Goal: Understand process/instructions: Learn how to perform a task or action

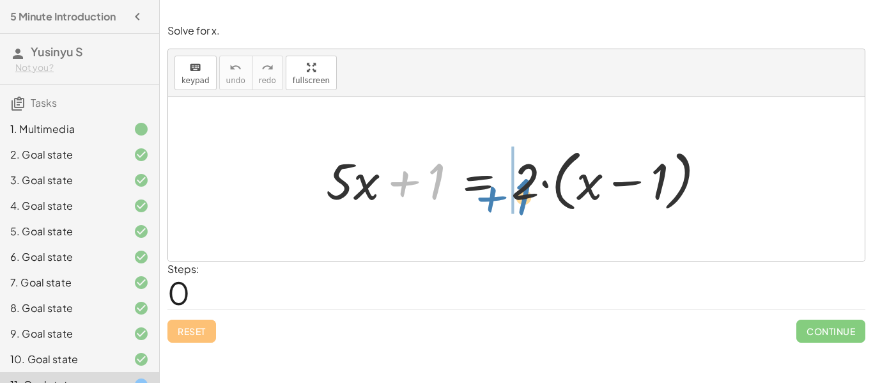
drag, startPoint x: 434, startPoint y: 180, endPoint x: 520, endPoint y: 195, distance: 88.2
click at [520, 195] on div at bounding box center [521, 180] width 403 height 74
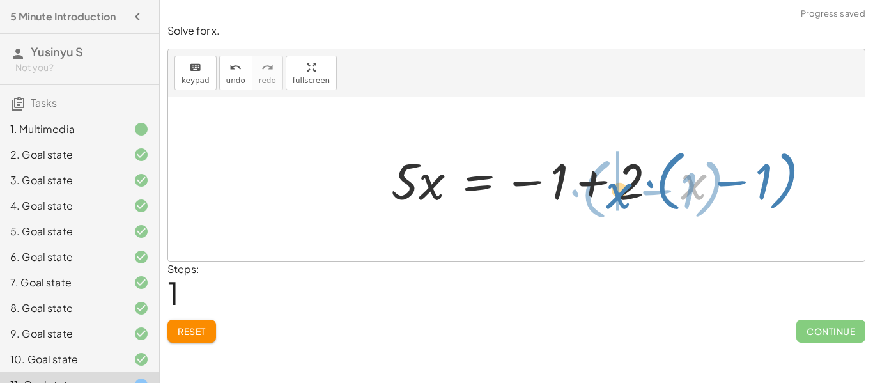
drag, startPoint x: 703, startPoint y: 176, endPoint x: 639, endPoint y: 179, distance: 64.0
click at [639, 179] on div at bounding box center [606, 180] width 442 height 74
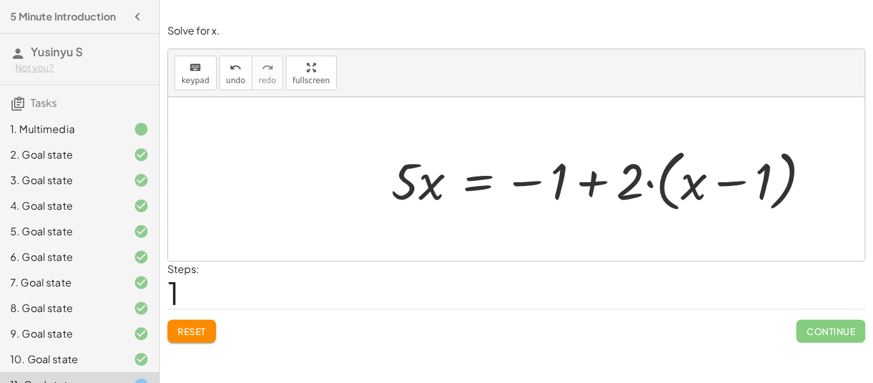
click at [207, 335] on button "Reset" at bounding box center [192, 331] width 49 height 23
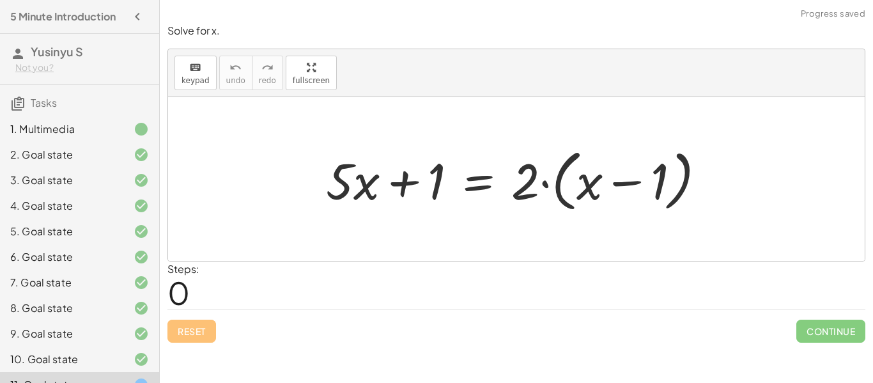
click at [636, 192] on div at bounding box center [521, 180] width 403 height 74
drag, startPoint x: 537, startPoint y: 193, endPoint x: 589, endPoint y: 199, distance: 52.2
click at [589, 199] on div at bounding box center [521, 180] width 403 height 74
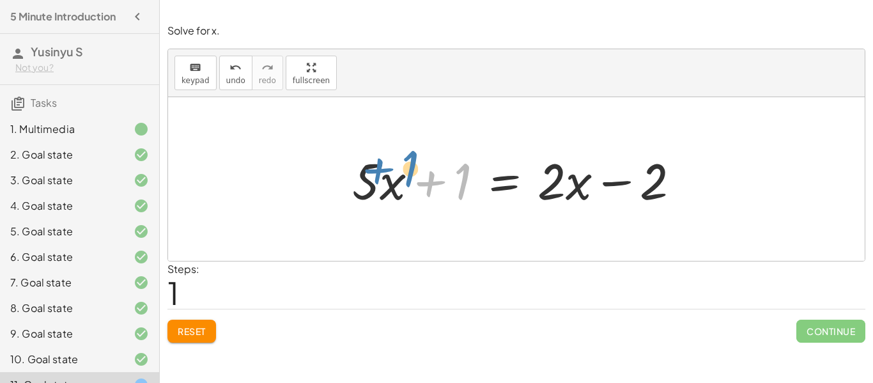
drag, startPoint x: 436, startPoint y: 186, endPoint x: 420, endPoint y: 183, distance: 16.3
click at [420, 183] on div at bounding box center [521, 179] width 351 height 66
click at [313, 201] on div at bounding box center [516, 179] width 697 height 164
click at [873, 133] on div "Solve for x. keyboard keypad undo undo redo redo fullscreen + · 5 · x + 1 = · 2…" at bounding box center [517, 183] width 714 height 334
click at [0, 261] on div "6. Goal state" at bounding box center [79, 257] width 159 height 26
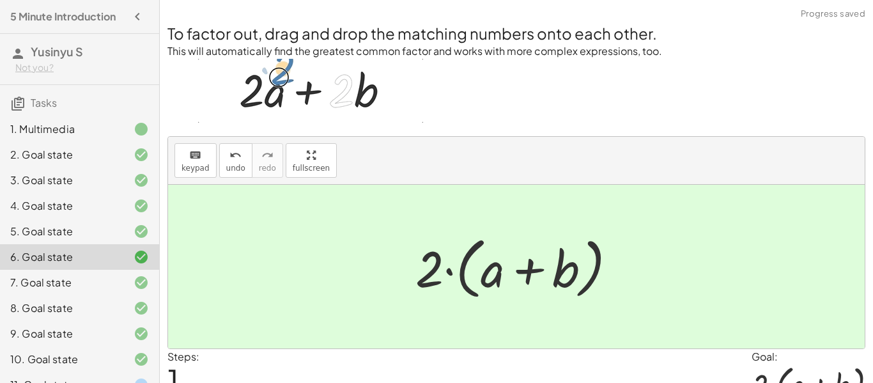
click at [54, 297] on div "8. Goal state" at bounding box center [79, 308] width 159 height 26
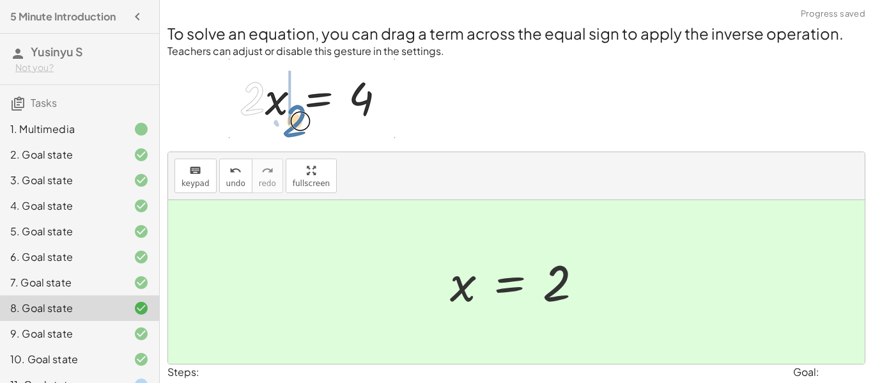
click at [60, 273] on div "7. Goal state" at bounding box center [79, 283] width 159 height 26
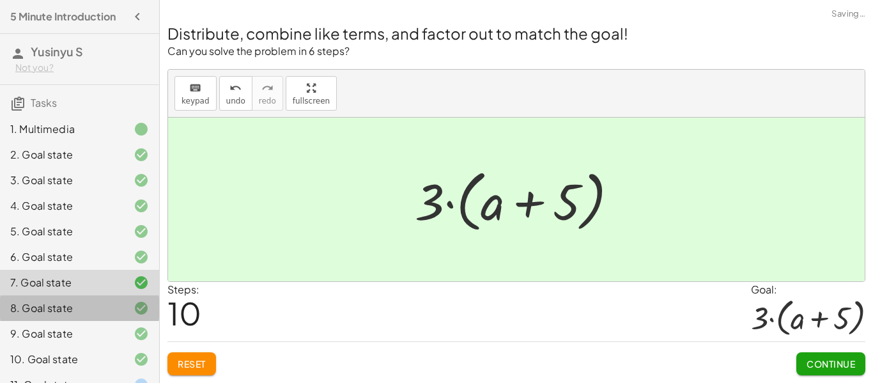
click at [55, 297] on div "8. Goal state" at bounding box center [79, 308] width 159 height 26
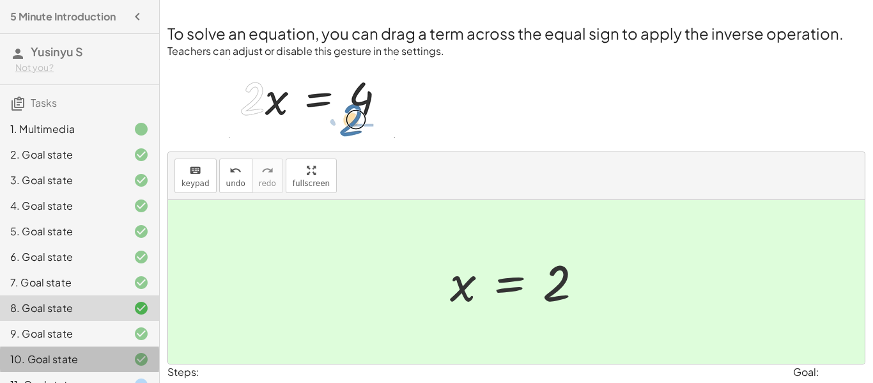
click at [47, 353] on div "10. Goal state" at bounding box center [61, 359] width 103 height 15
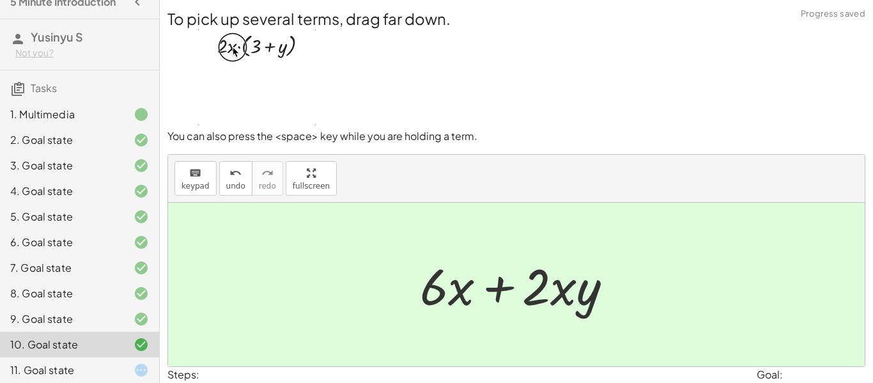
scroll to position [45, 0]
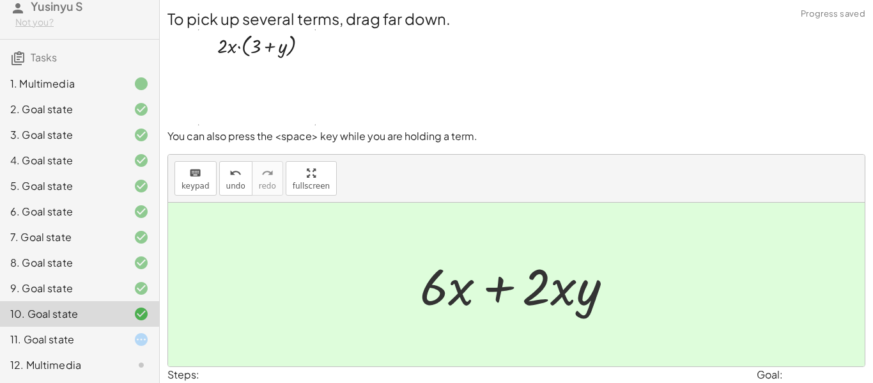
click at [92, 361] on div "12. Multimedia" at bounding box center [61, 364] width 103 height 15
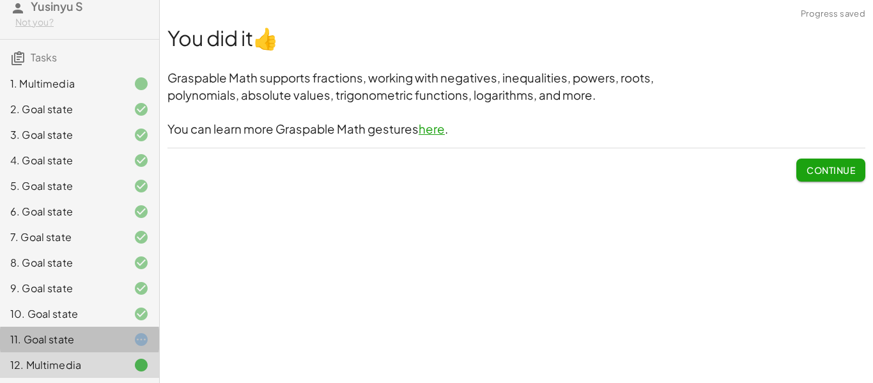
click at [93, 341] on div "11. Goal state" at bounding box center [61, 339] width 103 height 15
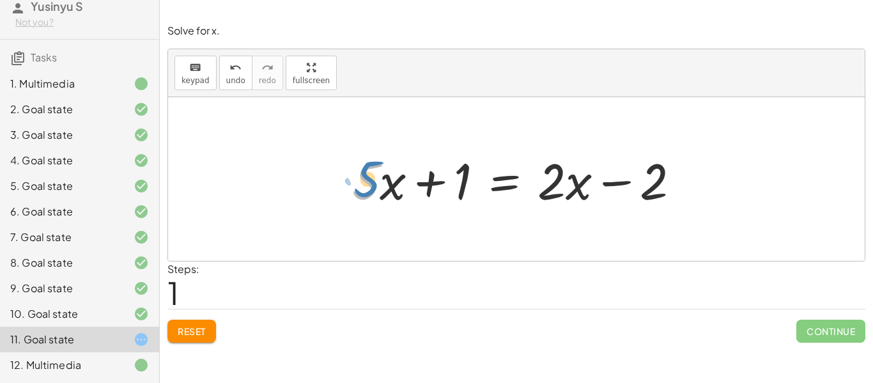
click at [371, 175] on div at bounding box center [521, 179] width 351 height 66
click at [40, 285] on div "9. Goal state" at bounding box center [61, 288] width 103 height 15
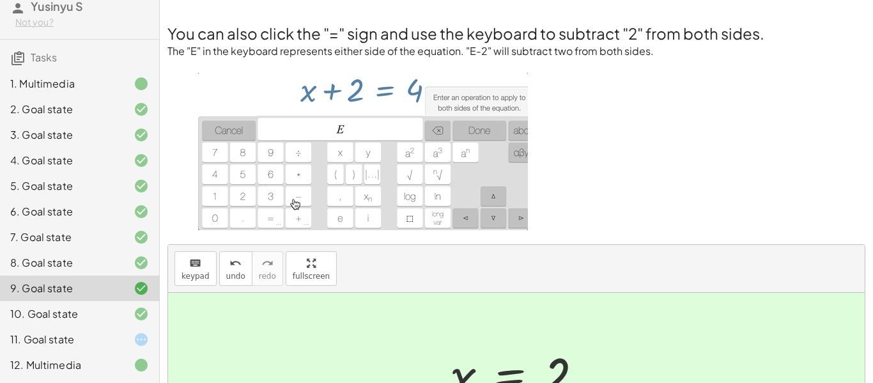
click at [114, 309] on div at bounding box center [131, 313] width 36 height 15
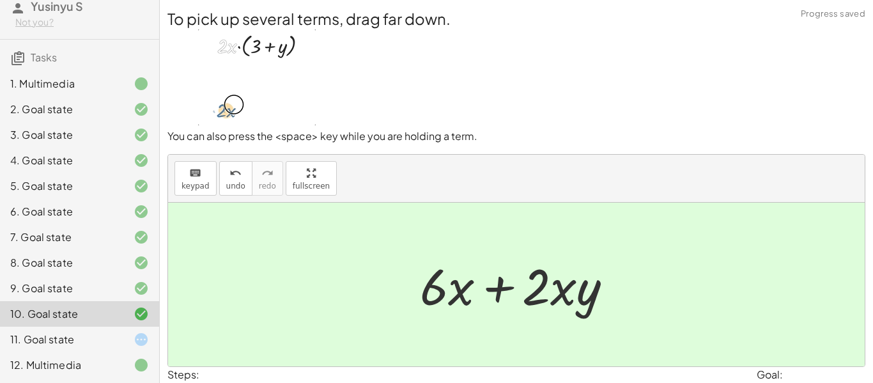
click at [101, 295] on div "9. Goal state" at bounding box center [61, 288] width 103 height 15
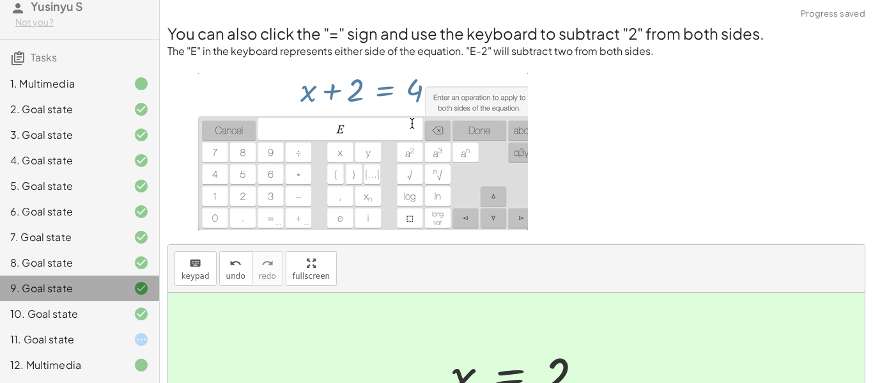
click at [107, 278] on div "9. Goal state" at bounding box center [79, 289] width 159 height 26
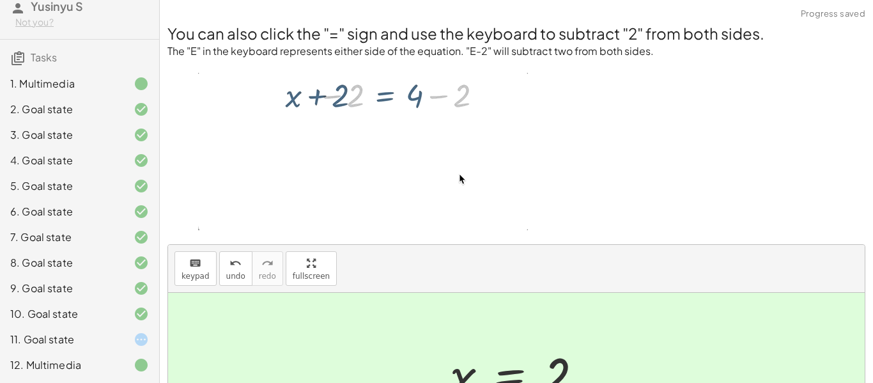
click at [98, 269] on div "8. Goal state" at bounding box center [61, 262] width 103 height 15
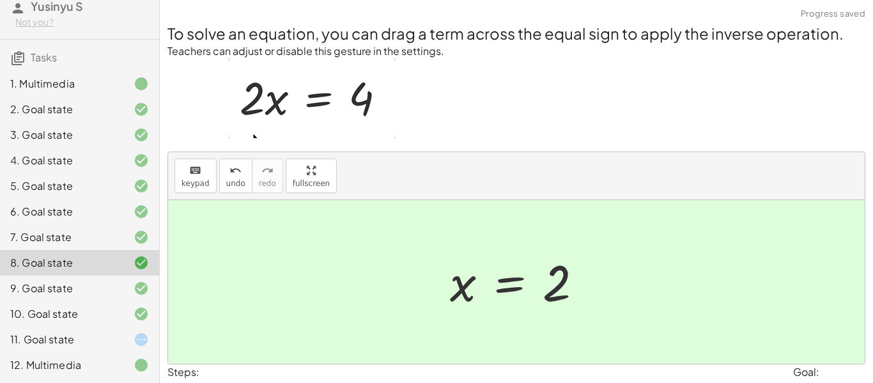
click at [104, 285] on div "9. Goal state" at bounding box center [61, 288] width 103 height 15
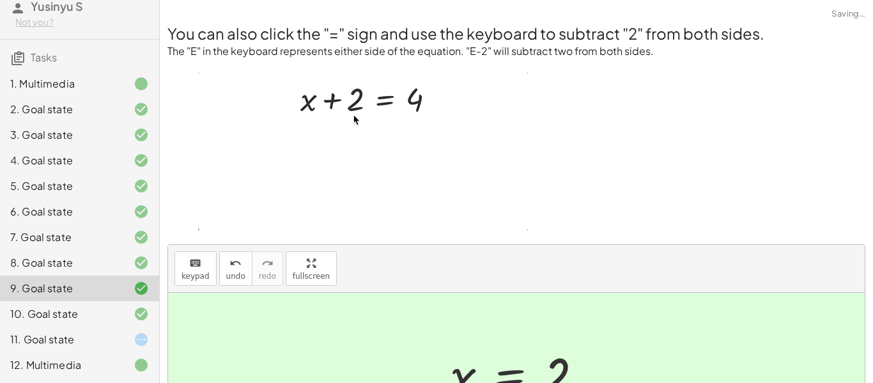
scroll to position [169, 0]
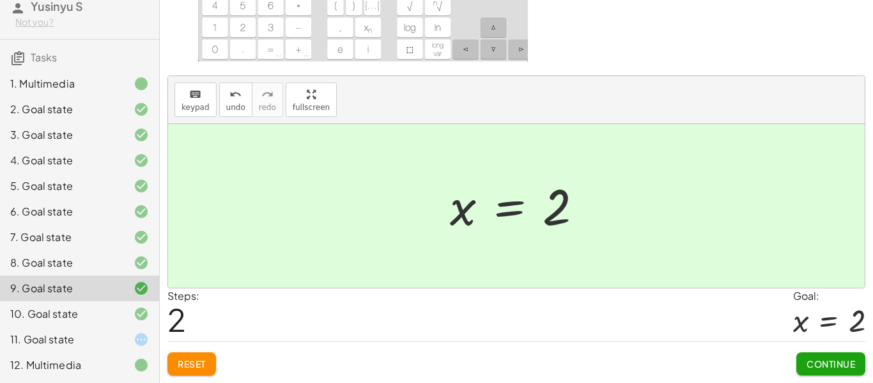
click at [107, 337] on div "11. Goal state" at bounding box center [61, 339] width 103 height 15
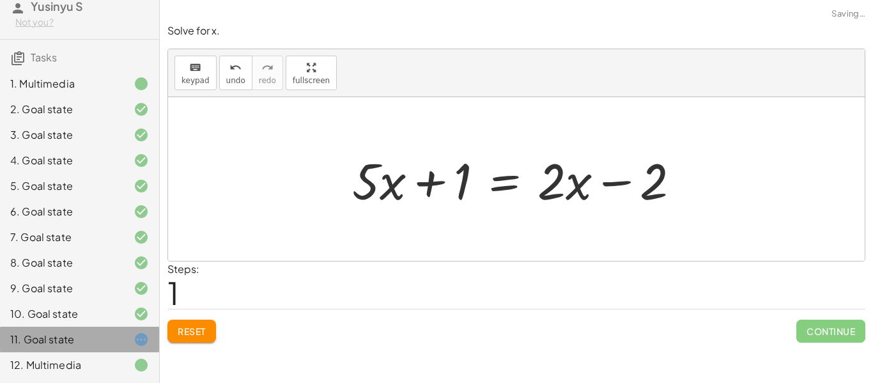
scroll to position [0, 0]
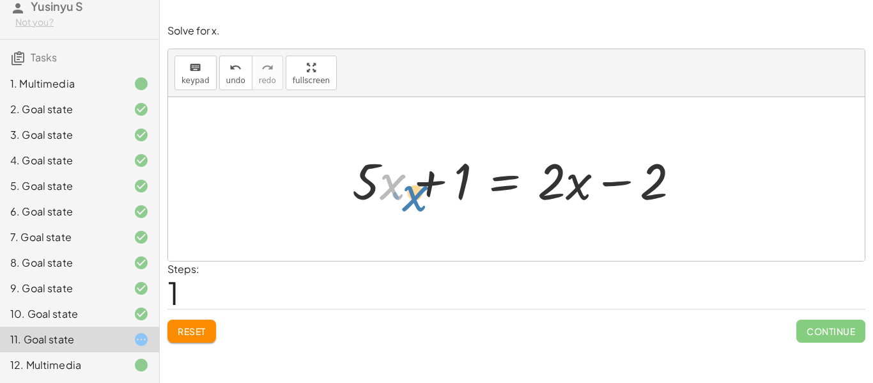
drag, startPoint x: 389, startPoint y: 188, endPoint x: 398, endPoint y: 197, distance: 13.1
click at [398, 197] on div at bounding box center [521, 179] width 351 height 66
click at [501, 187] on div at bounding box center [521, 179] width 351 height 66
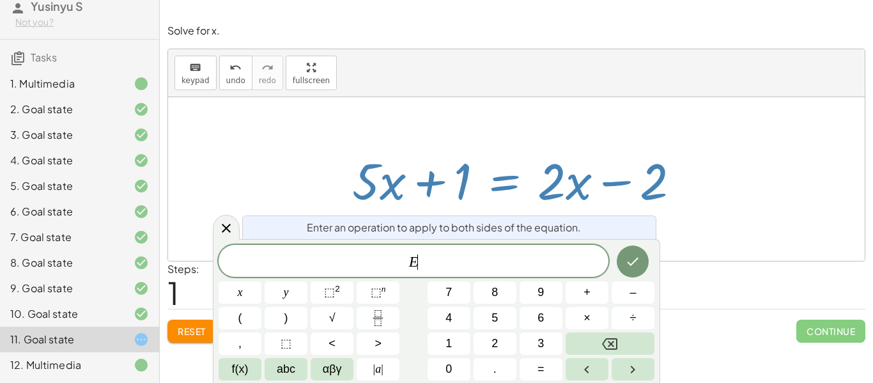
scroll to position [1, 0]
click at [869, 165] on div "Solve for x. keyboard keypad undo undo redo redo fullscreen + · 5 · x + 1 = · 2…" at bounding box center [517, 183] width 714 height 334
click at [794, 192] on div at bounding box center [516, 179] width 697 height 164
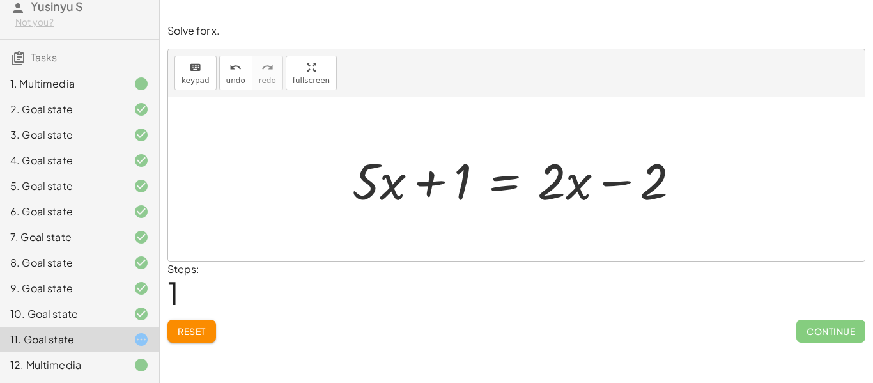
click at [510, 180] on div at bounding box center [521, 179] width 351 height 66
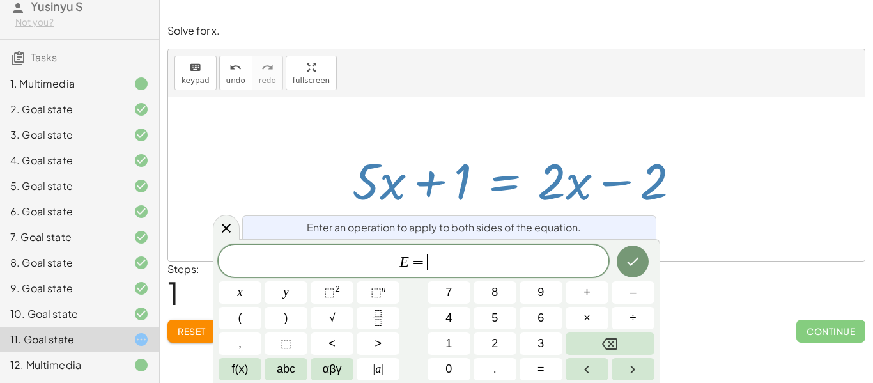
scroll to position [4, 0]
click at [639, 270] on button "Done" at bounding box center [633, 262] width 32 height 32
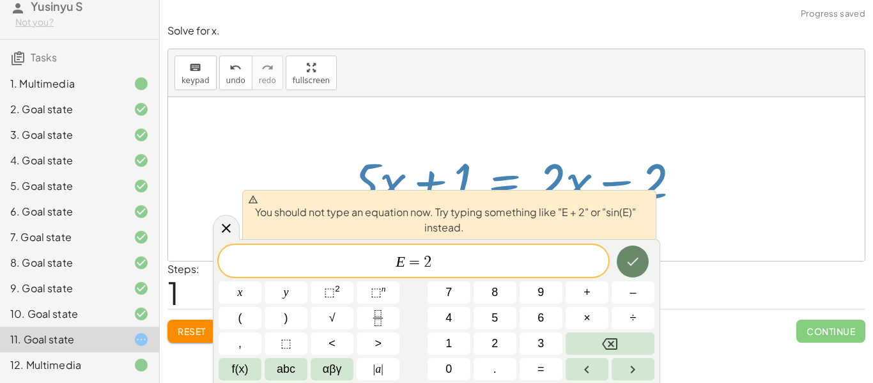
click at [628, 258] on icon "Done" at bounding box center [632, 261] width 15 height 15
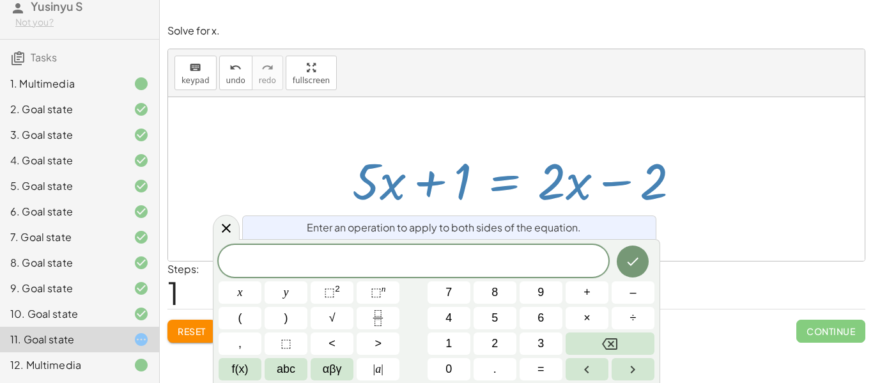
click at [335, 135] on div at bounding box center [516, 179] width 697 height 164
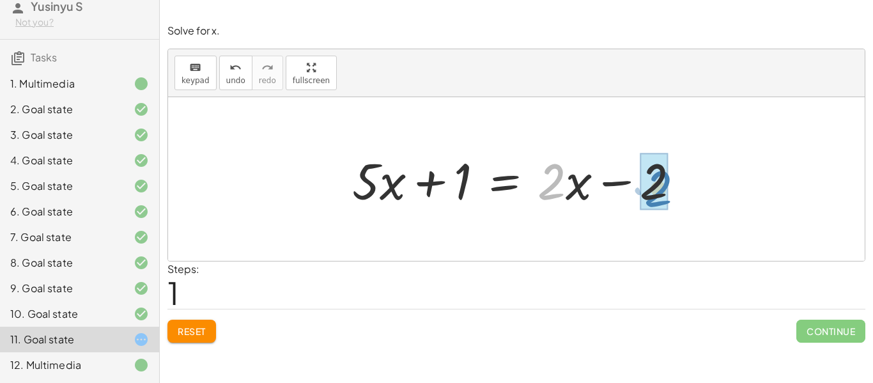
drag, startPoint x: 566, startPoint y: 178, endPoint x: 672, endPoint y: 185, distance: 106.4
click at [672, 185] on div at bounding box center [521, 179] width 351 height 66
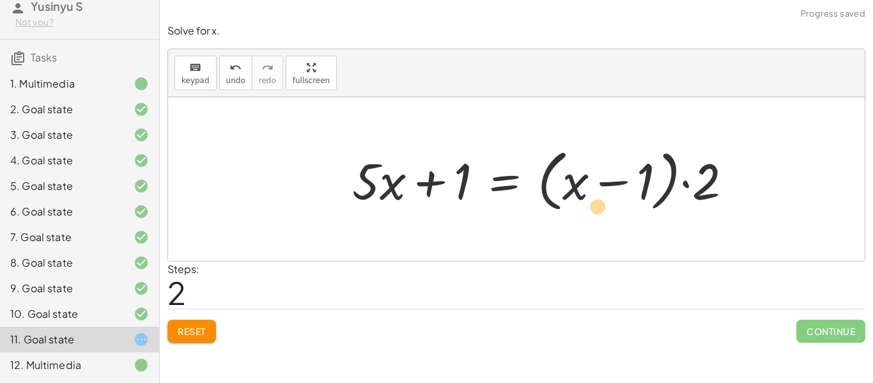
drag, startPoint x: 574, startPoint y: 187, endPoint x: 596, endPoint y: 212, distance: 33.5
click at [596, 212] on div at bounding box center [547, 180] width 403 height 74
click at [187, 341] on button "Reset" at bounding box center [192, 331] width 49 height 23
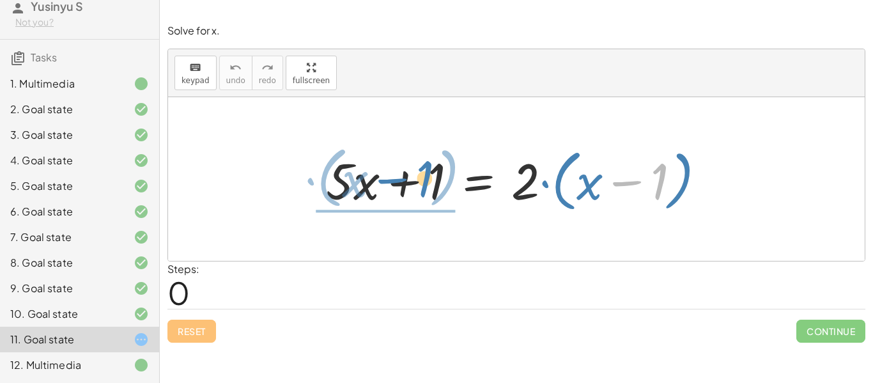
drag, startPoint x: 659, startPoint y: 175, endPoint x: 424, endPoint y: 171, distance: 234.7
click at [424, 171] on div at bounding box center [521, 180] width 403 height 74
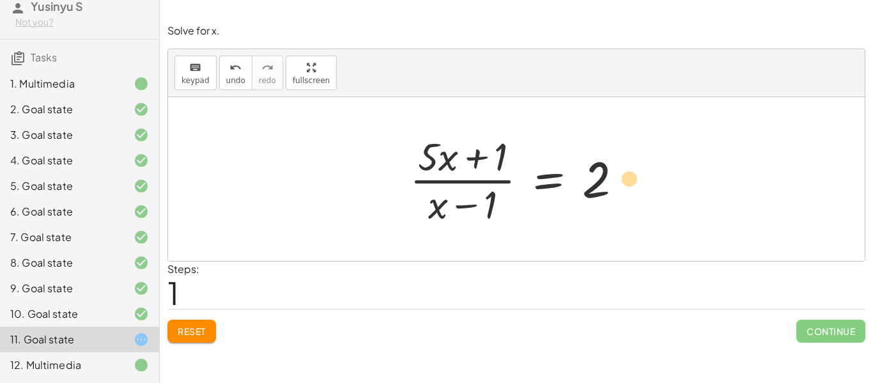
drag, startPoint x: 606, startPoint y: 172, endPoint x: 637, endPoint y: 172, distance: 32.0
click at [637, 172] on div at bounding box center [521, 179] width 236 height 98
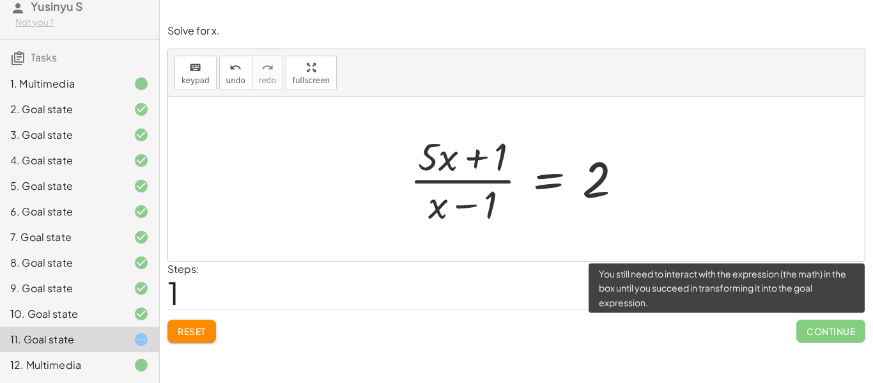
click at [803, 327] on span "Continue" at bounding box center [831, 331] width 69 height 23
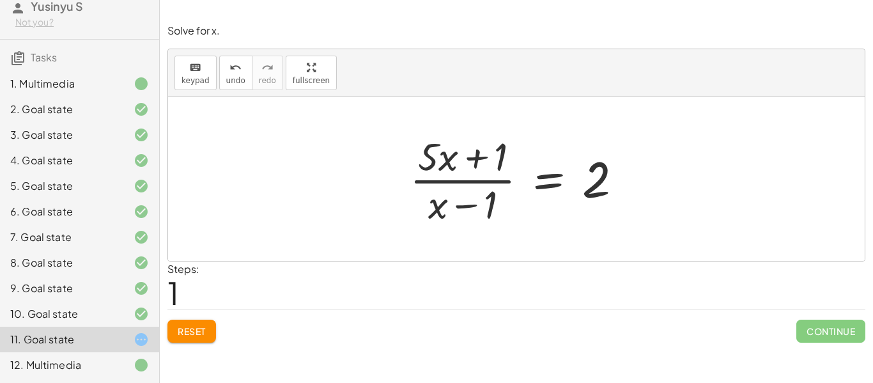
click at [214, 334] on button "Reset" at bounding box center [192, 331] width 49 height 23
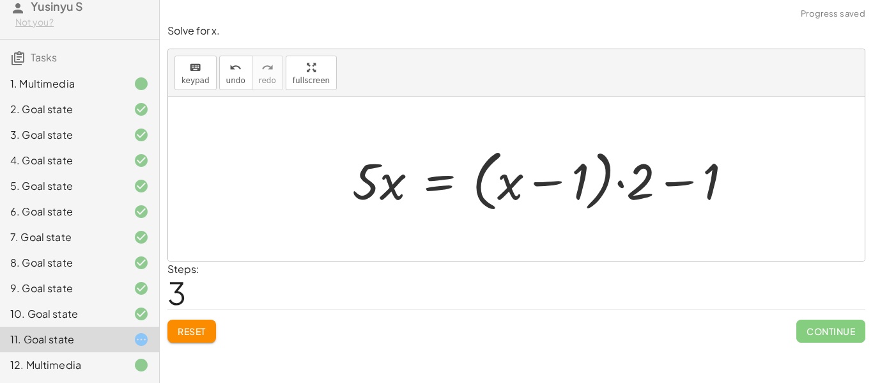
click at [195, 330] on span "Reset" at bounding box center [192, 331] width 28 height 12
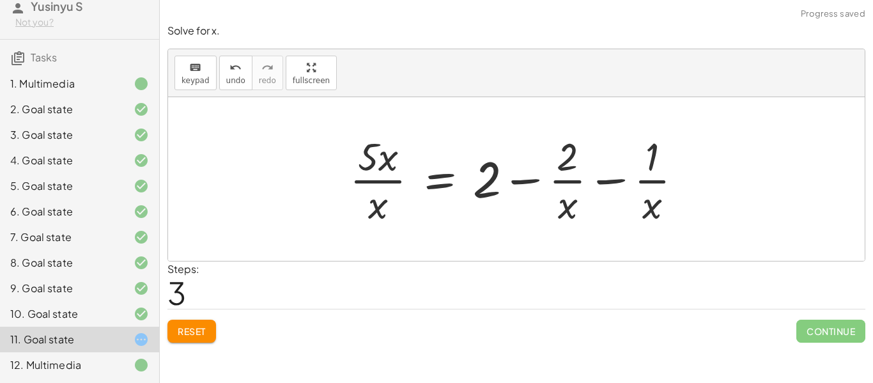
click at [208, 324] on button "Reset" at bounding box center [192, 331] width 49 height 23
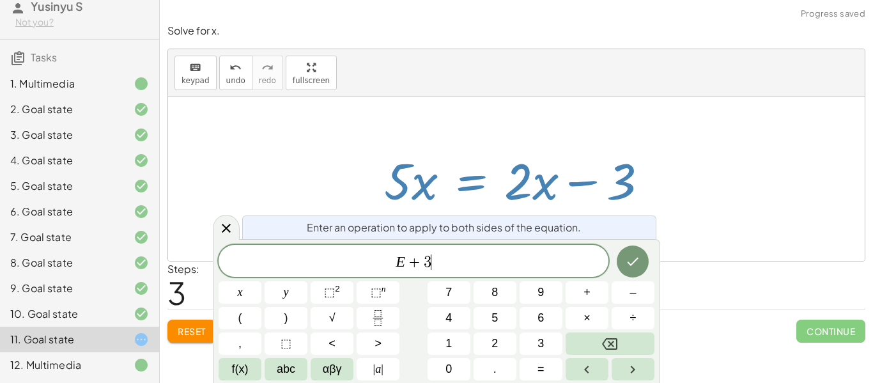
scroll to position [8, 0]
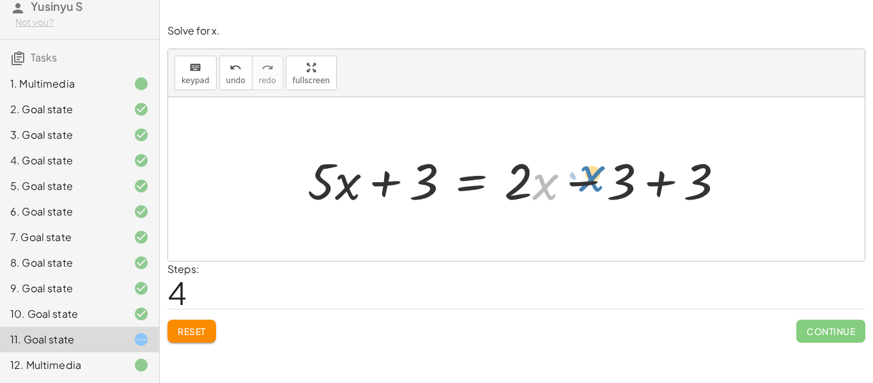
drag, startPoint x: 536, startPoint y: 182, endPoint x: 556, endPoint y: 176, distance: 20.2
click at [556, 176] on div at bounding box center [521, 179] width 441 height 66
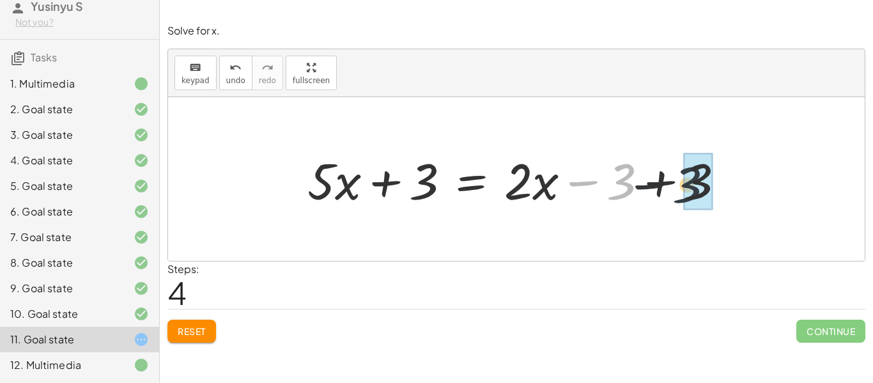
drag, startPoint x: 620, startPoint y: 178, endPoint x: 694, endPoint y: 182, distance: 73.6
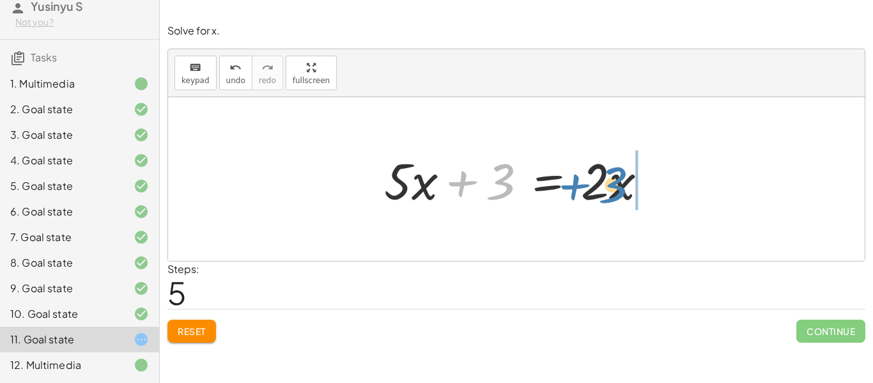
drag, startPoint x: 479, startPoint y: 181, endPoint x: 591, endPoint y: 184, distance: 112.6
click at [591, 184] on div at bounding box center [521, 179] width 286 height 66
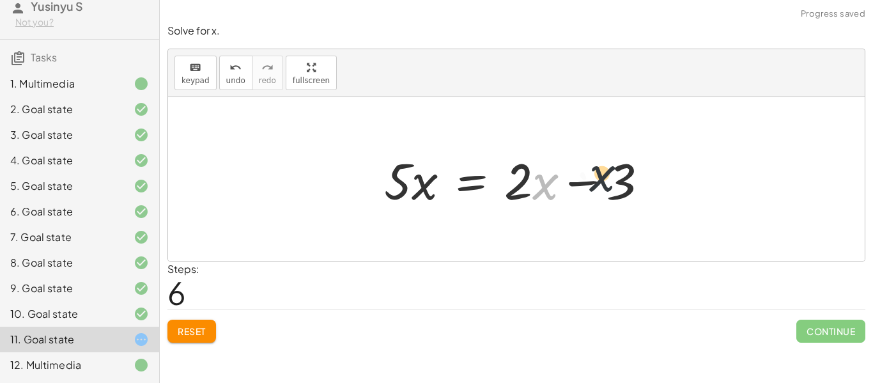
drag, startPoint x: 540, startPoint y: 189, endPoint x: 620, endPoint y: 185, distance: 80.0
click at [620, 185] on div at bounding box center [521, 179] width 286 height 66
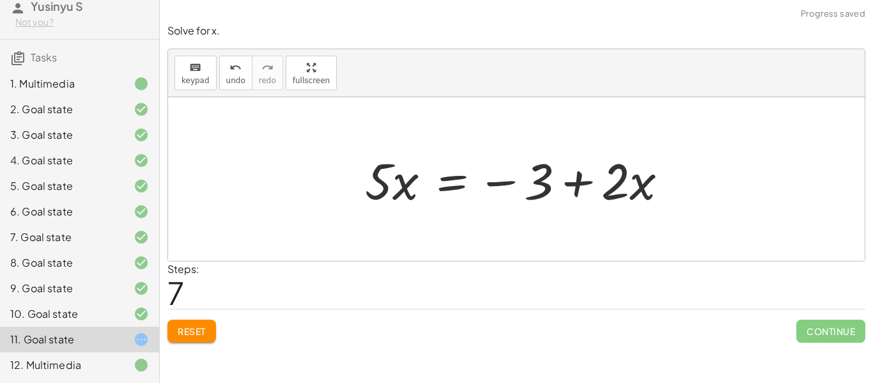
click at [199, 341] on button "Reset" at bounding box center [192, 331] width 49 height 23
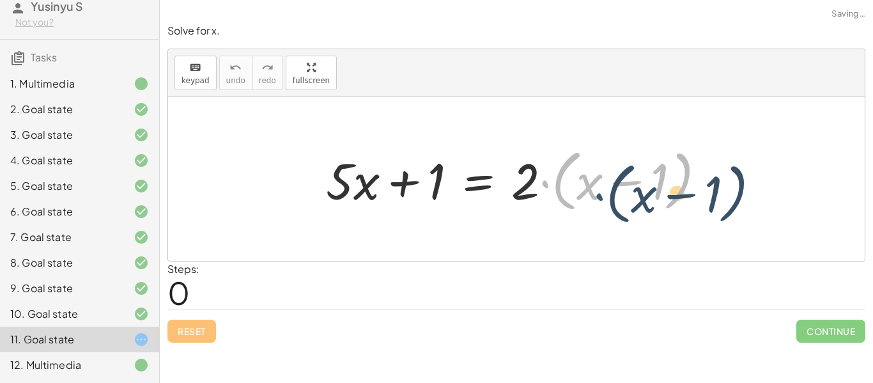
drag, startPoint x: 542, startPoint y: 184, endPoint x: 596, endPoint y: 196, distance: 55.8
click at [596, 196] on div at bounding box center [521, 180] width 403 height 74
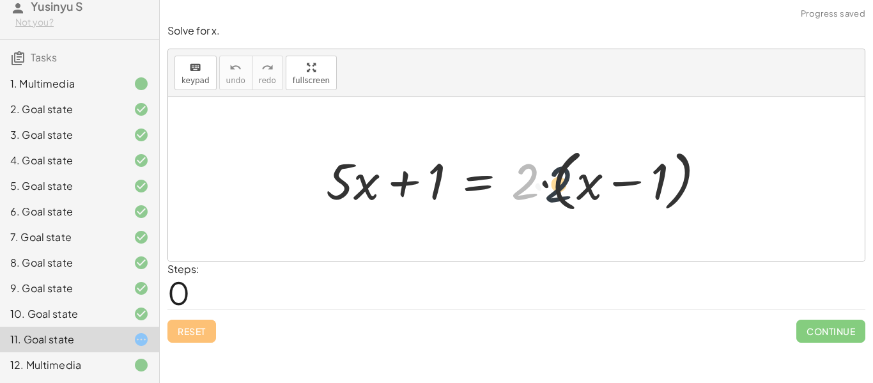
drag, startPoint x: 529, startPoint y: 185, endPoint x: 569, endPoint y: 188, distance: 39.8
click at [569, 188] on div at bounding box center [521, 180] width 403 height 74
drag, startPoint x: 519, startPoint y: 178, endPoint x: 588, endPoint y: 187, distance: 69.6
click at [588, 187] on div at bounding box center [521, 180] width 403 height 74
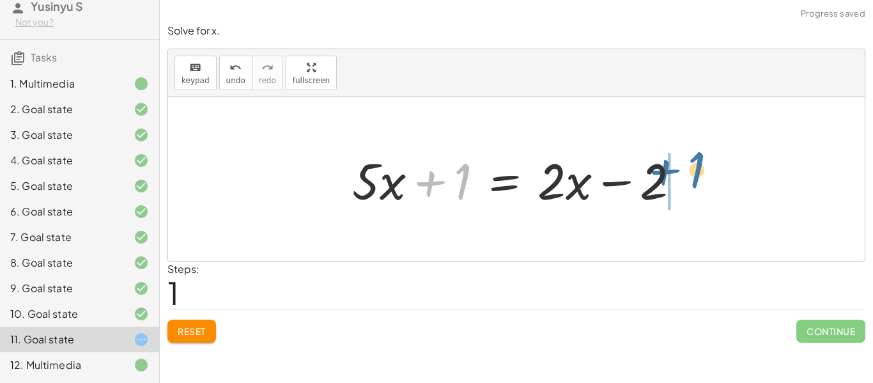
drag, startPoint x: 435, startPoint y: 185, endPoint x: 629, endPoint y: 196, distance: 194.0
click at [629, 196] on div at bounding box center [521, 179] width 351 height 66
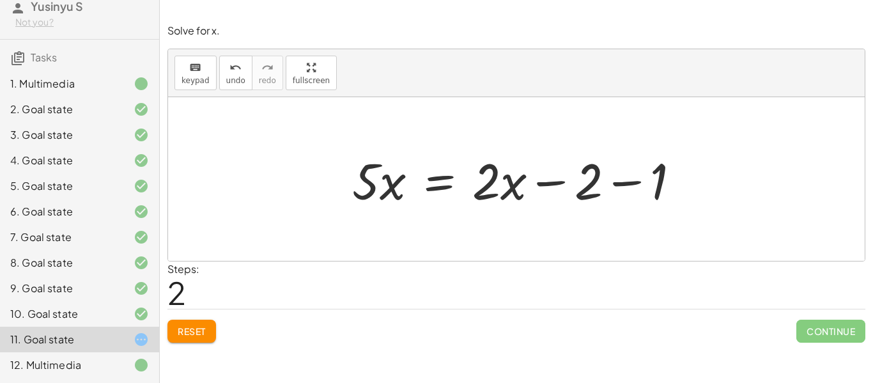
click at [185, 338] on button "Reset" at bounding box center [192, 331] width 49 height 23
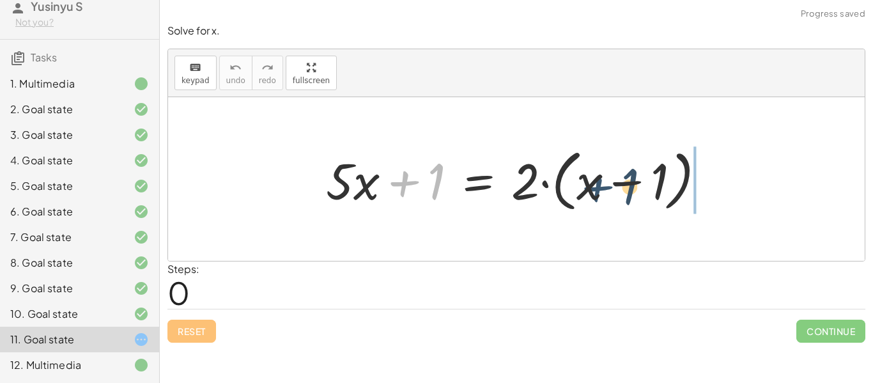
drag, startPoint x: 405, startPoint y: 185, endPoint x: 596, endPoint y: 191, distance: 190.7
click at [596, 191] on div at bounding box center [521, 180] width 403 height 74
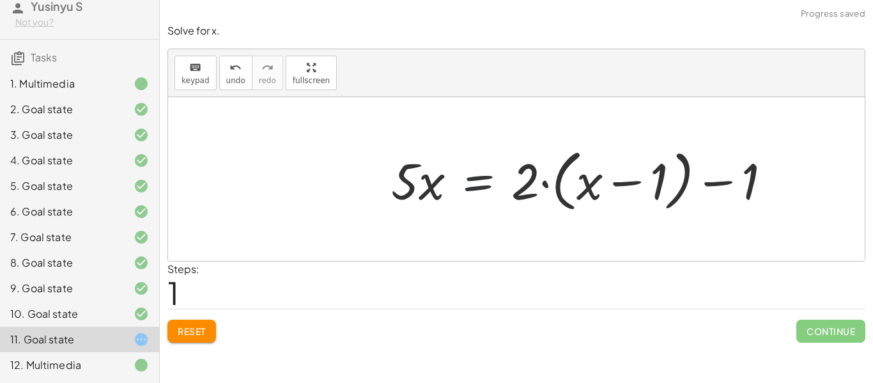
click at [501, 184] on div at bounding box center [586, 180] width 403 height 74
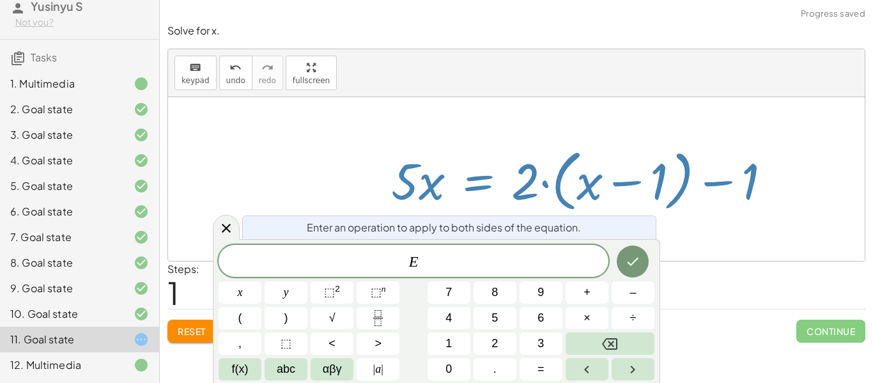
drag, startPoint x: 520, startPoint y: 186, endPoint x: 553, endPoint y: 183, distance: 33.4
click at [553, 183] on div at bounding box center [586, 180] width 403 height 74
click at [623, 253] on button "Done" at bounding box center [633, 262] width 32 height 32
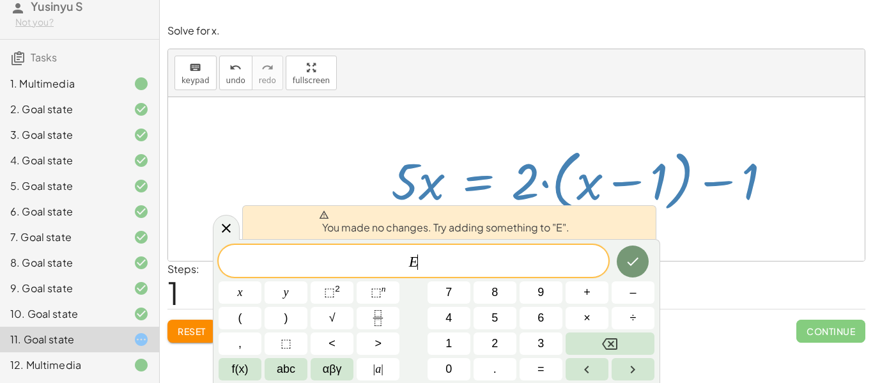
click at [428, 196] on div at bounding box center [586, 180] width 403 height 74
click at [224, 231] on icon at bounding box center [226, 228] width 15 height 15
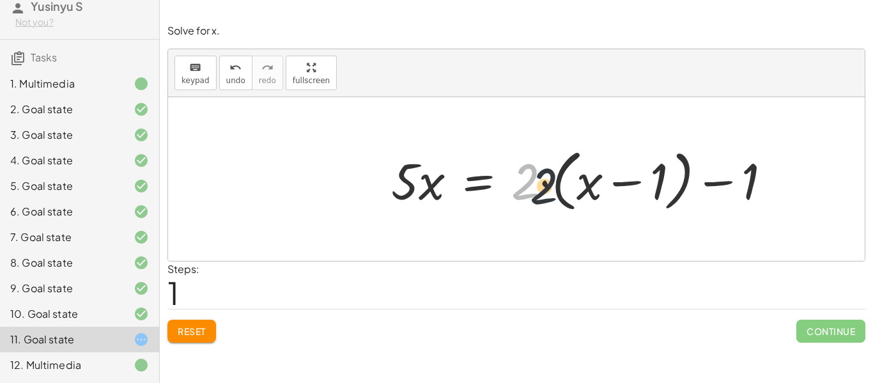
drag, startPoint x: 528, startPoint y: 182, endPoint x: 571, endPoint y: 190, distance: 43.5
click at [571, 190] on div at bounding box center [586, 180] width 403 height 74
drag, startPoint x: 533, startPoint y: 183, endPoint x: 616, endPoint y: 196, distance: 84.7
click at [616, 196] on div at bounding box center [586, 180] width 403 height 74
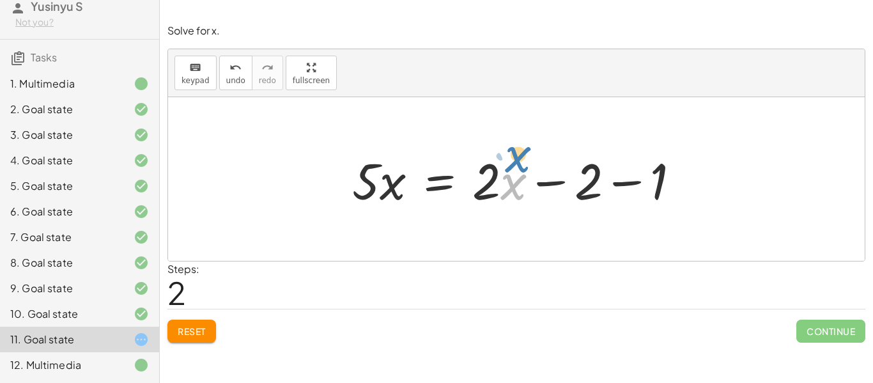
drag, startPoint x: 516, startPoint y: 192, endPoint x: 532, endPoint y: 166, distance: 30.7
click at [532, 166] on div at bounding box center [521, 179] width 351 height 66
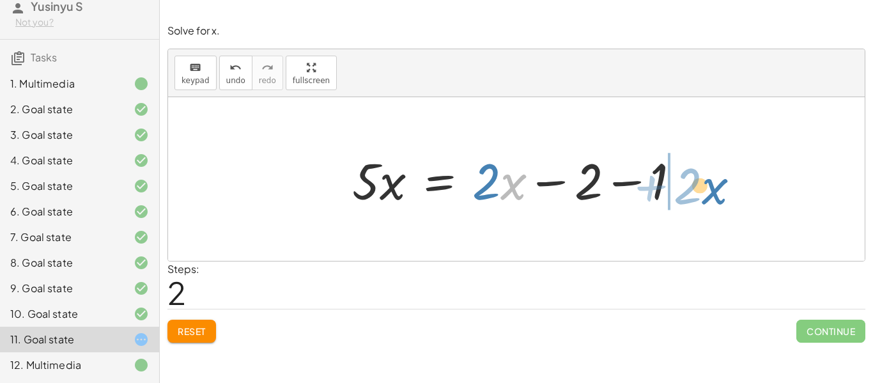
drag, startPoint x: 507, startPoint y: 194, endPoint x: 690, endPoint y: 194, distance: 182.9
click at [690, 194] on div at bounding box center [521, 179] width 351 height 66
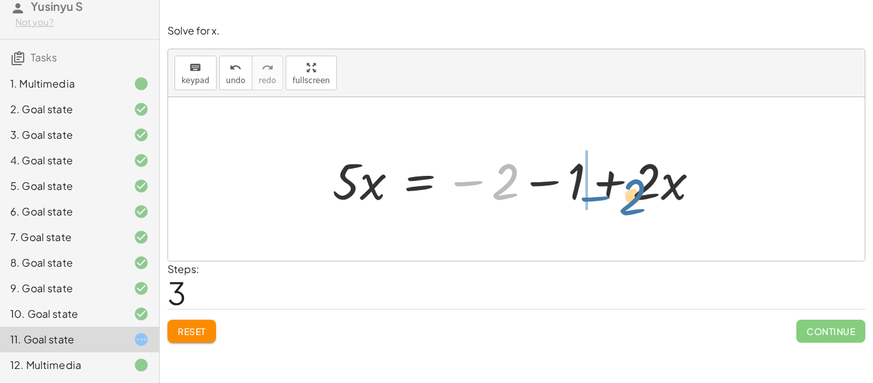
drag, startPoint x: 506, startPoint y: 193, endPoint x: 634, endPoint y: 208, distance: 129.4
click at [634, 208] on div at bounding box center [521, 179] width 390 height 66
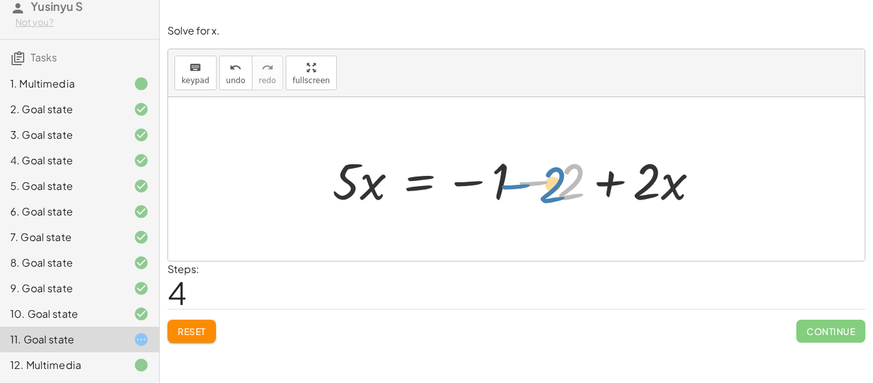
drag, startPoint x: 513, startPoint y: 175, endPoint x: 456, endPoint y: 182, distance: 57.3
click at [456, 182] on div at bounding box center [521, 179] width 390 height 66
click at [182, 336] on span "Reset" at bounding box center [192, 331] width 28 height 12
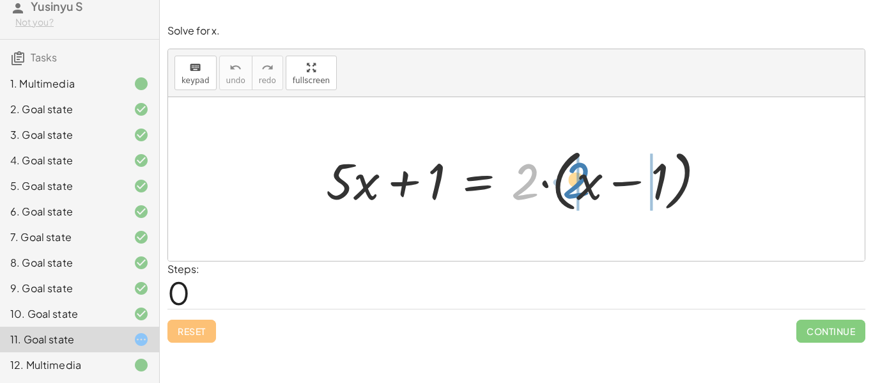
drag, startPoint x: 528, startPoint y: 173, endPoint x: 582, endPoint y: 170, distance: 53.8
click at [582, 170] on div at bounding box center [521, 180] width 403 height 74
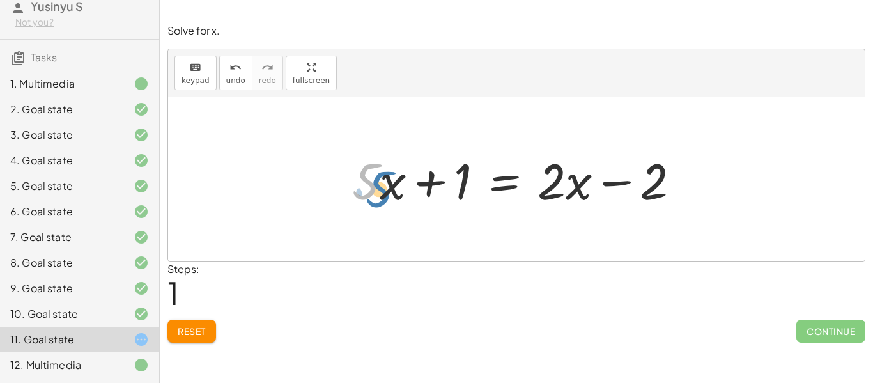
drag, startPoint x: 365, startPoint y: 185, endPoint x: 371, endPoint y: 188, distance: 6.9
click at [371, 188] on div at bounding box center [521, 179] width 351 height 66
click at [382, 187] on div at bounding box center [521, 179] width 351 height 66
drag, startPoint x: 371, startPoint y: 189, endPoint x: 361, endPoint y: 191, distance: 9.7
click at [361, 191] on div at bounding box center [521, 179] width 351 height 66
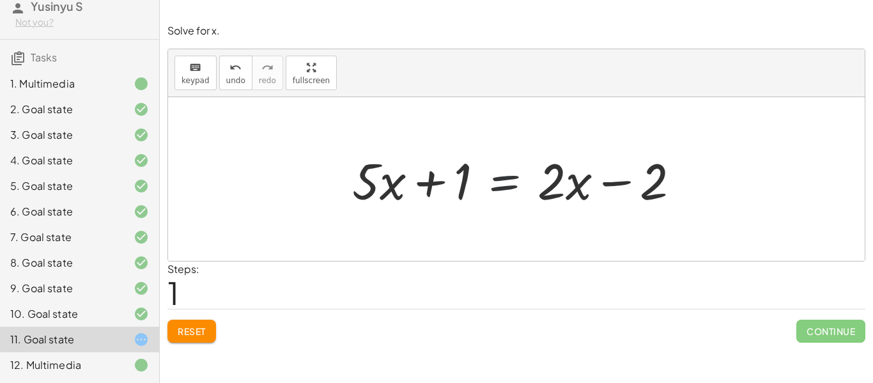
click at [501, 193] on div at bounding box center [521, 179] width 351 height 66
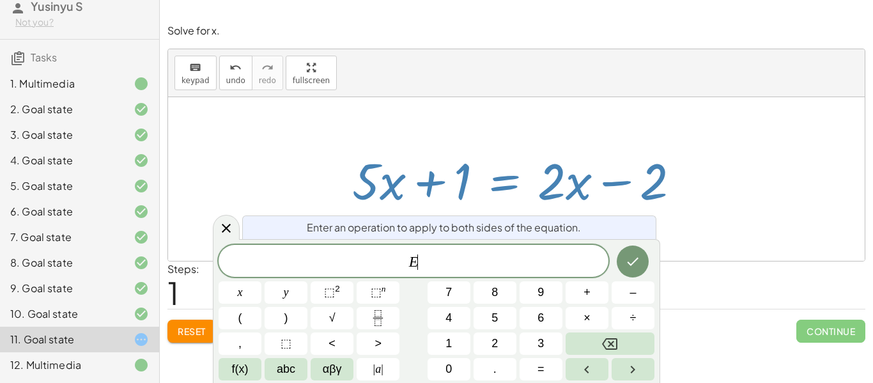
scroll to position [10, 0]
click at [504, 217] on div "Enter an operation to apply to both sides of the equation." at bounding box center [449, 227] width 414 height 24
click at [430, 250] on div "E" at bounding box center [414, 261] width 390 height 32
click at [620, 244] on div "Enter an operation to apply to both sides of the equation. E = 3 ​ x y ⬚ 2 ⬚ n …" at bounding box center [437, 311] width 448 height 144
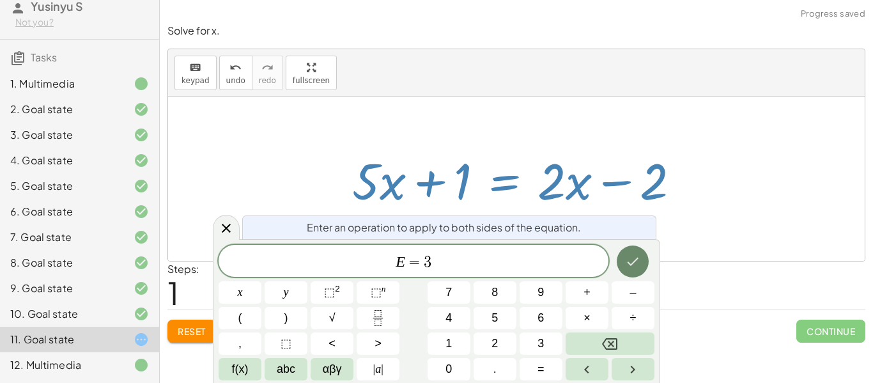
click at [625, 251] on button "Done" at bounding box center [633, 262] width 32 height 32
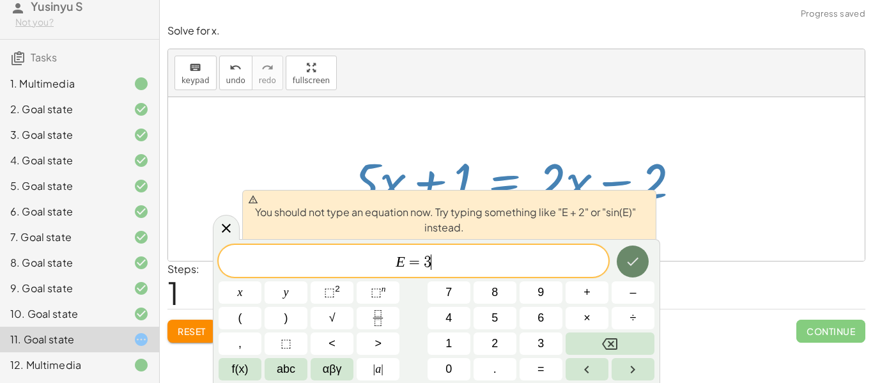
scroll to position [13, 0]
click at [517, 261] on span "E = 3 ​" at bounding box center [414, 262] width 390 height 18
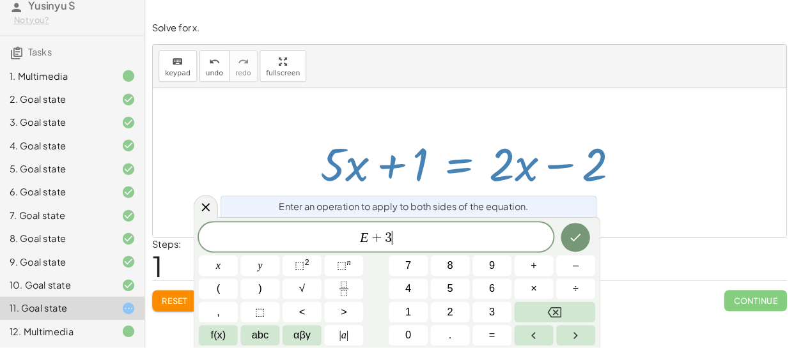
scroll to position [0, 0]
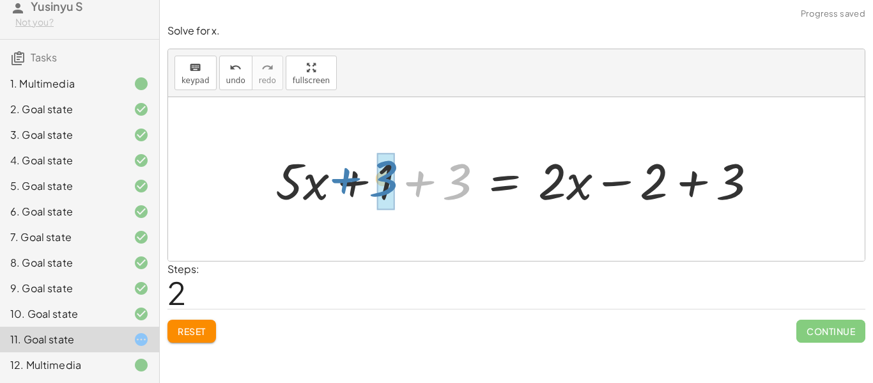
drag, startPoint x: 434, startPoint y: 185, endPoint x: 359, endPoint y: 182, distance: 75.5
click at [359, 182] on div at bounding box center [521, 179] width 505 height 66
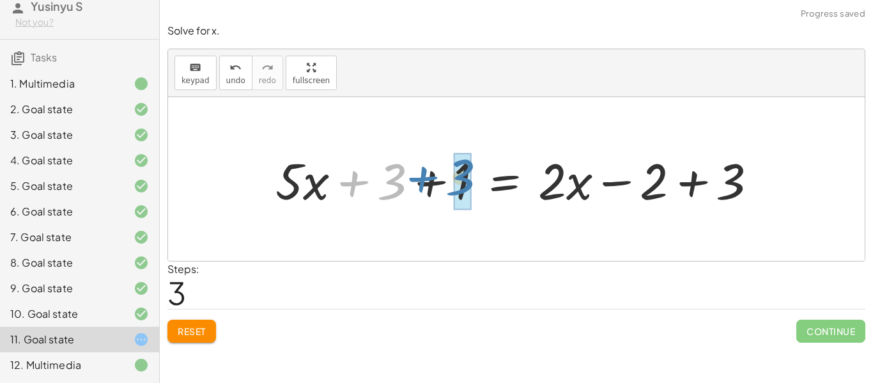
drag, startPoint x: 370, startPoint y: 186, endPoint x: 441, endPoint y: 182, distance: 70.4
click at [441, 182] on div at bounding box center [521, 179] width 505 height 66
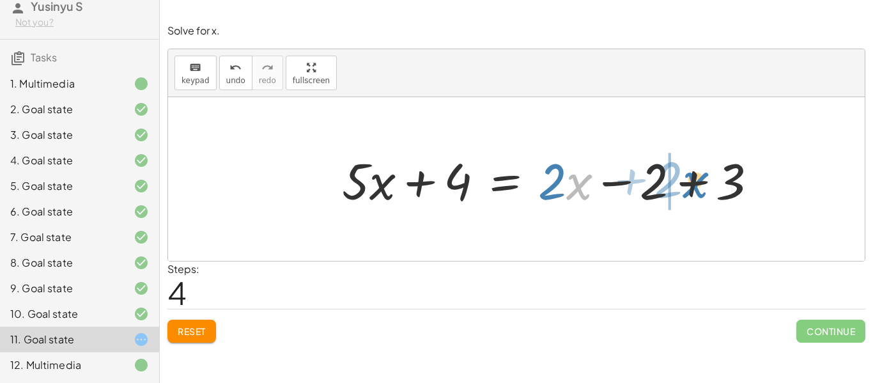
drag, startPoint x: 572, startPoint y: 191, endPoint x: 694, endPoint y: 189, distance: 121.5
click at [694, 189] on div at bounding box center [555, 179] width 439 height 66
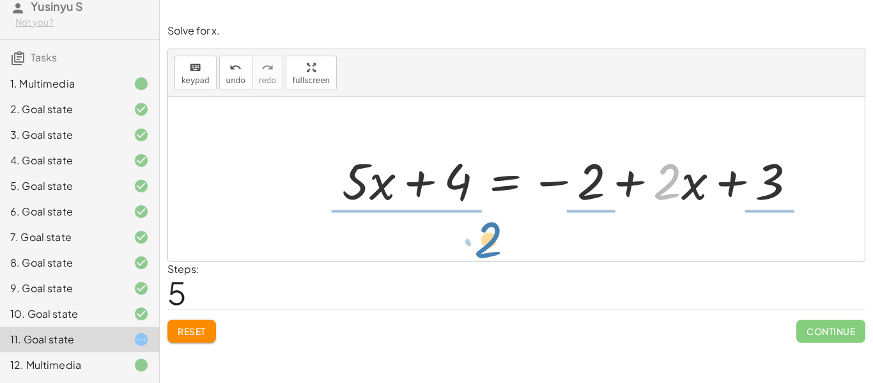
drag, startPoint x: 671, startPoint y: 191, endPoint x: 508, endPoint y: 228, distance: 168.0
click at [508, 228] on div "+ · 5 · x + 1 = · 2 · ( + x − 1 ) + · 5 · x + 1 = + · 2 · x − · 2 · 1 + · 5 · x…" at bounding box center [516, 179] width 697 height 164
click at [508, 228] on div at bounding box center [516, 179] width 697 height 164
click at [206, 329] on span "Reset" at bounding box center [192, 331] width 28 height 12
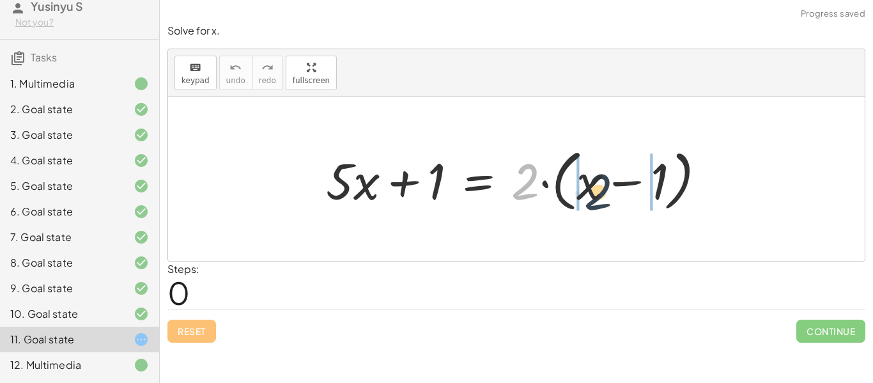
drag, startPoint x: 521, startPoint y: 170, endPoint x: 597, endPoint y: 180, distance: 76.1
click at [597, 180] on div at bounding box center [521, 180] width 403 height 74
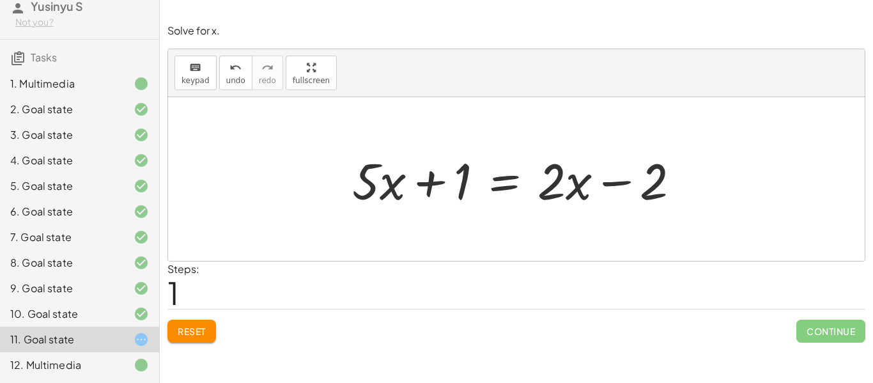
click at [184, 317] on div "Reset Continue" at bounding box center [517, 326] width 698 height 34
click at [185, 324] on button "Reset" at bounding box center [192, 331] width 49 height 23
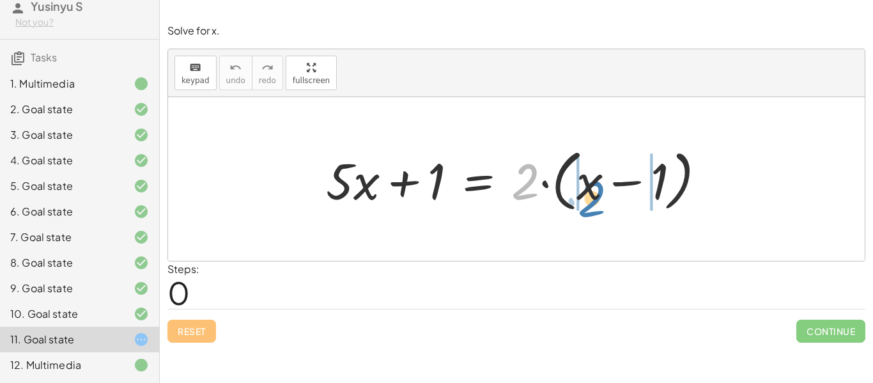
drag, startPoint x: 515, startPoint y: 169, endPoint x: 579, endPoint y: 185, distance: 65.3
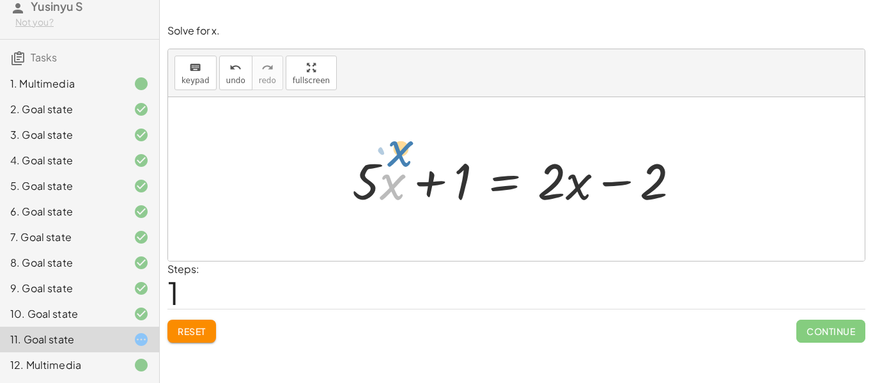
drag, startPoint x: 386, startPoint y: 184, endPoint x: 433, endPoint y: 151, distance: 57.3
click at [433, 151] on div at bounding box center [521, 179] width 351 height 66
click at [187, 343] on div "Solve for x. keyboard keypad undo undo redo redo fullscreen + · 5 · x + 1 = · 2…" at bounding box center [517, 183] width 714 height 334
click at [186, 327] on span "Reset" at bounding box center [192, 331] width 28 height 12
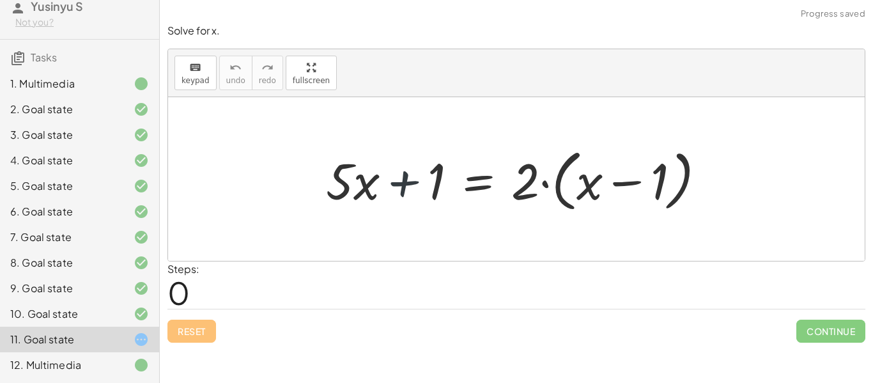
click at [426, 200] on div at bounding box center [521, 180] width 403 height 74
drag, startPoint x: 515, startPoint y: 185, endPoint x: 599, endPoint y: 188, distance: 84.5
click at [599, 188] on div at bounding box center [521, 180] width 403 height 74
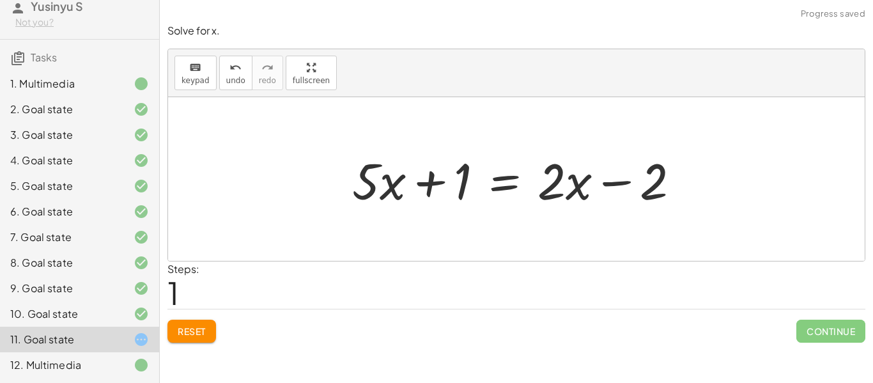
click at [510, 182] on div at bounding box center [521, 179] width 351 height 66
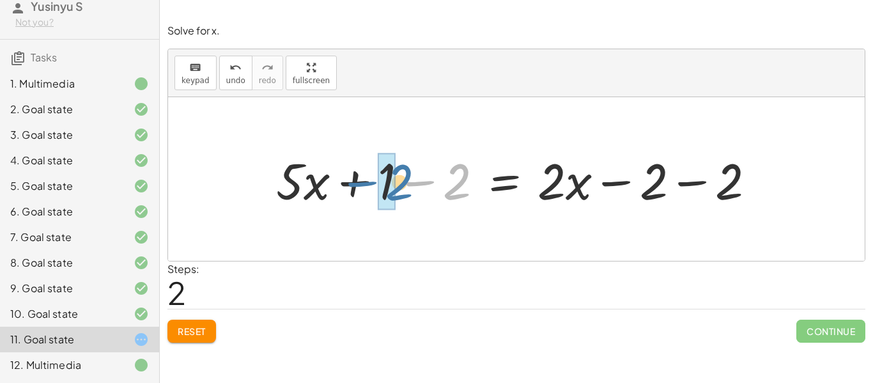
drag, startPoint x: 450, startPoint y: 191, endPoint x: 393, endPoint y: 193, distance: 56.9
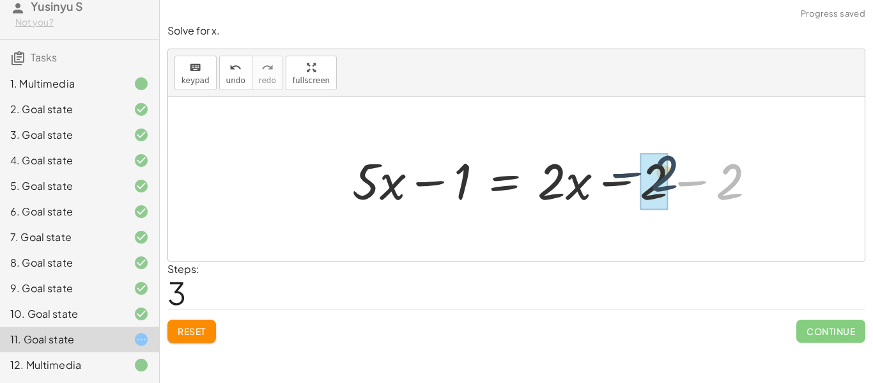
drag, startPoint x: 731, startPoint y: 194, endPoint x: 666, endPoint y: 187, distance: 65.7
click at [199, 334] on span "Reset" at bounding box center [192, 331] width 28 height 12
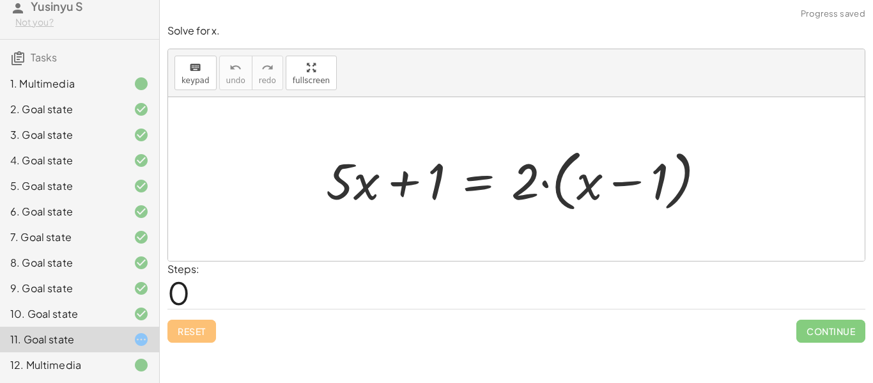
click at [398, 182] on div at bounding box center [521, 180] width 403 height 74
drag, startPoint x: 515, startPoint y: 192, endPoint x: 593, endPoint y: 194, distance: 77.4
click at [593, 194] on div at bounding box center [521, 180] width 403 height 74
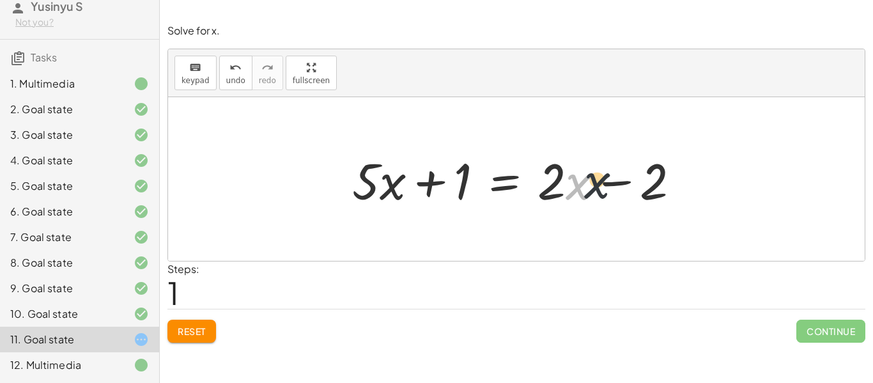
drag, startPoint x: 575, startPoint y: 178, endPoint x: 634, endPoint y: 175, distance: 58.3
click at [634, 175] on div at bounding box center [521, 179] width 351 height 66
drag, startPoint x: 431, startPoint y: 182, endPoint x: 436, endPoint y: 170, distance: 13.2
click at [436, 170] on div at bounding box center [521, 179] width 351 height 66
click at [501, 186] on div at bounding box center [521, 179] width 351 height 66
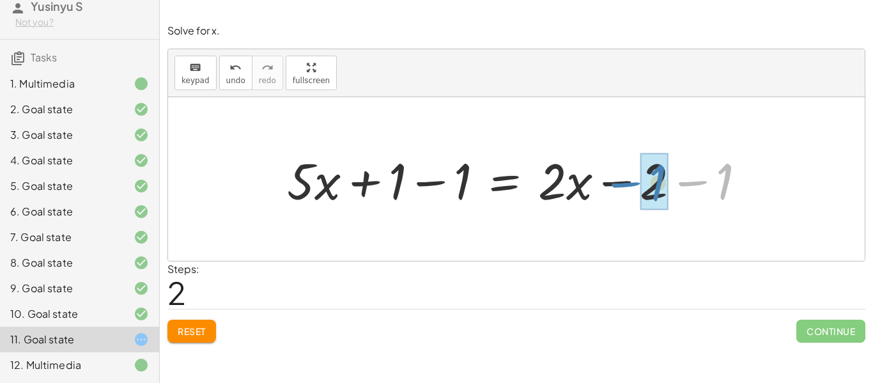
drag, startPoint x: 697, startPoint y: 187, endPoint x: 631, endPoint y: 188, distance: 65.9
click at [631, 188] on div at bounding box center [522, 179] width 482 height 66
click at [216, 324] on button "Reset" at bounding box center [192, 331] width 49 height 23
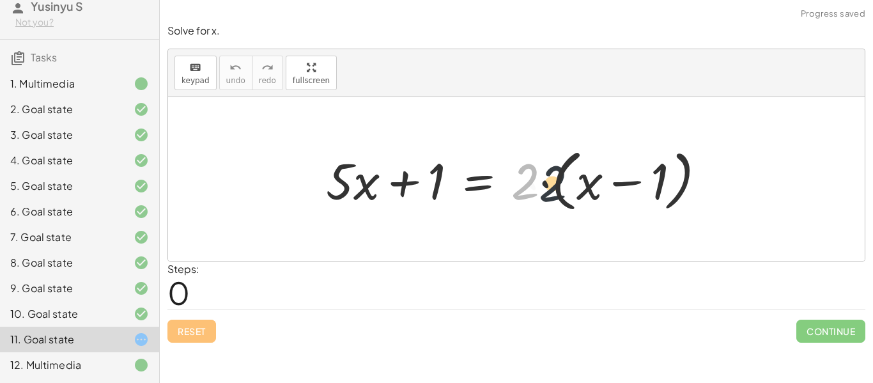
drag, startPoint x: 522, startPoint y: 189, endPoint x: 559, endPoint y: 190, distance: 36.5
click at [559, 190] on div at bounding box center [521, 180] width 403 height 74
drag, startPoint x: 525, startPoint y: 190, endPoint x: 596, endPoint y: 191, distance: 71.0
click at [596, 191] on div at bounding box center [521, 180] width 403 height 74
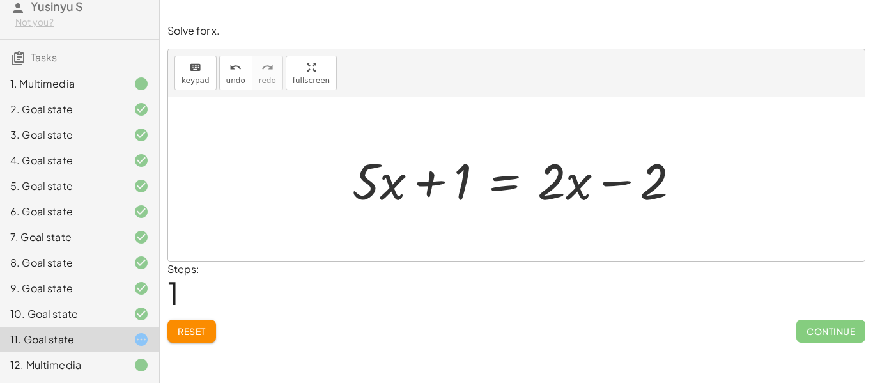
click at [512, 185] on div at bounding box center [521, 179] width 351 height 66
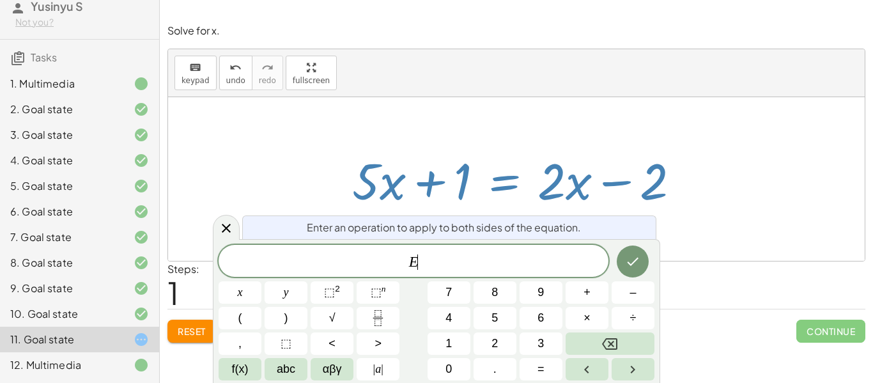
click at [81, 255] on div "8. Goal state" at bounding box center [61, 262] width 103 height 15
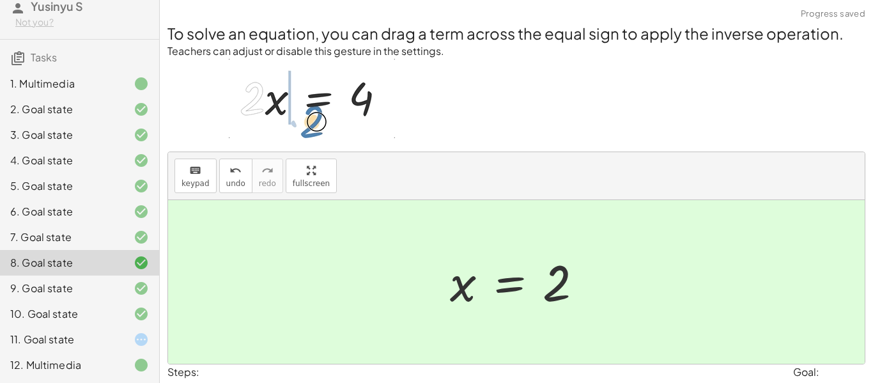
click at [47, 246] on div "7. Goal state" at bounding box center [79, 237] width 159 height 26
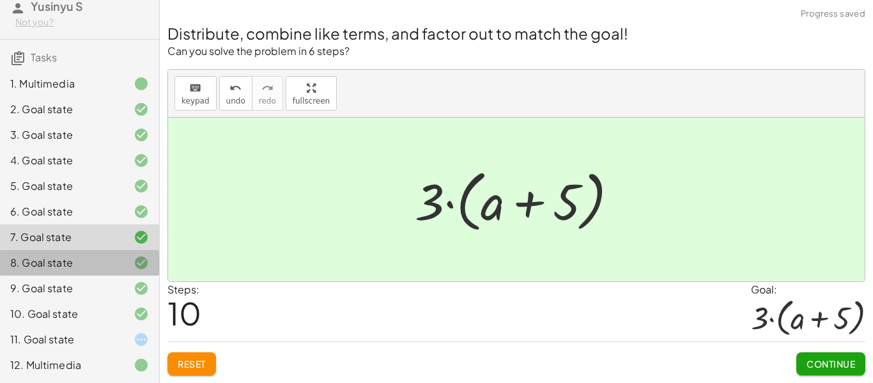
click at [73, 260] on div "8. Goal state" at bounding box center [61, 262] width 103 height 15
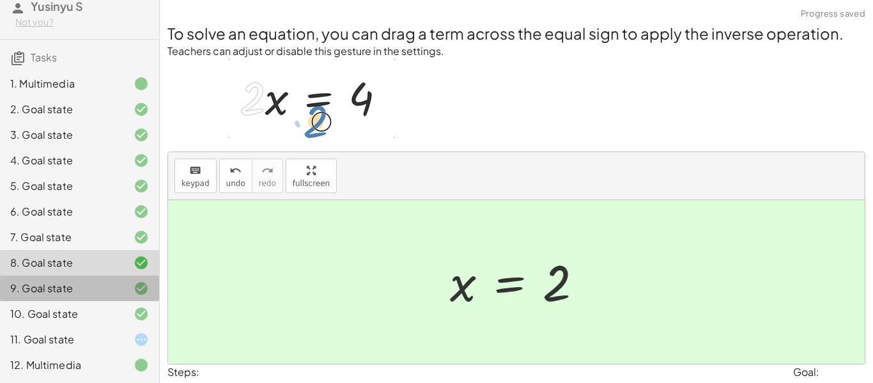
click at [115, 291] on div at bounding box center [131, 288] width 36 height 15
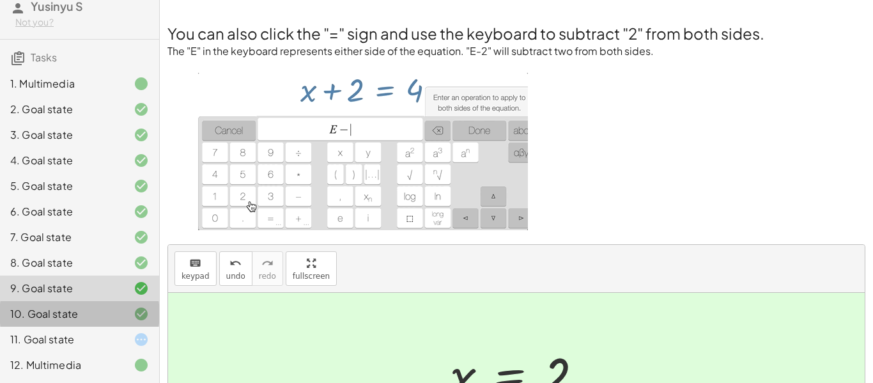
click at [84, 314] on div "10. Goal state" at bounding box center [61, 313] width 103 height 15
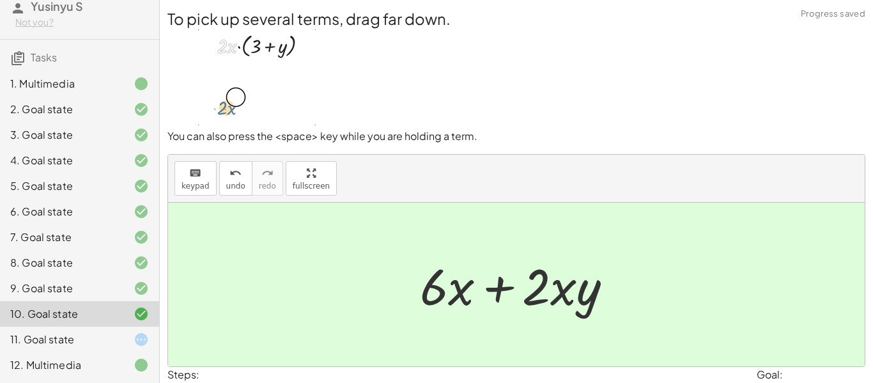
click at [82, 345] on div "11. Goal state" at bounding box center [61, 339] width 103 height 15
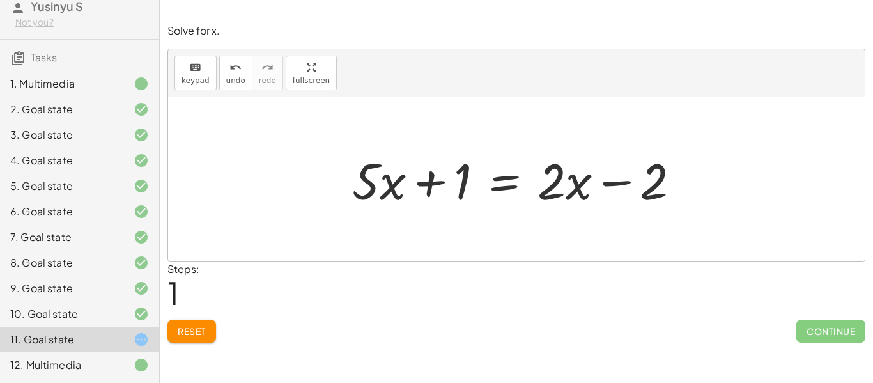
click at [510, 187] on div at bounding box center [521, 179] width 351 height 66
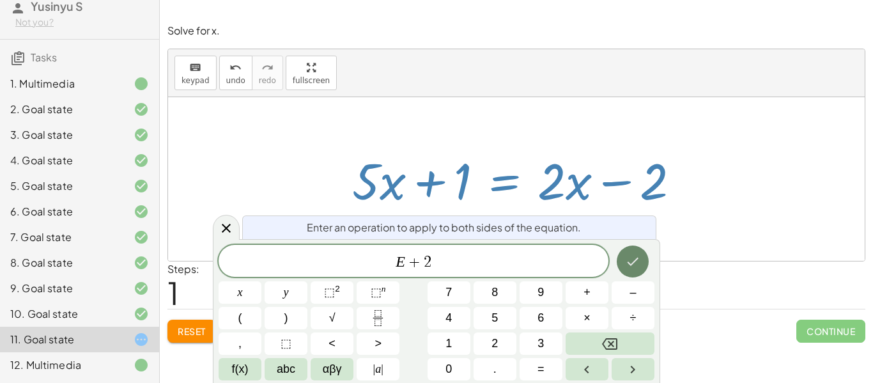
click at [630, 260] on icon "Done" at bounding box center [632, 261] width 15 height 15
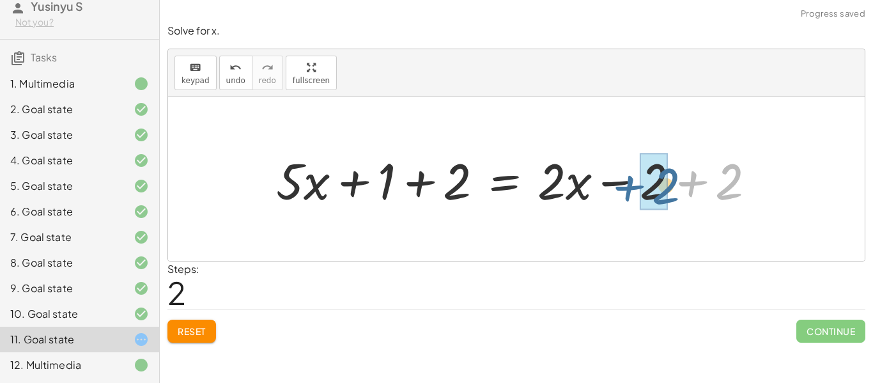
drag, startPoint x: 698, startPoint y: 184, endPoint x: 607, endPoint y: 186, distance: 91.5
click at [607, 186] on div at bounding box center [521, 179] width 503 height 66
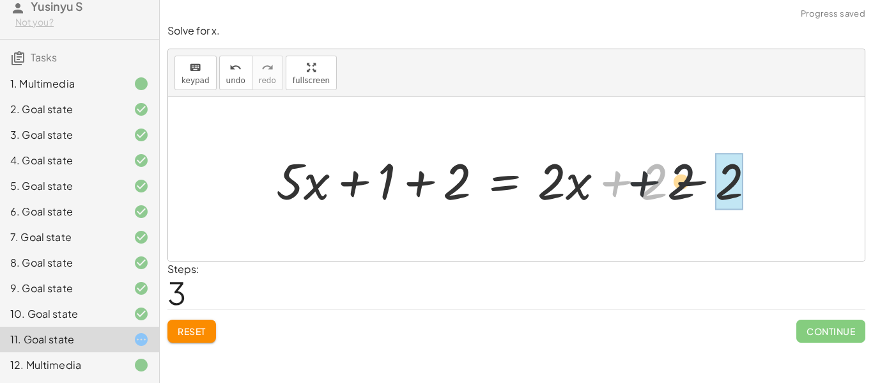
drag, startPoint x: 620, startPoint y: 186, endPoint x: 675, endPoint y: 182, distance: 55.8
click at [675, 182] on div at bounding box center [521, 179] width 503 height 66
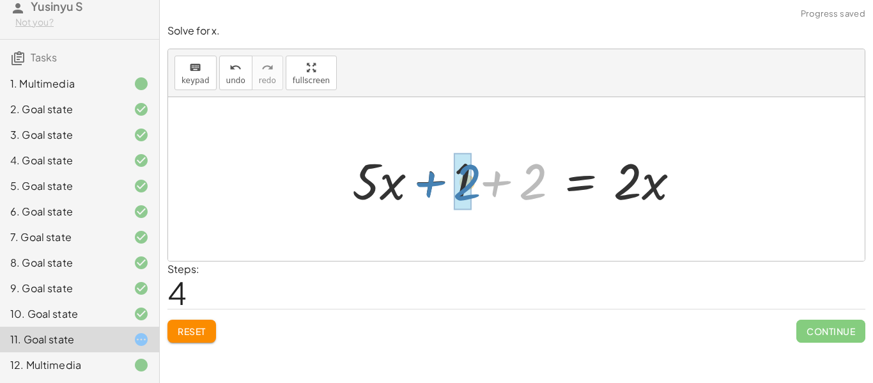
drag, startPoint x: 529, startPoint y: 194, endPoint x: 457, endPoint y: 194, distance: 71.6
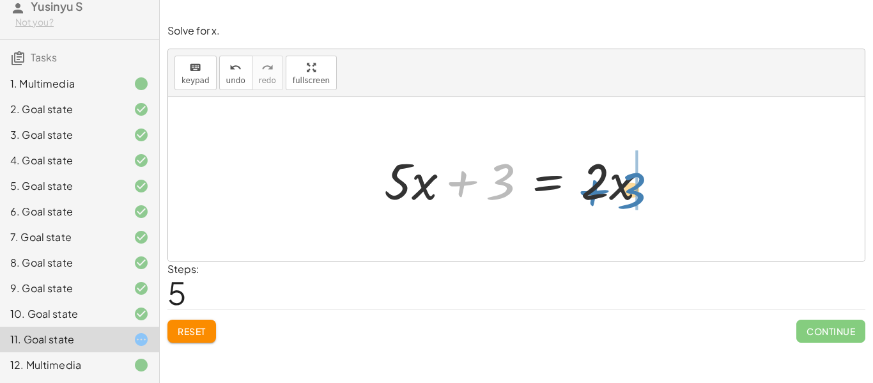
drag, startPoint x: 501, startPoint y: 191, endPoint x: 664, endPoint y: 187, distance: 163.1
click at [664, 187] on div at bounding box center [521, 179] width 286 height 66
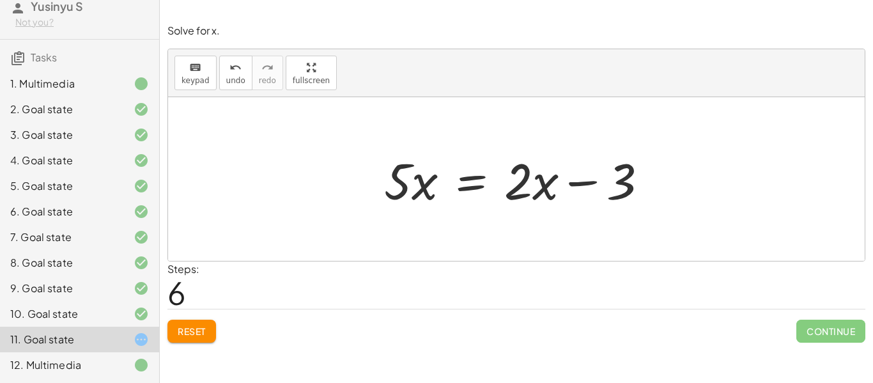
click at [197, 325] on span "Reset" at bounding box center [192, 331] width 28 height 12
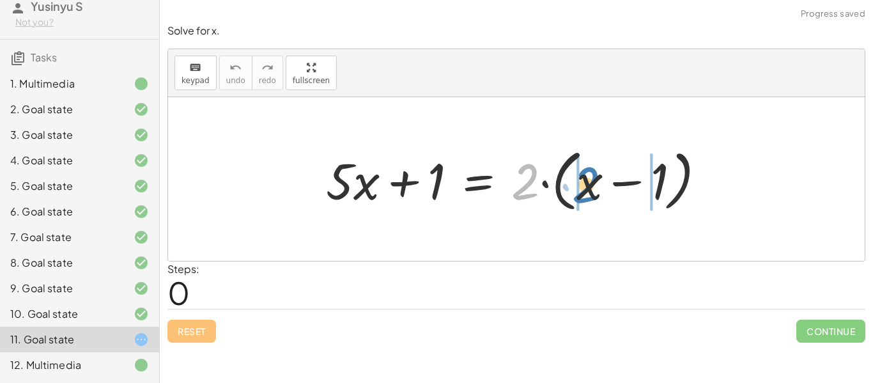
drag, startPoint x: 538, startPoint y: 194, endPoint x: 600, endPoint y: 198, distance: 62.1
click at [600, 198] on div at bounding box center [521, 180] width 403 height 74
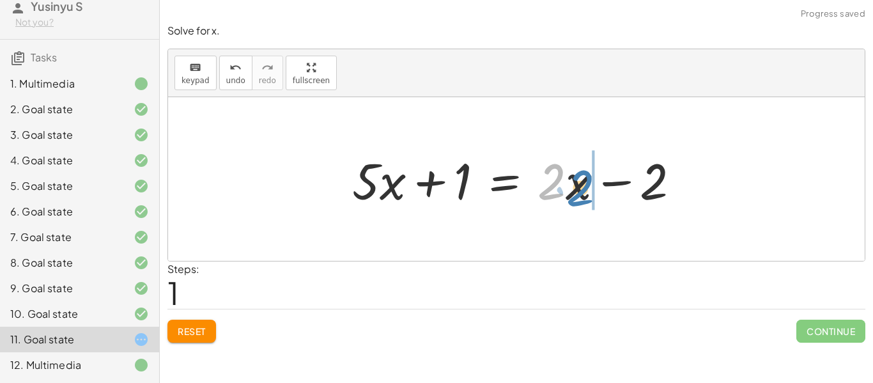
drag, startPoint x: 554, startPoint y: 189, endPoint x: 590, endPoint y: 196, distance: 36.4
click at [590, 196] on div at bounding box center [521, 179] width 351 height 66
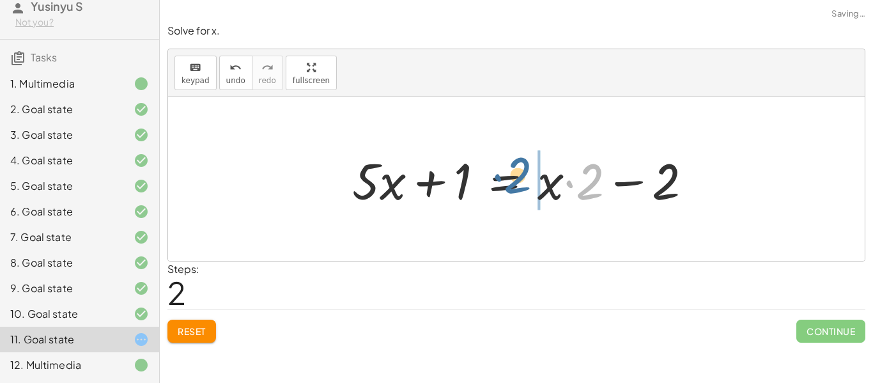
drag, startPoint x: 590, startPoint y: 196, endPoint x: 534, endPoint y: 192, distance: 56.4
click at [534, 192] on div at bounding box center [527, 179] width 363 height 66
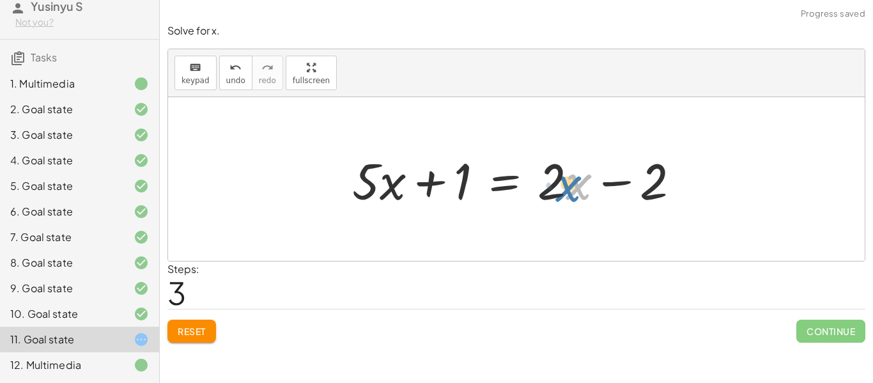
drag, startPoint x: 572, startPoint y: 189, endPoint x: 561, endPoint y: 191, distance: 11.0
click at [561, 191] on div at bounding box center [521, 179] width 351 height 66
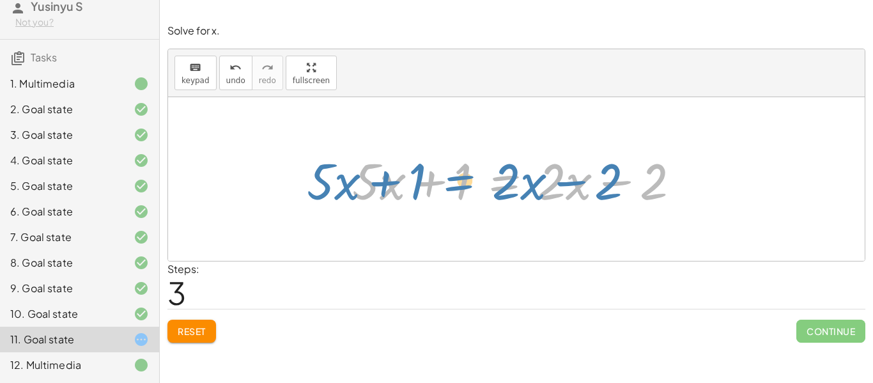
drag, startPoint x: 505, startPoint y: 176, endPoint x: 469, endPoint y: 181, distance: 36.1
click at [469, 181] on div at bounding box center [521, 179] width 351 height 66
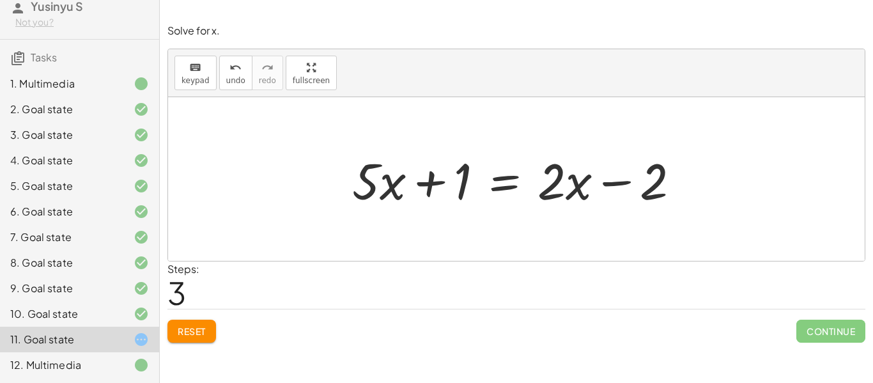
click at [208, 325] on button "Reset" at bounding box center [192, 331] width 49 height 23
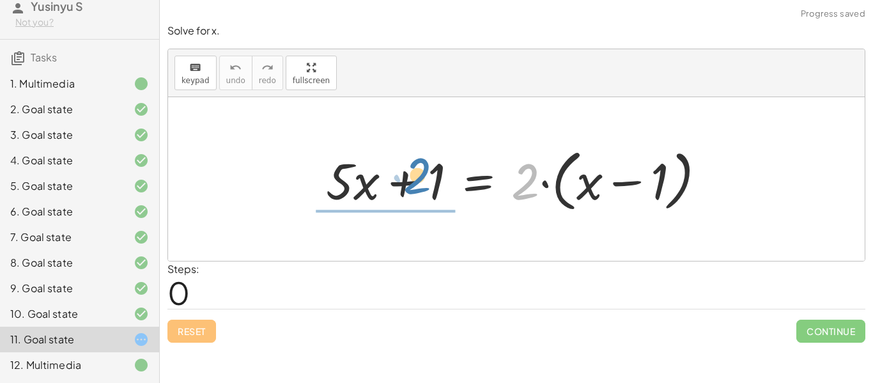
drag, startPoint x: 526, startPoint y: 181, endPoint x: 423, endPoint y: 173, distance: 103.3
click at [423, 173] on div at bounding box center [521, 180] width 403 height 74
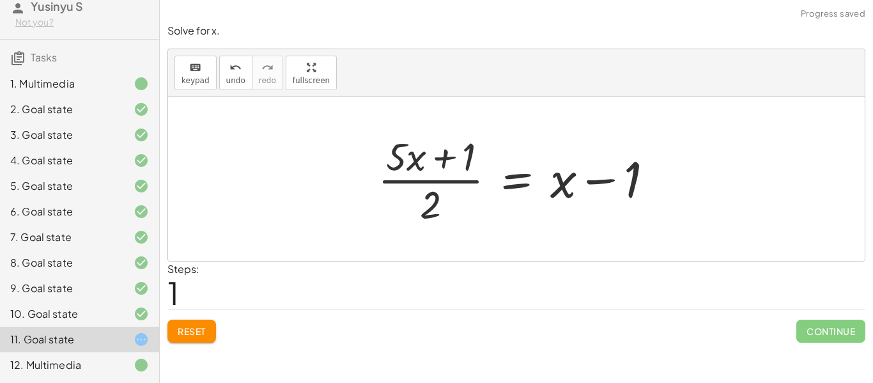
click at [190, 309] on div "Reset Continue" at bounding box center [517, 326] width 698 height 34
click at [192, 332] on span "Reset" at bounding box center [192, 331] width 28 height 12
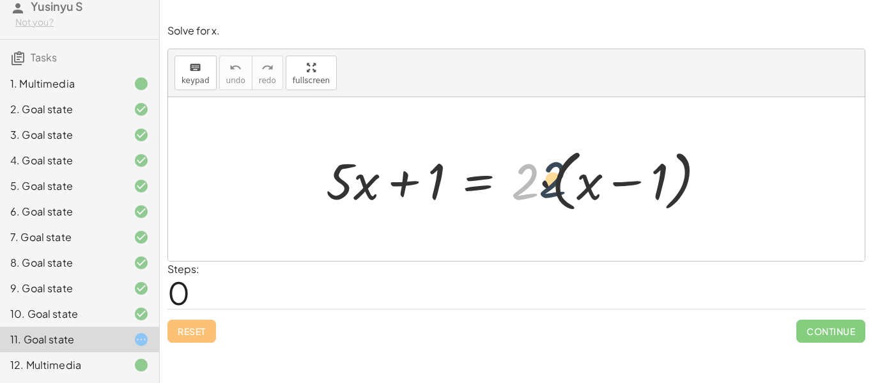
drag, startPoint x: 530, startPoint y: 188, endPoint x: 573, endPoint y: 187, distance: 42.8
click at [573, 187] on div at bounding box center [521, 180] width 403 height 74
drag, startPoint x: 522, startPoint y: 187, endPoint x: 576, endPoint y: 196, distance: 55.0
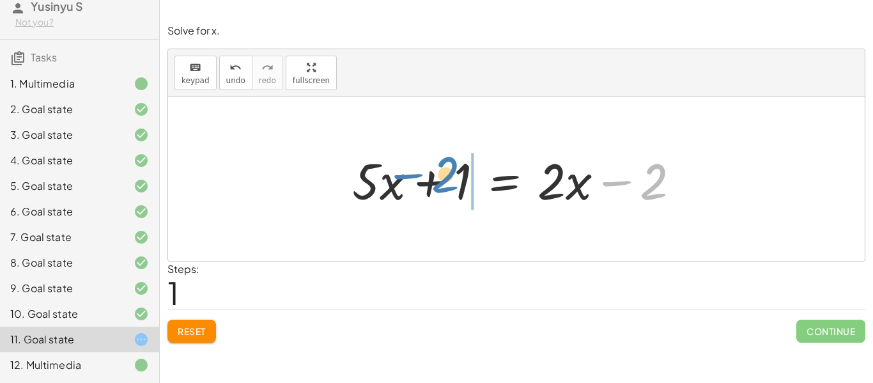
drag, startPoint x: 639, startPoint y: 179, endPoint x: 435, endPoint y: 173, distance: 204.7
click at [435, 173] on div at bounding box center [521, 179] width 351 height 66
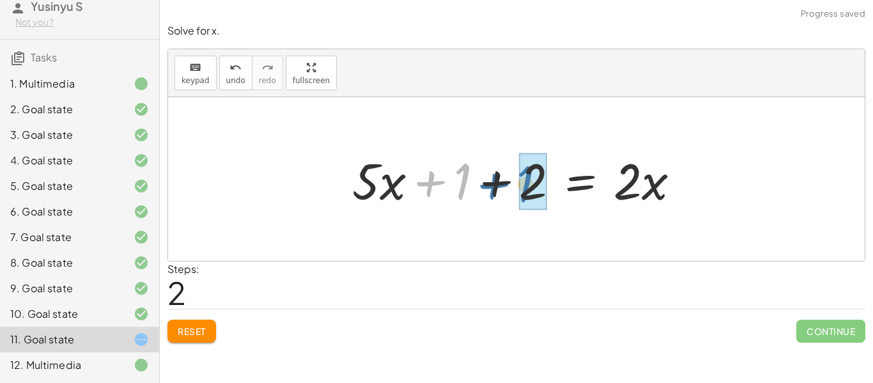
drag, startPoint x: 457, startPoint y: 184, endPoint x: 522, endPoint y: 187, distance: 65.3
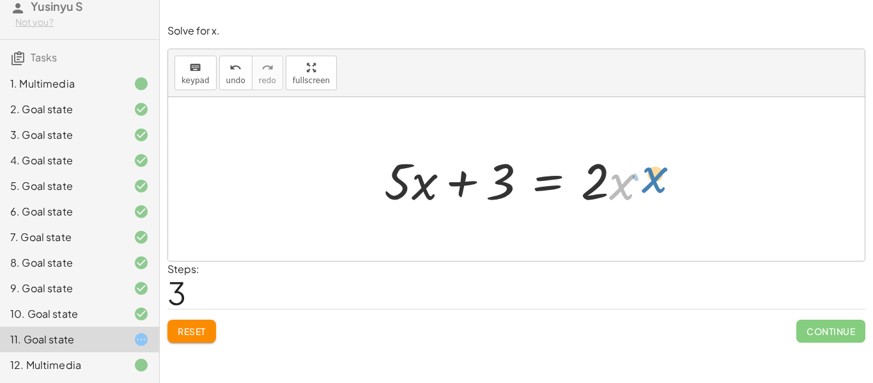
drag, startPoint x: 622, startPoint y: 196, endPoint x: 619, endPoint y: 207, distance: 11.3
click at [619, 207] on div at bounding box center [521, 179] width 286 height 66
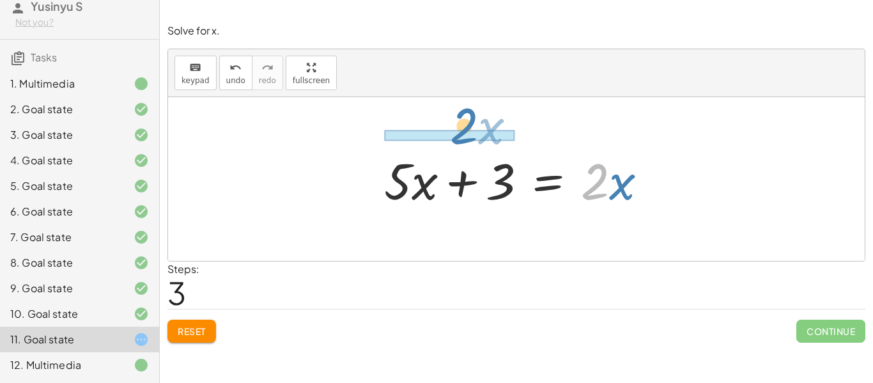
drag, startPoint x: 604, startPoint y: 185, endPoint x: 477, endPoint y: 134, distance: 136.8
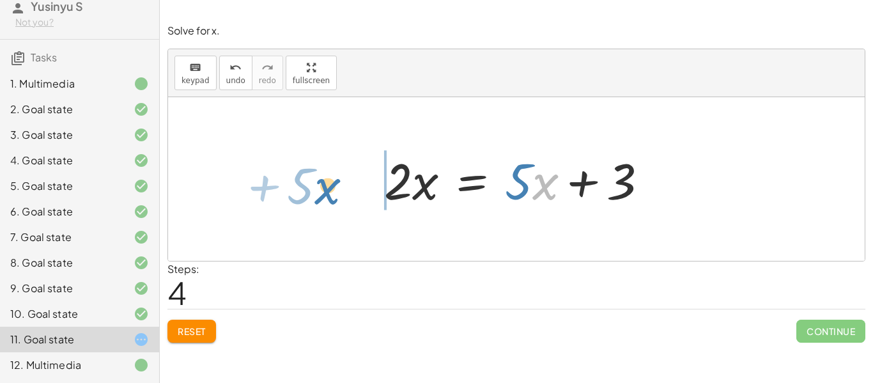
drag, startPoint x: 544, startPoint y: 178, endPoint x: 327, endPoint y: 180, distance: 217.4
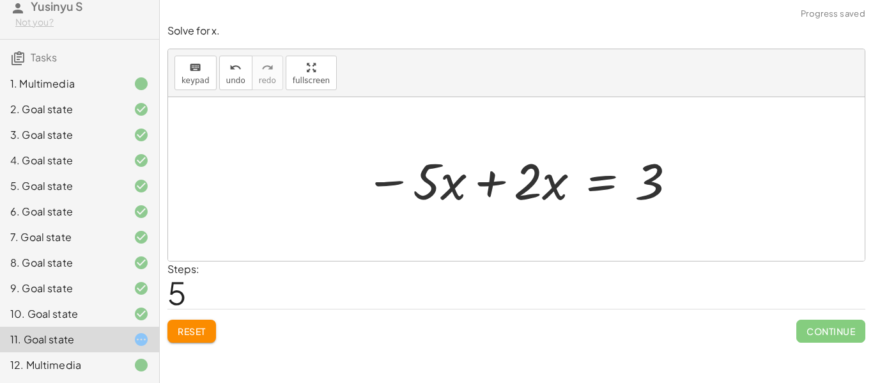
click at [198, 338] on button "Reset" at bounding box center [192, 331] width 49 height 23
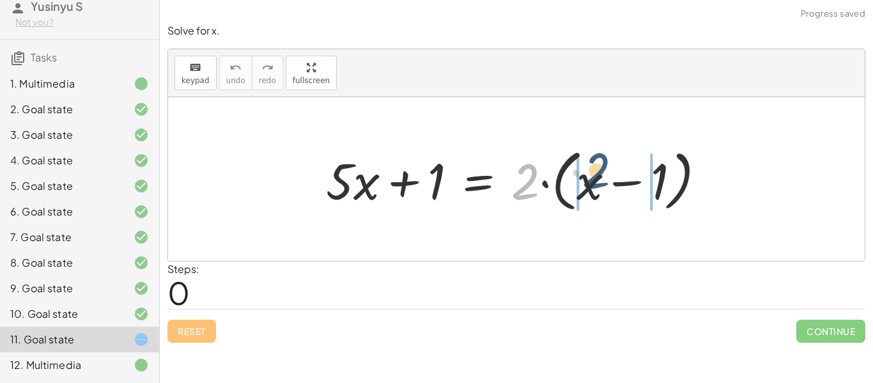
drag, startPoint x: 520, startPoint y: 190, endPoint x: 593, endPoint y: 180, distance: 73.6
click at [593, 180] on div at bounding box center [521, 180] width 403 height 74
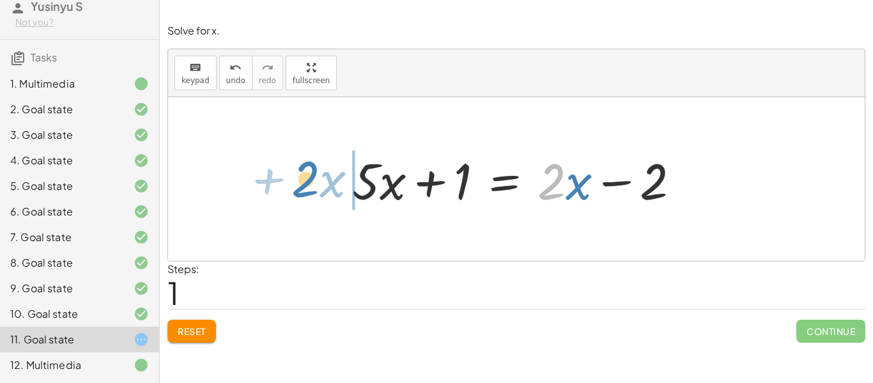
drag, startPoint x: 565, startPoint y: 189, endPoint x: 319, endPoint y: 187, distance: 246.2
click at [319, 187] on div "+ · 5 · x + 1 = · 2 · ( + x − 1 ) + · 5 · x + 1 = + · 2 · x − · 2 · 1 · 2 + · x…" at bounding box center [516, 179] width 697 height 164
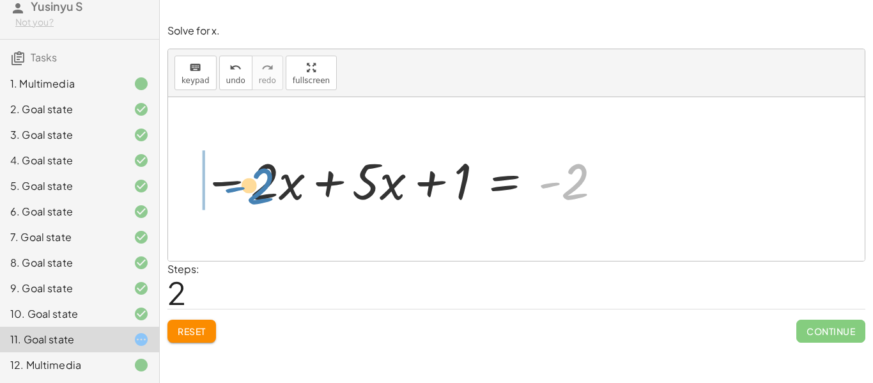
drag, startPoint x: 566, startPoint y: 190, endPoint x: 238, endPoint y: 189, distance: 328.0
click at [238, 189] on div at bounding box center [403, 179] width 414 height 66
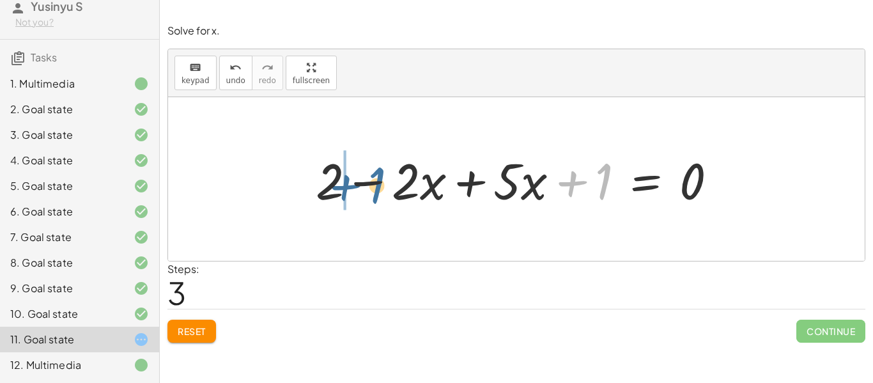
drag, startPoint x: 599, startPoint y: 185, endPoint x: 368, endPoint y: 189, distance: 231.5
click at [368, 189] on div at bounding box center [521, 179] width 425 height 66
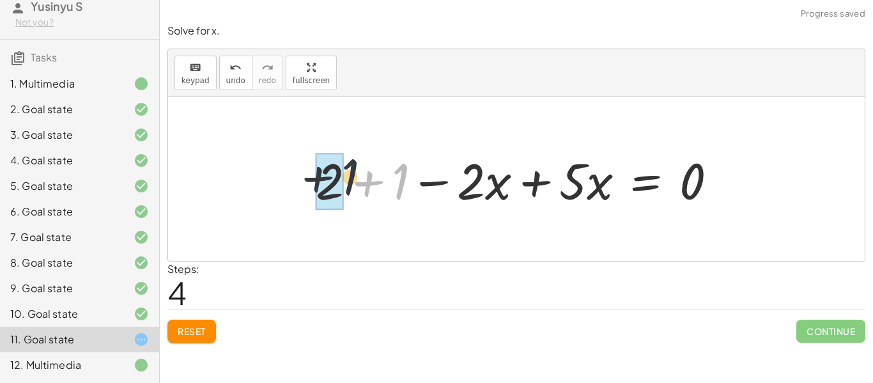
drag, startPoint x: 399, startPoint y: 185, endPoint x: 344, endPoint y: 183, distance: 55.0
click at [344, 183] on div at bounding box center [521, 179] width 425 height 66
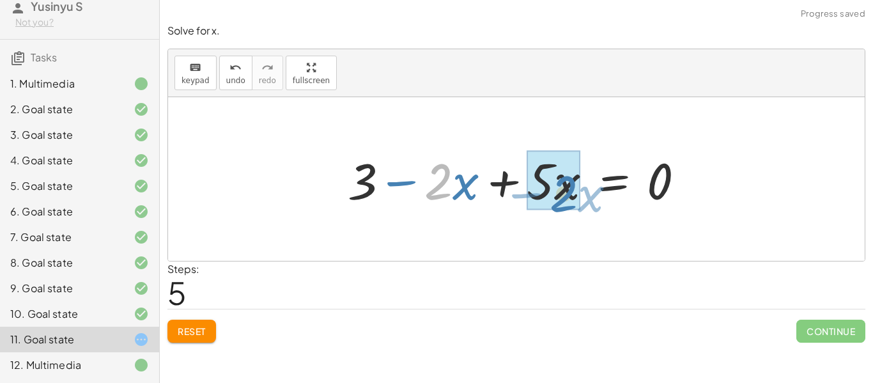
drag, startPoint x: 440, startPoint y: 192, endPoint x: 567, endPoint y: 205, distance: 127.2
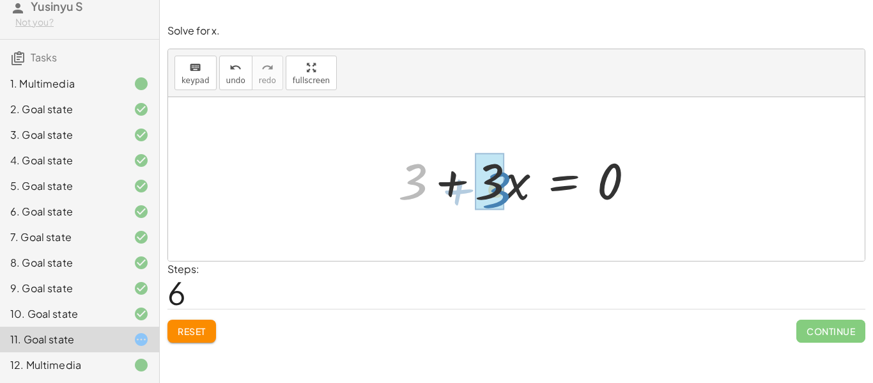
drag, startPoint x: 423, startPoint y: 187, endPoint x: 506, endPoint y: 196, distance: 84.2
click at [506, 196] on div at bounding box center [522, 179] width 260 height 66
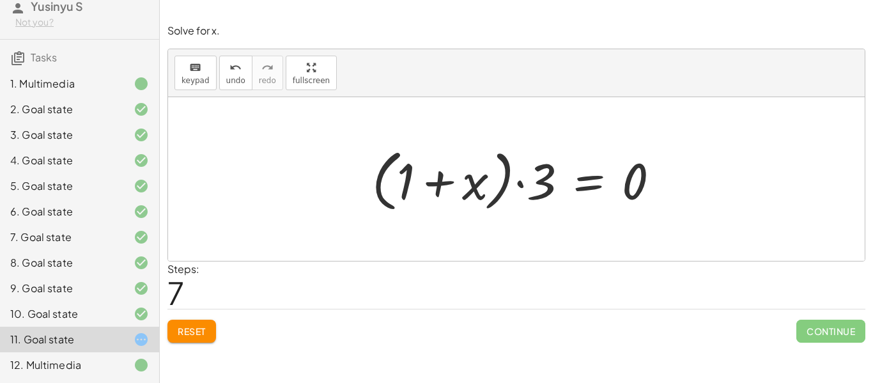
click at [192, 345] on div "Solve for x. keyboard keypad undo undo redo redo fullscreen + · 5 · x + 1 = · 2…" at bounding box center [517, 183] width 714 height 334
click at [191, 334] on span "Reset" at bounding box center [192, 331] width 28 height 12
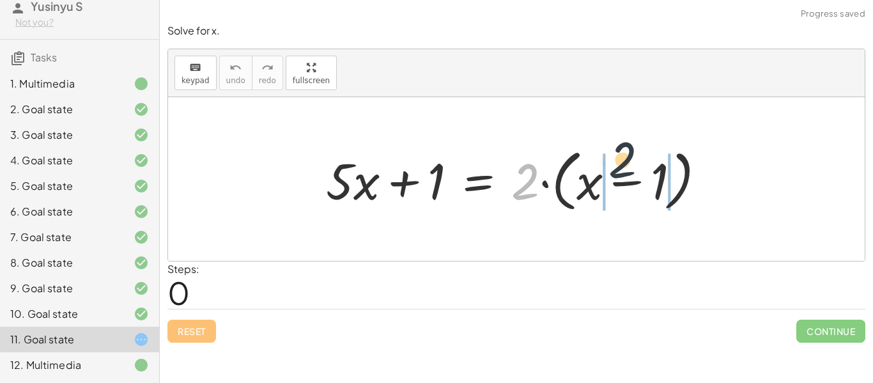
drag, startPoint x: 529, startPoint y: 190, endPoint x: 634, endPoint y: 171, distance: 107.2
click at [634, 171] on div at bounding box center [521, 180] width 403 height 74
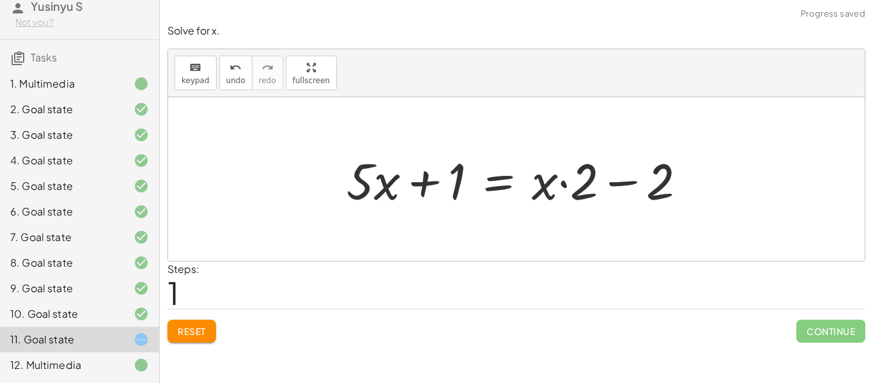
click at [194, 322] on button "Reset" at bounding box center [192, 331] width 49 height 23
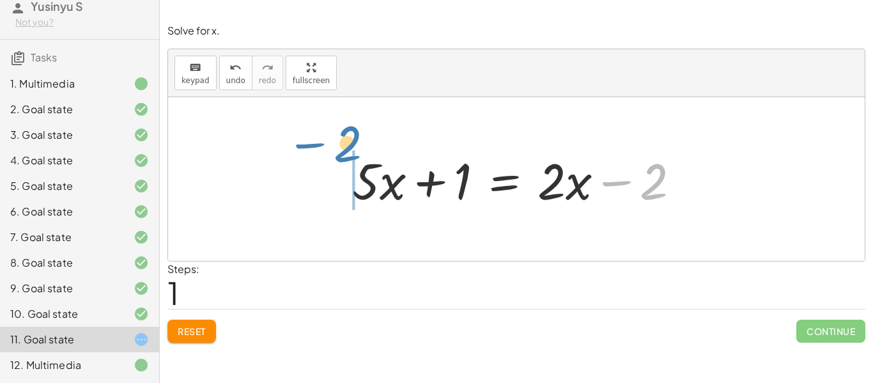
drag, startPoint x: 647, startPoint y: 192, endPoint x: 332, endPoint y: 163, distance: 316.0
click at [333, 163] on div "+ · 5 · x + 1 = · 2 · ( + x − 1 ) + · 5 · x + 1 = + · 2 · x − · 2 · 1 − 2 + · 5…" at bounding box center [516, 179] width 367 height 72
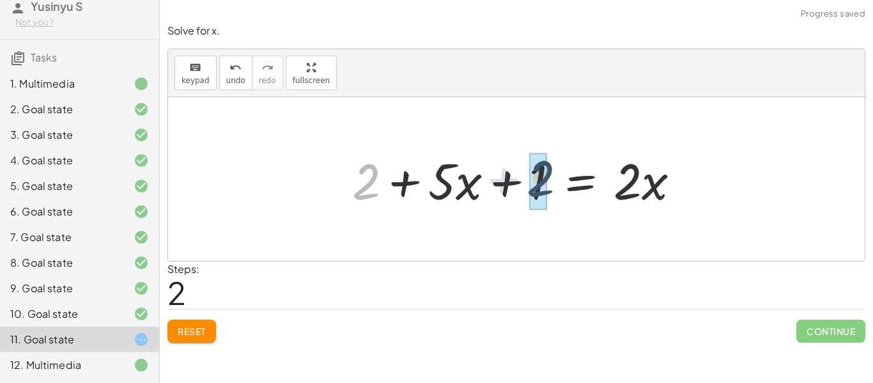
drag, startPoint x: 380, startPoint y: 187, endPoint x: 550, endPoint y: 187, distance: 170.1
click at [550, 187] on div at bounding box center [521, 179] width 351 height 66
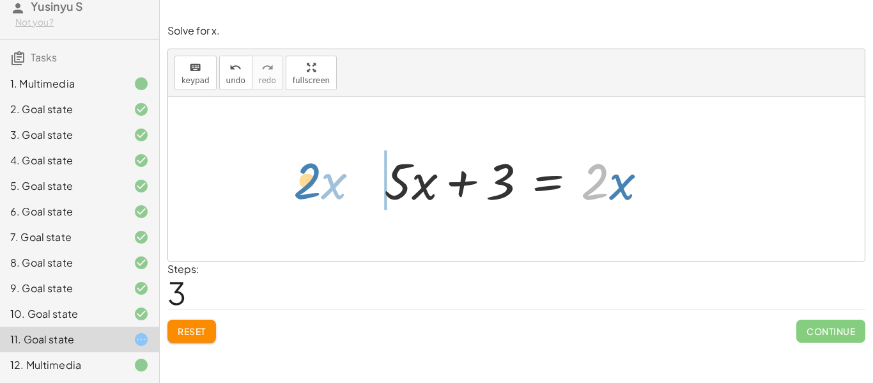
drag, startPoint x: 591, startPoint y: 182, endPoint x: 302, endPoint y: 182, distance: 288.4
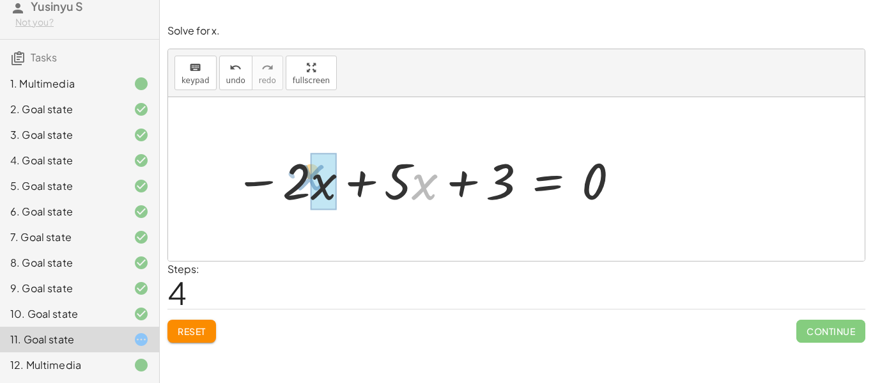
drag, startPoint x: 419, startPoint y: 194, endPoint x: 295, endPoint y: 192, distance: 124.1
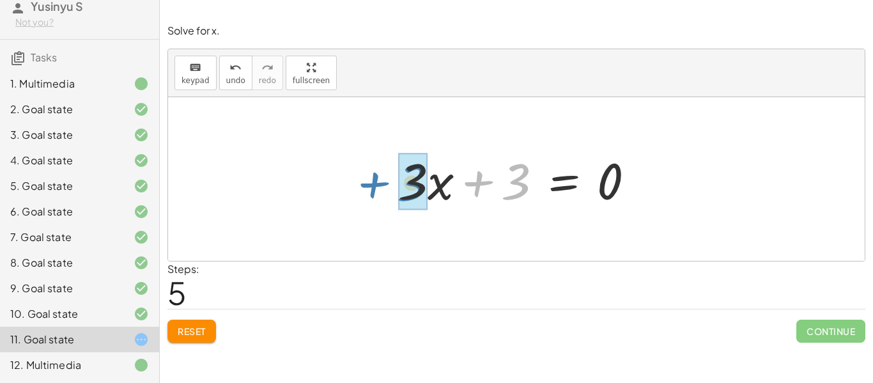
drag, startPoint x: 510, startPoint y: 178, endPoint x: 406, endPoint y: 179, distance: 104.2
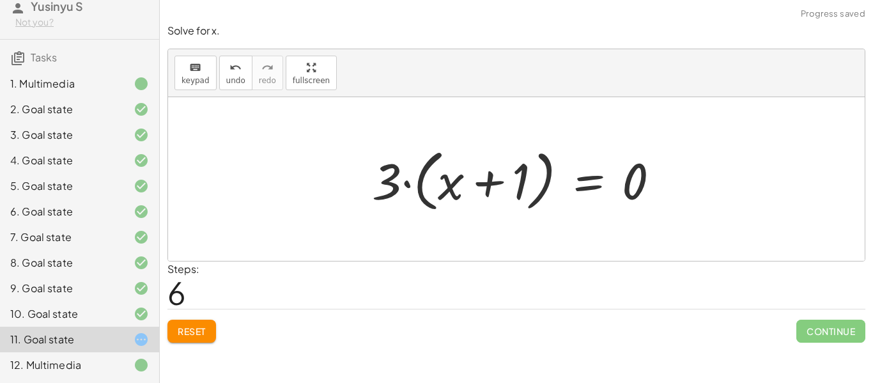
click at [198, 335] on span "Reset" at bounding box center [192, 331] width 28 height 12
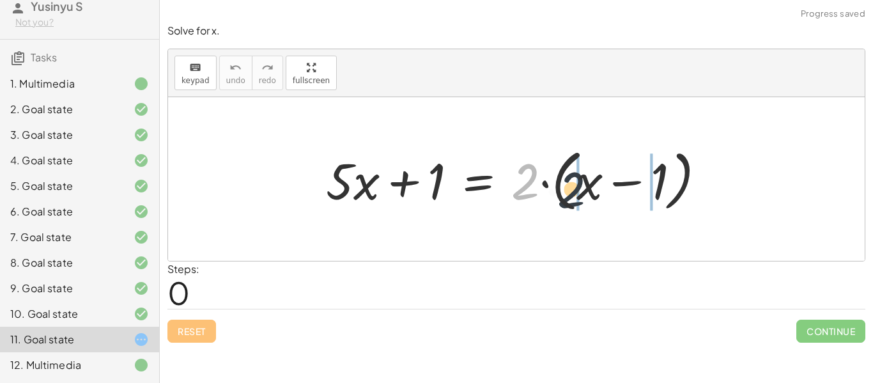
drag, startPoint x: 529, startPoint y: 178, endPoint x: 589, endPoint y: 187, distance: 60.8
click at [589, 187] on div at bounding box center [521, 180] width 403 height 74
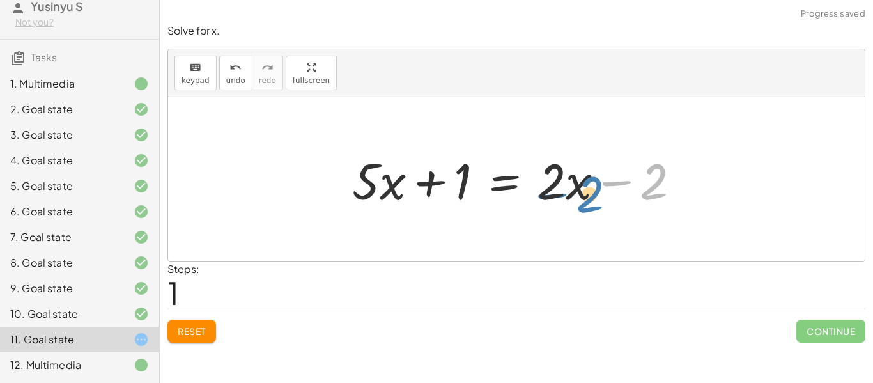
drag, startPoint x: 624, startPoint y: 184, endPoint x: 570, endPoint y: 196, distance: 55.7
click at [570, 196] on div at bounding box center [521, 179] width 351 height 66
click at [544, 153] on div at bounding box center [521, 179] width 351 height 66
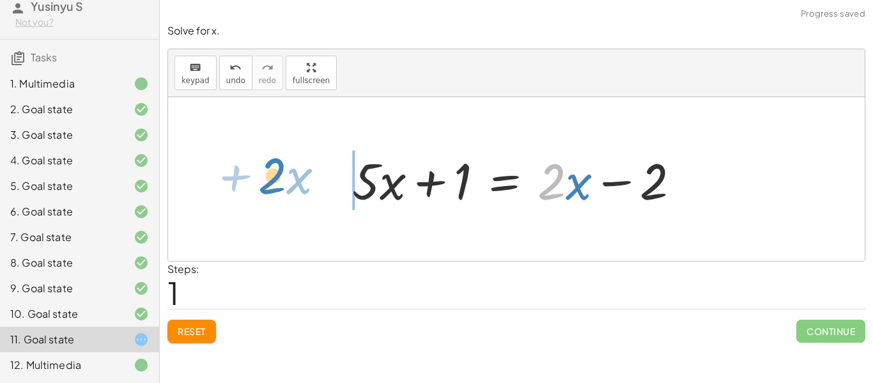
drag, startPoint x: 552, startPoint y: 174, endPoint x: 272, endPoint y: 168, distance: 280.8
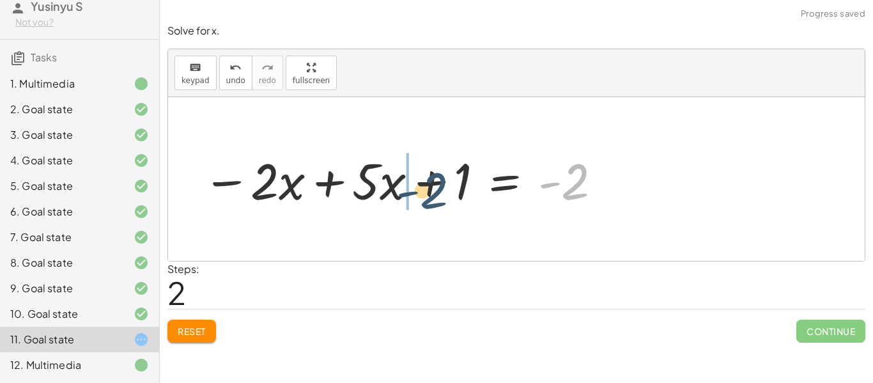
drag, startPoint x: 574, startPoint y: 180, endPoint x: 429, endPoint y: 190, distance: 144.8
click at [429, 190] on div at bounding box center [403, 179] width 414 height 66
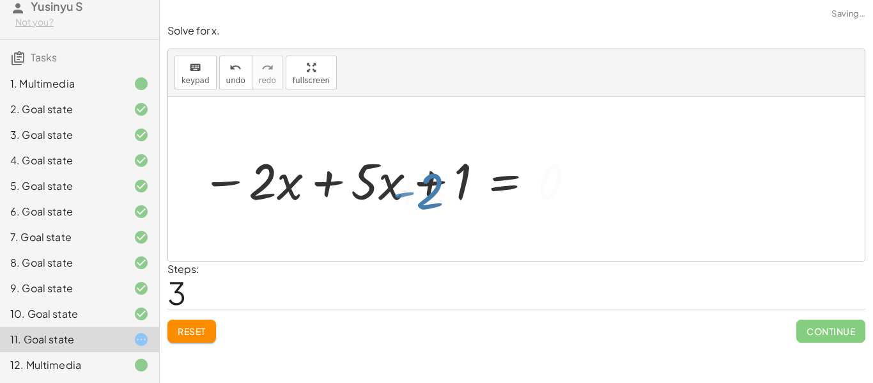
click at [429, 190] on div at bounding box center [352, 179] width 464 height 66
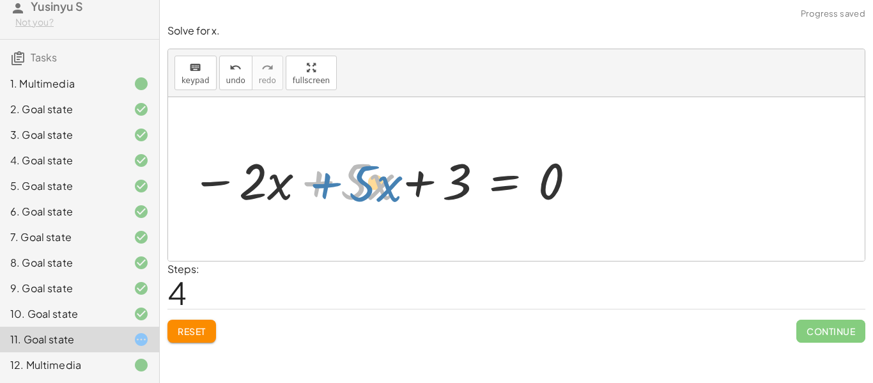
click at [299, 191] on div at bounding box center [384, 179] width 399 height 66
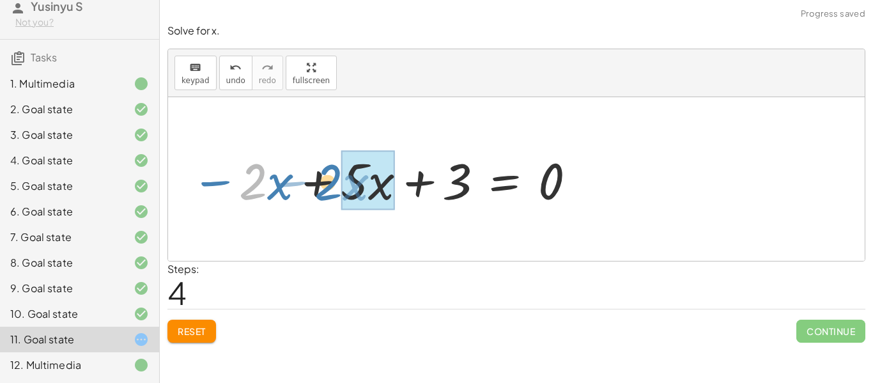
drag, startPoint x: 255, startPoint y: 182, endPoint x: 346, endPoint y: 185, distance: 90.8
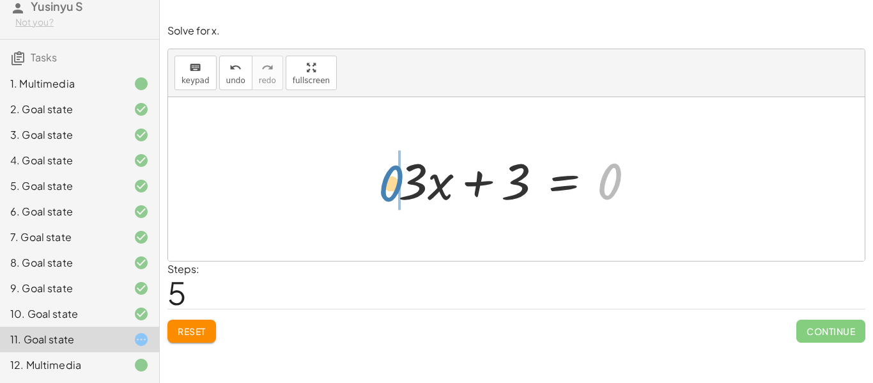
drag, startPoint x: 609, startPoint y: 174, endPoint x: 389, endPoint y: 176, distance: 220.0
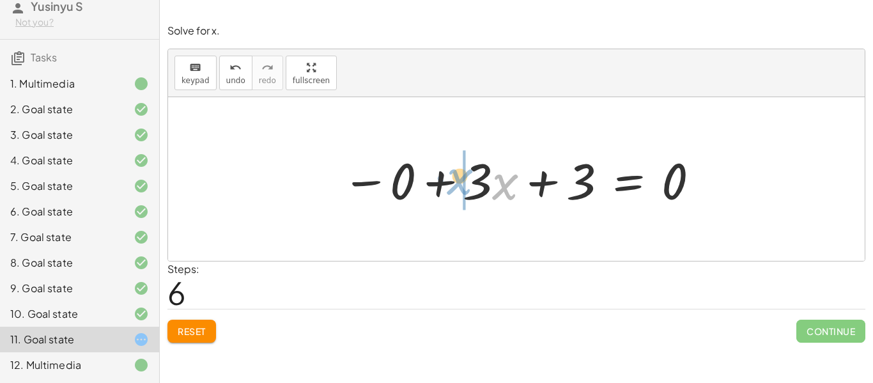
drag, startPoint x: 498, startPoint y: 185, endPoint x: 478, endPoint y: 173, distance: 23.2
click at [478, 173] on div at bounding box center [522, 179] width 372 height 66
click at [197, 343] on div "Solve for x. keyboard keypad undo undo redo redo fullscreen + · 5 · x + 1 = · 2…" at bounding box center [517, 183] width 714 height 334
click at [196, 335] on span "Reset" at bounding box center [192, 331] width 28 height 12
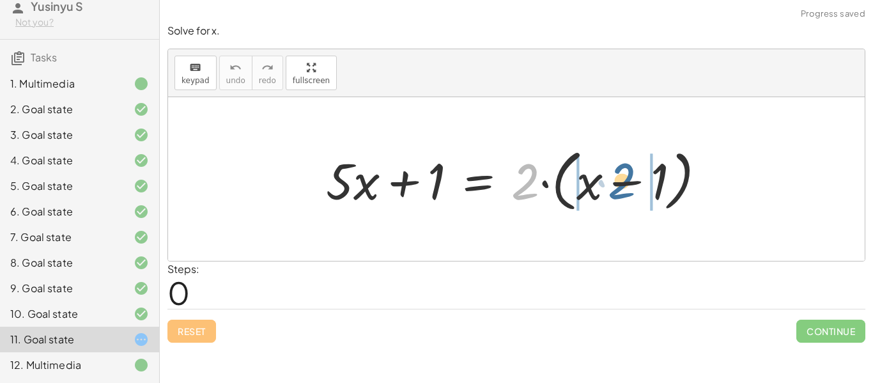
drag, startPoint x: 519, startPoint y: 193, endPoint x: 614, endPoint y: 193, distance: 95.9
click at [614, 193] on div at bounding box center [521, 180] width 403 height 74
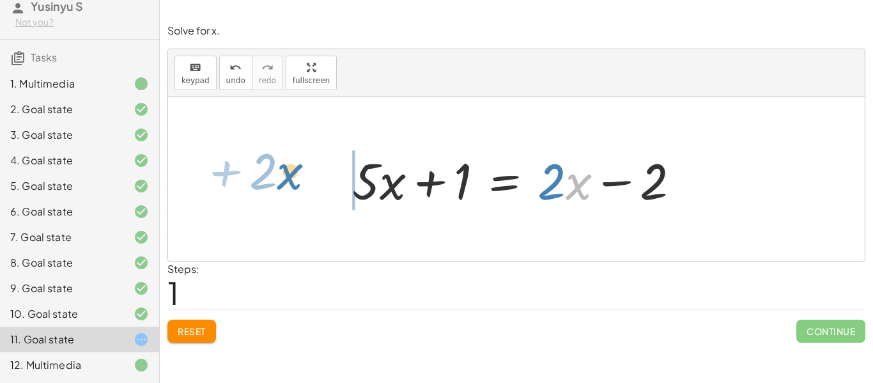
drag, startPoint x: 575, startPoint y: 183, endPoint x: 286, endPoint y: 173, distance: 289.2
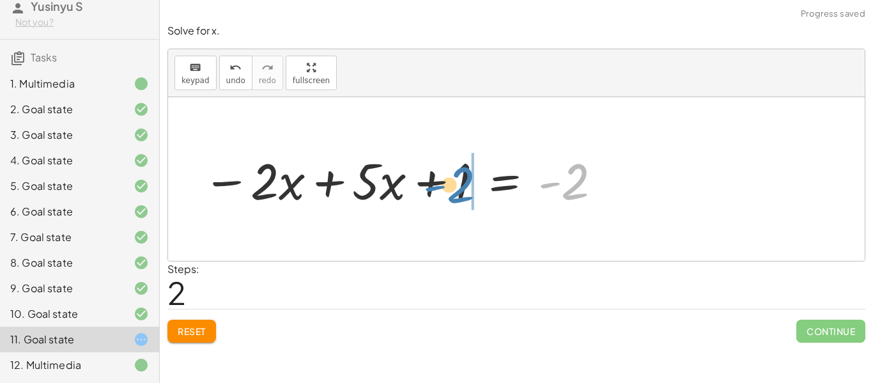
drag, startPoint x: 579, startPoint y: 188, endPoint x: 471, endPoint y: 191, distance: 108.7
click at [471, 191] on div at bounding box center [403, 179] width 414 height 66
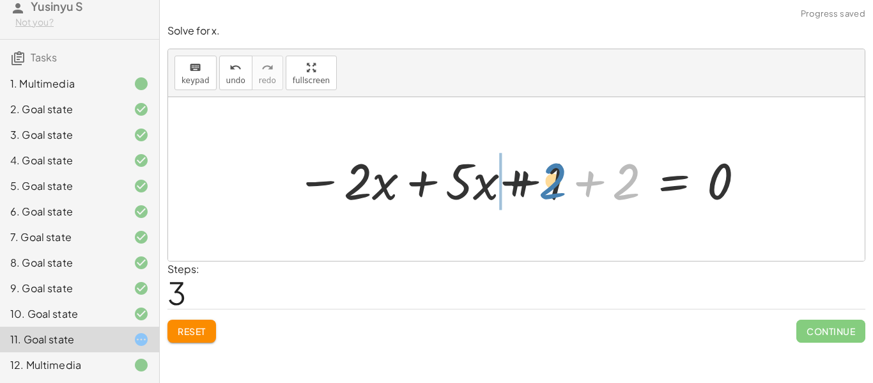
drag, startPoint x: 618, startPoint y: 185, endPoint x: 535, endPoint y: 185, distance: 83.1
click at [535, 185] on div at bounding box center [522, 179] width 464 height 66
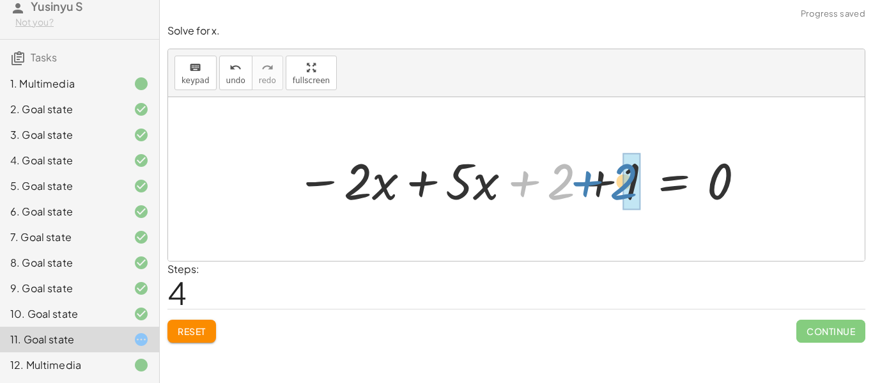
drag, startPoint x: 536, startPoint y: 185, endPoint x: 600, endPoint y: 185, distance: 63.9
click at [600, 185] on div at bounding box center [522, 179] width 464 height 66
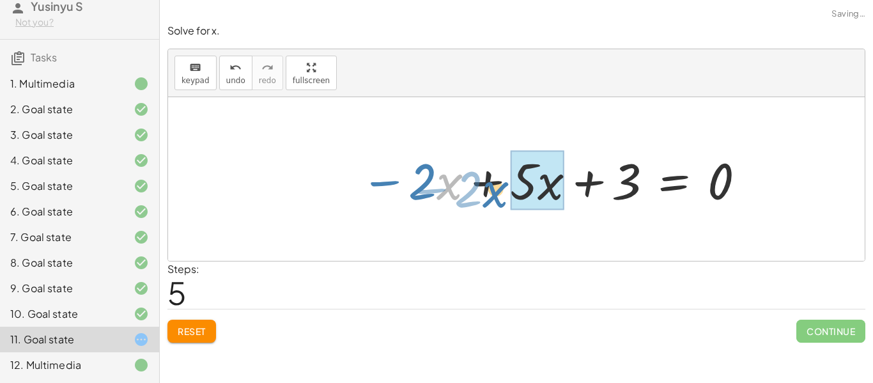
drag, startPoint x: 439, startPoint y: 195, endPoint x: 506, endPoint y: 205, distance: 67.9
click at [506, 205] on div at bounding box center [553, 179] width 399 height 66
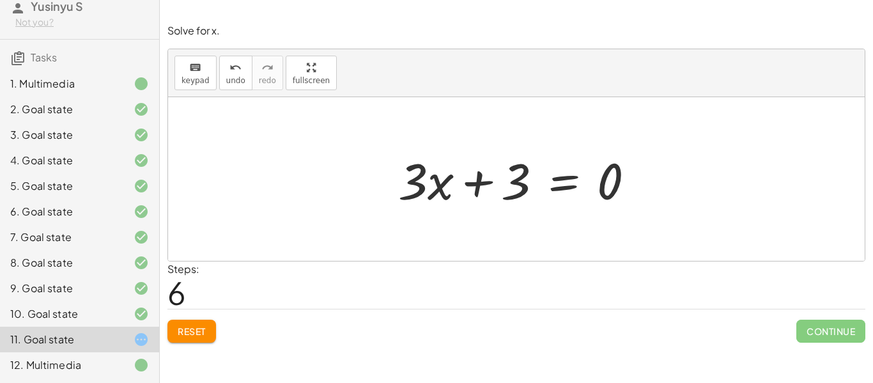
click at [191, 324] on button "Reset" at bounding box center [192, 331] width 49 height 23
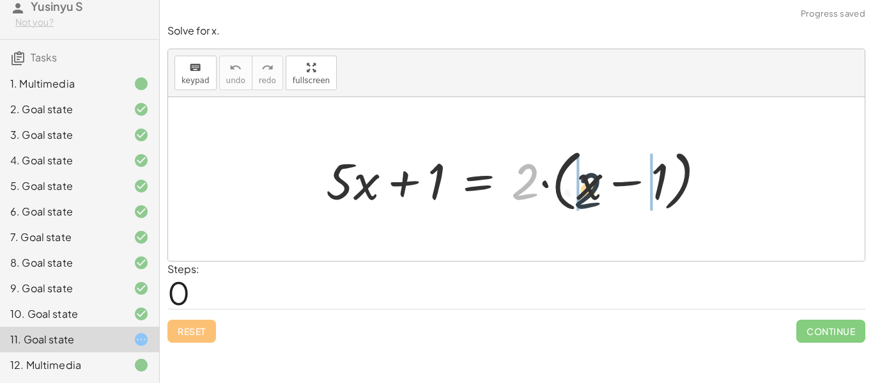
drag, startPoint x: 524, startPoint y: 175, endPoint x: 588, endPoint y: 184, distance: 65.3
click at [588, 184] on div at bounding box center [521, 180] width 403 height 74
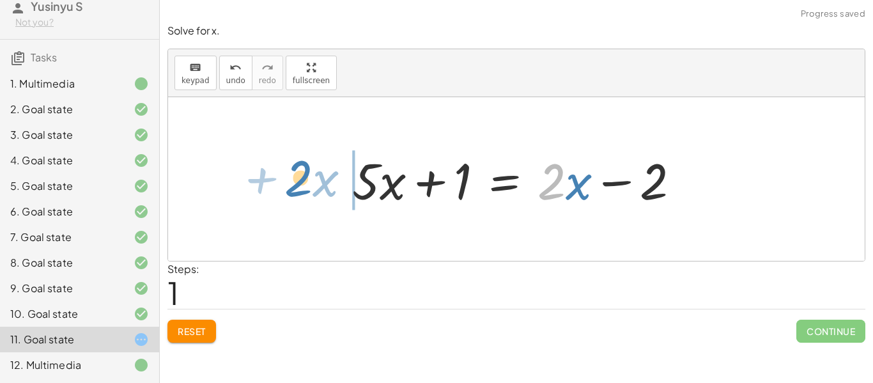
drag, startPoint x: 563, startPoint y: 190, endPoint x: 302, endPoint y: 189, distance: 260.2
click at [302, 189] on div "+ · 5 · x + 1 = · 2 · ( + x − 1 ) + · 5 · x + 1 = + · 2 · x − · 2 · 1 · 2 + · x…" at bounding box center [516, 179] width 697 height 164
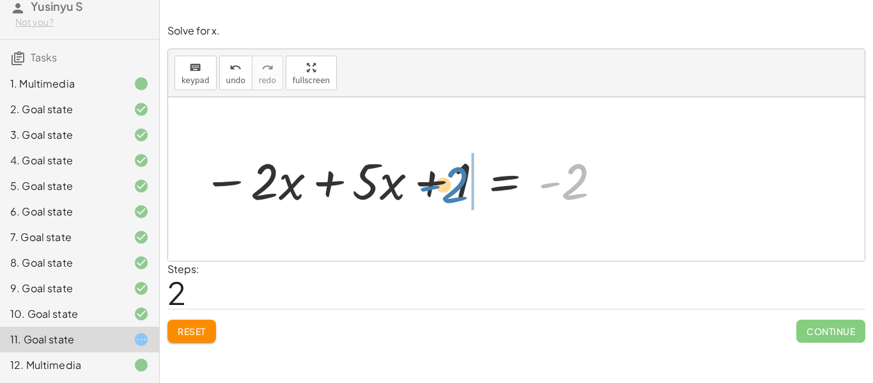
drag, startPoint x: 573, startPoint y: 189, endPoint x: 454, endPoint y: 192, distance: 119.0
click at [454, 192] on div at bounding box center [403, 179] width 414 height 66
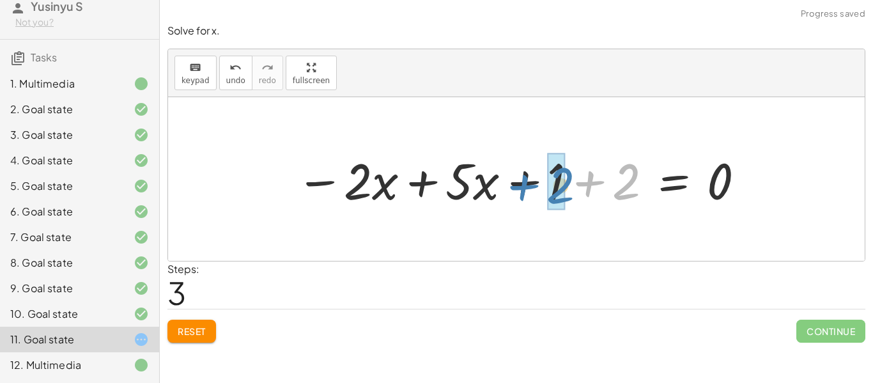
drag, startPoint x: 459, startPoint y: 192, endPoint x: 386, endPoint y: 199, distance: 73.8
click at [386, 199] on div at bounding box center [522, 179] width 464 height 66
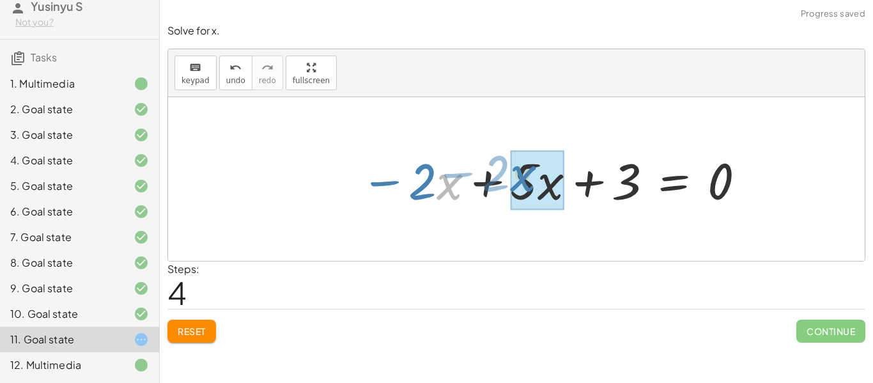
drag, startPoint x: 444, startPoint y: 192, endPoint x: 575, endPoint y: 199, distance: 131.9
click at [575, 199] on div at bounding box center [553, 179] width 399 height 66
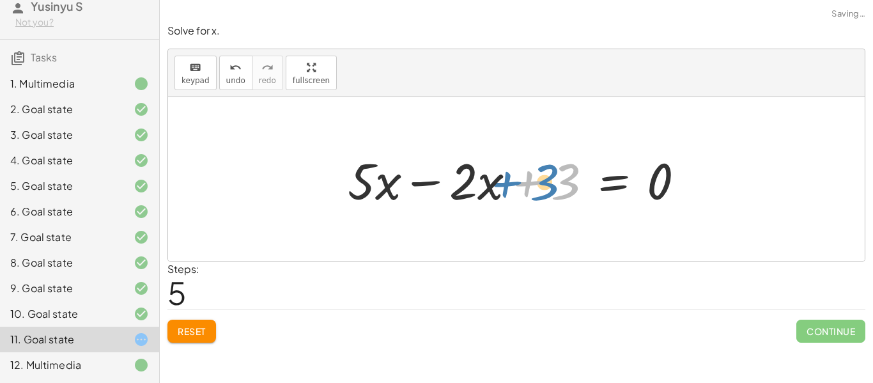
click at [548, 194] on div at bounding box center [521, 179] width 360 height 66
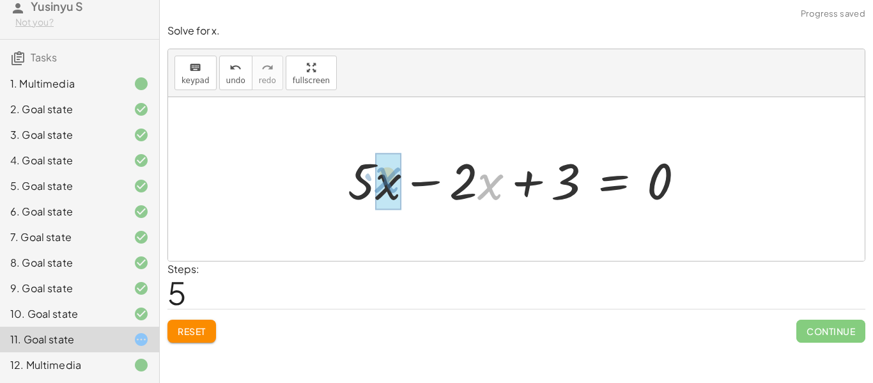
drag, startPoint x: 488, startPoint y: 191, endPoint x: 384, endPoint y: 184, distance: 103.8
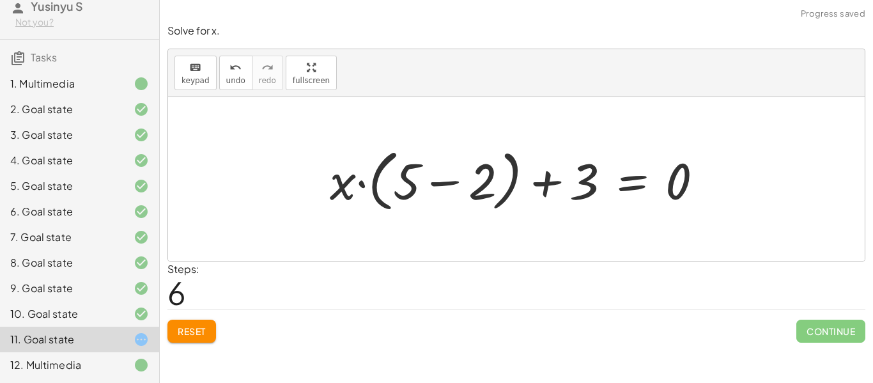
click at [170, 328] on button "Reset" at bounding box center [192, 331] width 49 height 23
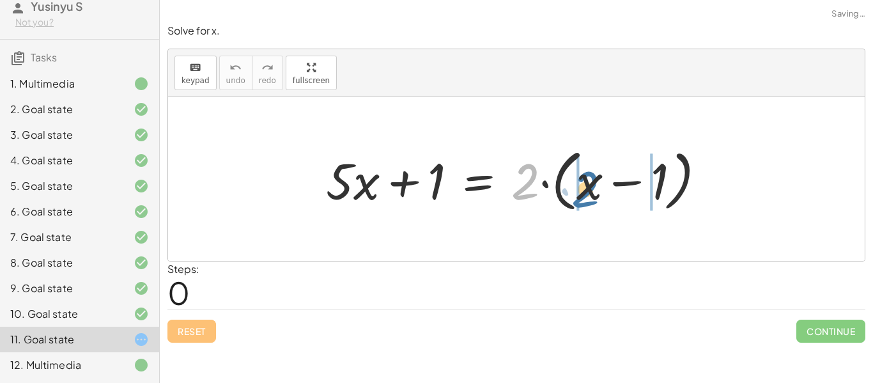
drag, startPoint x: 515, startPoint y: 184, endPoint x: 566, endPoint y: 191, distance: 51.6
click at [566, 191] on div at bounding box center [521, 180] width 403 height 74
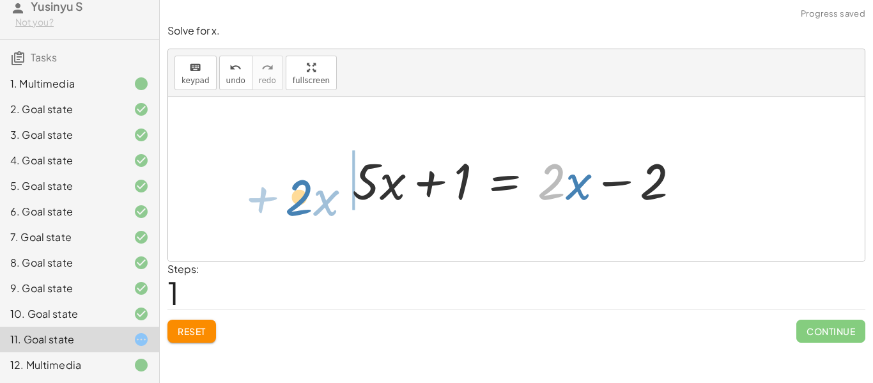
drag, startPoint x: 554, startPoint y: 189, endPoint x: 302, endPoint y: 207, distance: 252.5
click at [302, 207] on div "+ · 5 · x + 1 = · 2 · ( + x − 1 ) + · 5 · x + 1 = + · 2 · x − · 2 · 1 · 2 + · x…" at bounding box center [516, 179] width 697 height 164
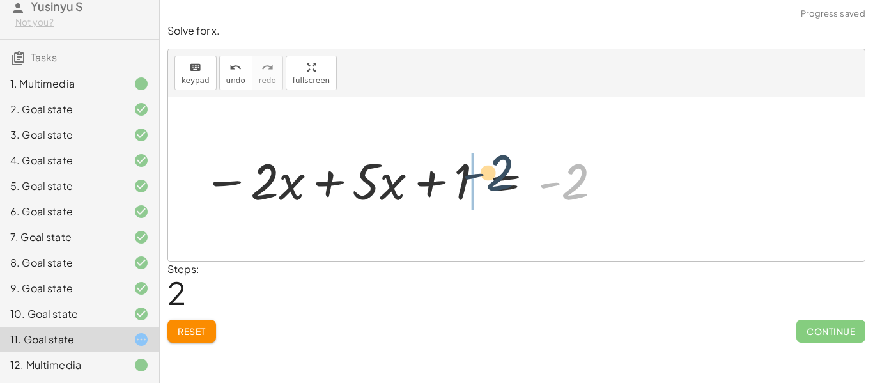
drag, startPoint x: 577, startPoint y: 194, endPoint x: 462, endPoint y: 192, distance: 115.1
click at [462, 192] on div at bounding box center [403, 179] width 414 height 66
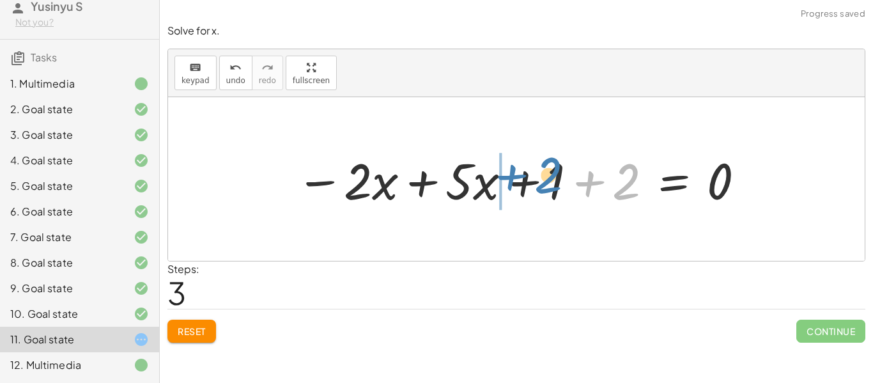
drag, startPoint x: 459, startPoint y: 191, endPoint x: 380, endPoint y: 185, distance: 78.9
click at [380, 185] on div at bounding box center [522, 179] width 464 height 66
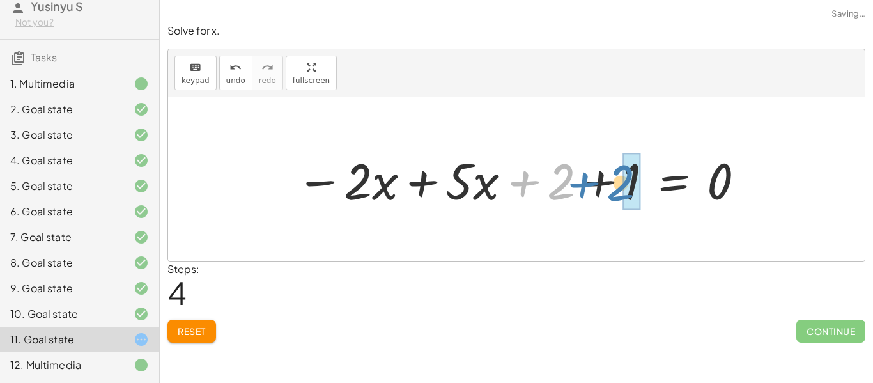
drag, startPoint x: 558, startPoint y: 189, endPoint x: 621, endPoint y: 192, distance: 63.4
click at [621, 192] on div at bounding box center [522, 179] width 464 height 66
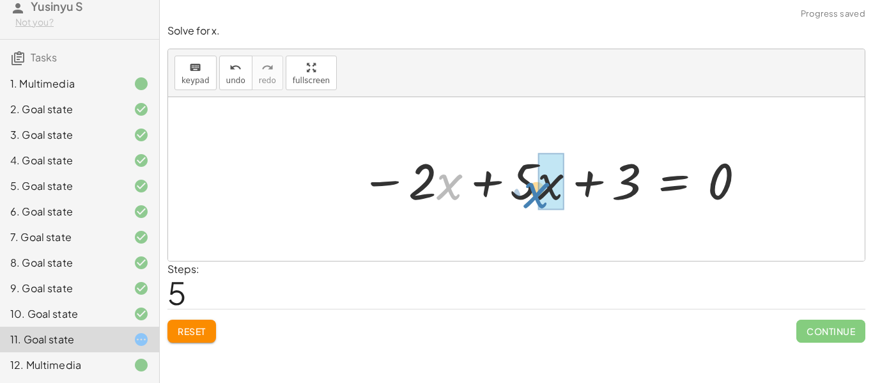
drag, startPoint x: 439, startPoint y: 181, endPoint x: 513, endPoint y: 181, distance: 73.5
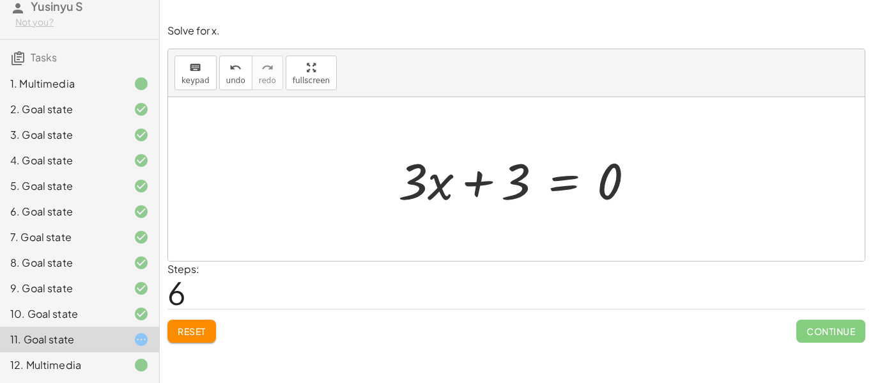
click at [565, 192] on div at bounding box center [522, 179] width 260 height 66
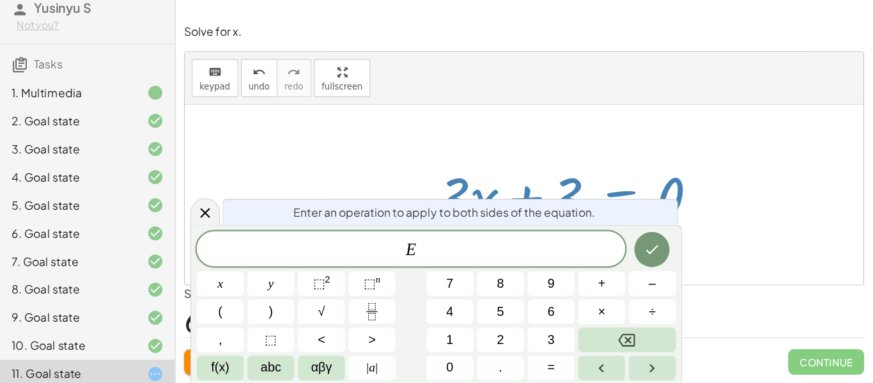
scroll to position [15, 0]
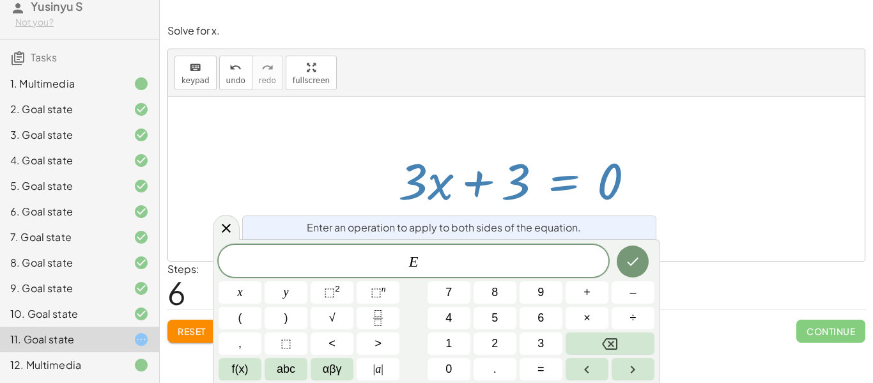
click at [445, 265] on span "E" at bounding box center [414, 262] width 390 height 18
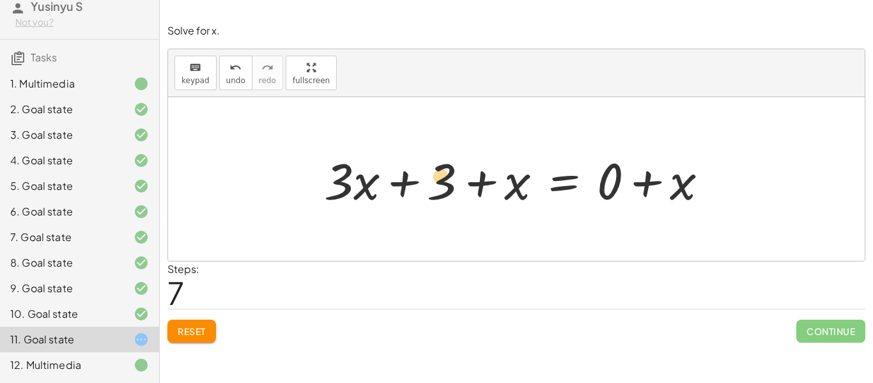
drag, startPoint x: 504, startPoint y: 183, endPoint x: 437, endPoint y: 178, distance: 66.6
click at [437, 178] on div at bounding box center [522, 179] width 408 height 66
click at [203, 336] on span "Reset" at bounding box center [192, 331] width 28 height 12
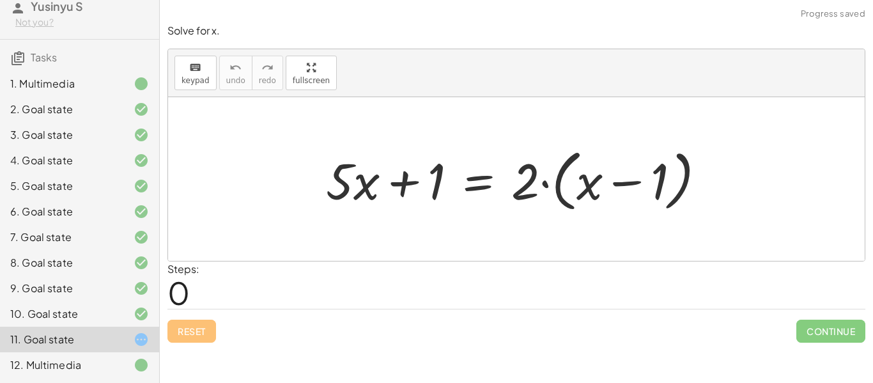
click at [519, 182] on div at bounding box center [521, 180] width 403 height 74
drag, startPoint x: 519, startPoint y: 182, endPoint x: 578, endPoint y: 178, distance: 59.6
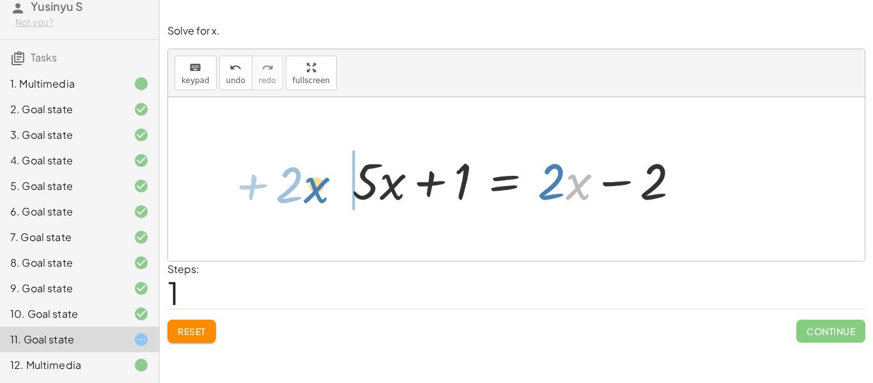
drag, startPoint x: 570, startPoint y: 184, endPoint x: 308, endPoint y: 188, distance: 262.2
click at [308, 188] on div "+ · 5 · x + 1 = · 2 · ( + x − 1 ) + · 5 · x + 1 = + · 2 · x − · 2 · 1 · x + · 2…" at bounding box center [516, 179] width 697 height 164
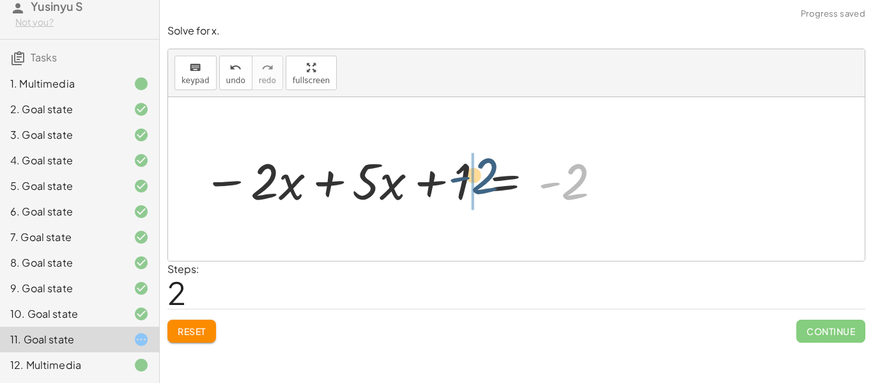
drag, startPoint x: 562, startPoint y: 180, endPoint x: 472, endPoint y: 174, distance: 90.3
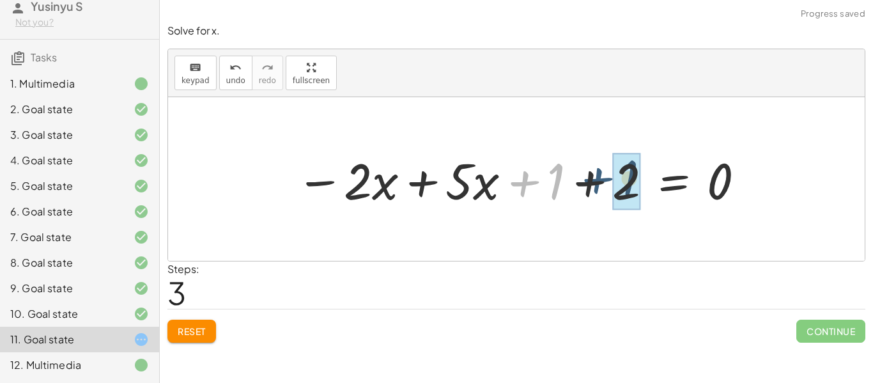
drag, startPoint x: 535, startPoint y: 186, endPoint x: 608, endPoint y: 184, distance: 73.6
click at [608, 184] on div at bounding box center [522, 179] width 464 height 66
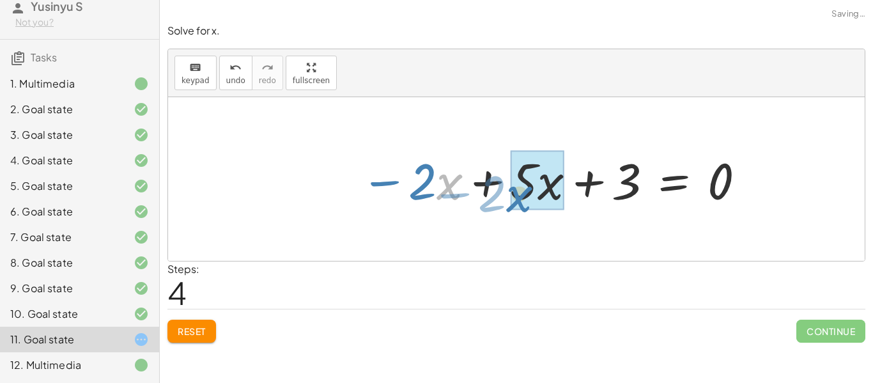
drag, startPoint x: 439, startPoint y: 184, endPoint x: 517, endPoint y: 196, distance: 78.9
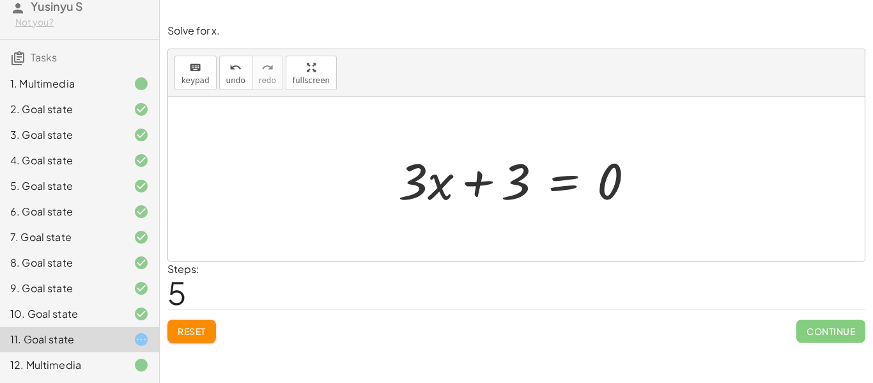
click at [568, 192] on div at bounding box center [522, 179] width 260 height 66
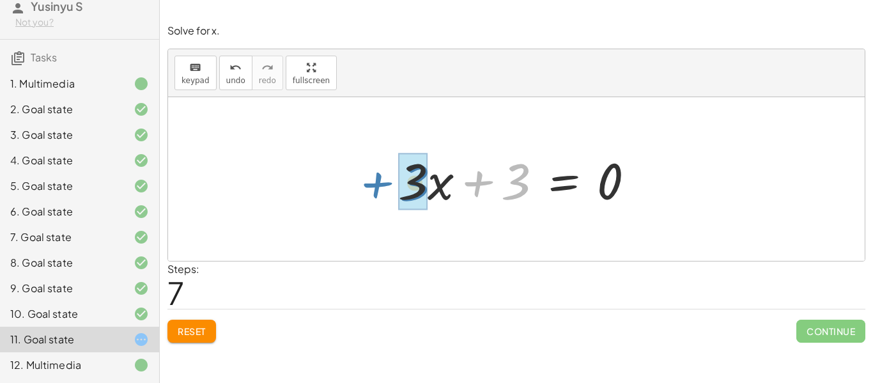
drag, startPoint x: 519, startPoint y: 189, endPoint x: 418, endPoint y: 191, distance: 101.0
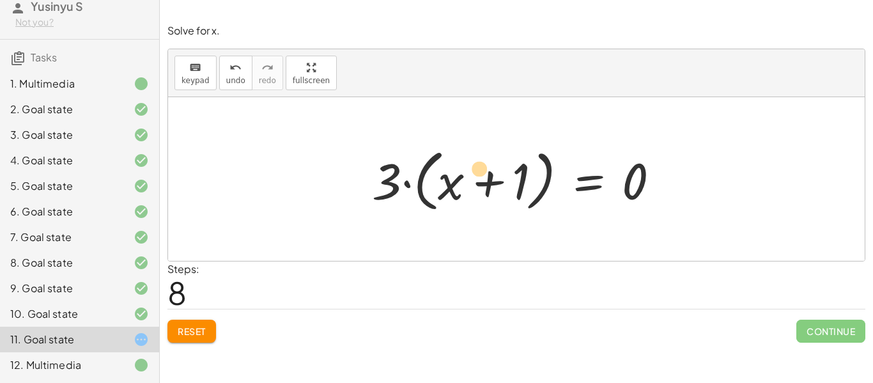
drag, startPoint x: 520, startPoint y: 180, endPoint x: 492, endPoint y: 171, distance: 29.3
click at [492, 171] on div at bounding box center [521, 180] width 311 height 74
drag, startPoint x: 396, startPoint y: 180, endPoint x: 462, endPoint y: 177, distance: 66.6
click at [462, 177] on div at bounding box center [521, 180] width 311 height 74
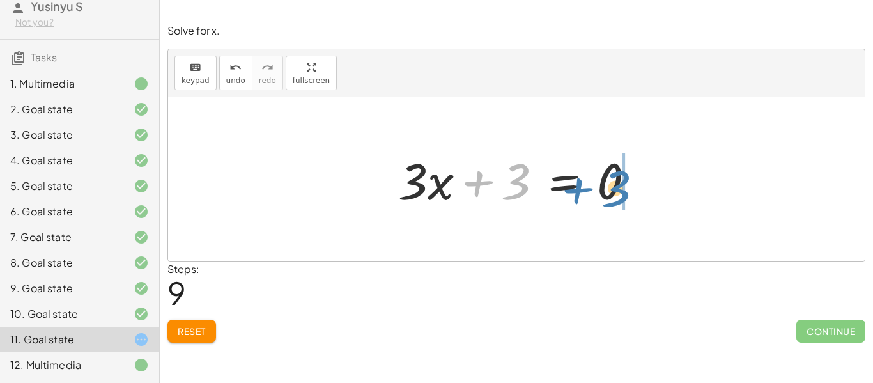
drag, startPoint x: 519, startPoint y: 180, endPoint x: 616, endPoint y: 185, distance: 98.0
click at [616, 185] on div at bounding box center [522, 179] width 260 height 66
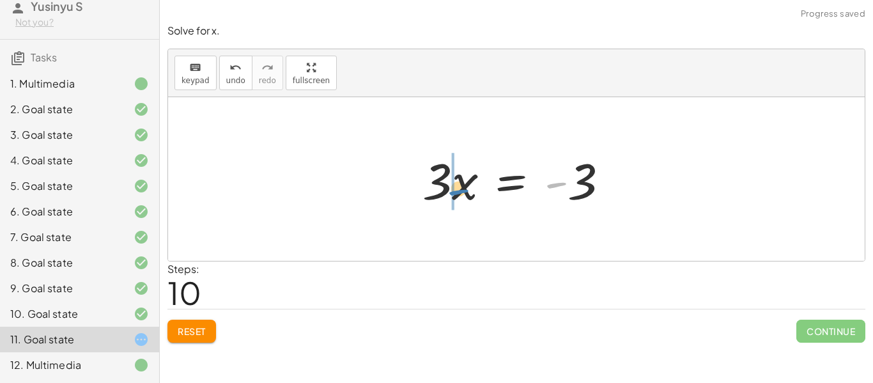
drag, startPoint x: 563, startPoint y: 191, endPoint x: 464, endPoint y: 198, distance: 99.4
click at [464, 198] on div at bounding box center [521, 179] width 210 height 66
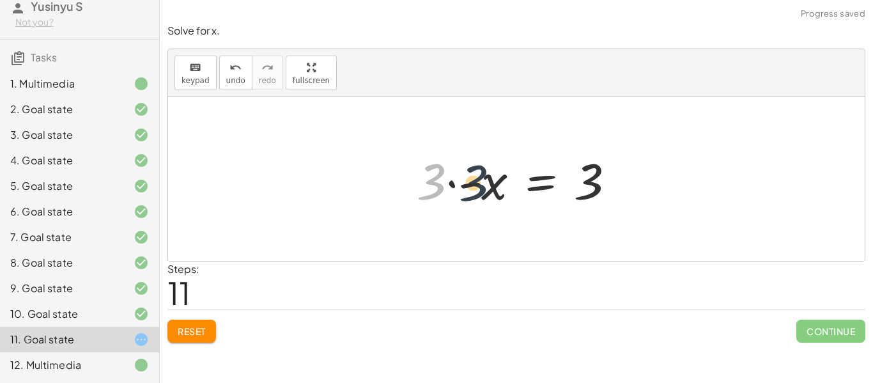
drag, startPoint x: 414, startPoint y: 176, endPoint x: 463, endPoint y: 180, distance: 49.3
click at [463, 180] on div at bounding box center [522, 179] width 222 height 66
drag, startPoint x: 433, startPoint y: 188, endPoint x: 502, endPoint y: 194, distance: 69.3
click at [502, 194] on div at bounding box center [522, 179] width 222 height 66
click at [196, 327] on span "Reset" at bounding box center [192, 331] width 28 height 12
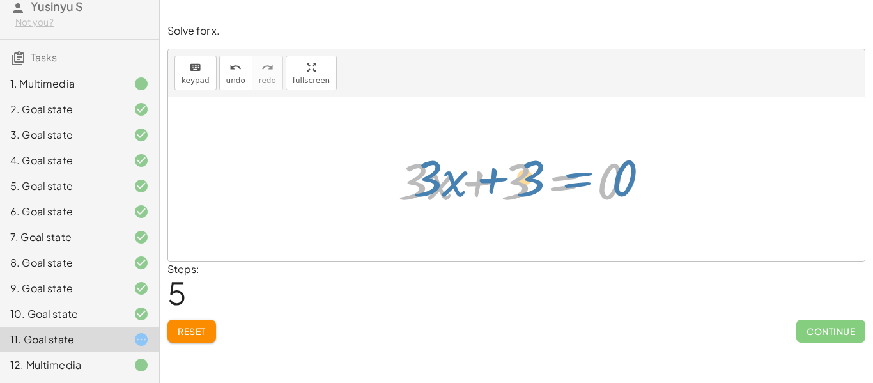
drag, startPoint x: 556, startPoint y: 185, endPoint x: 520, endPoint y: 170, distance: 39.3
click at [520, 170] on div at bounding box center [522, 179] width 260 height 66
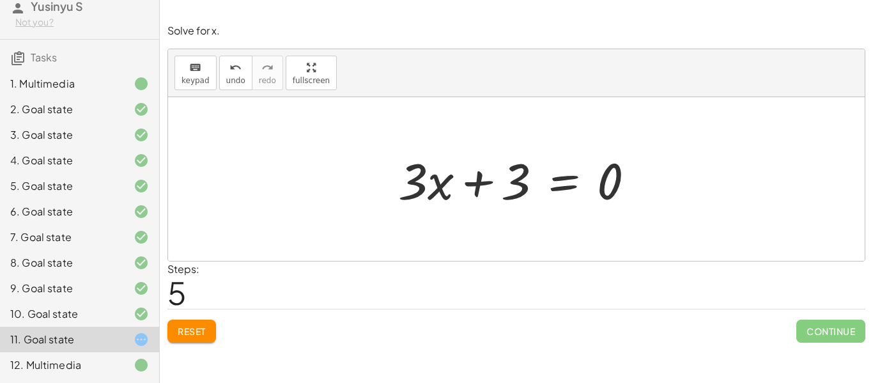
click at [559, 181] on div at bounding box center [522, 179] width 260 height 66
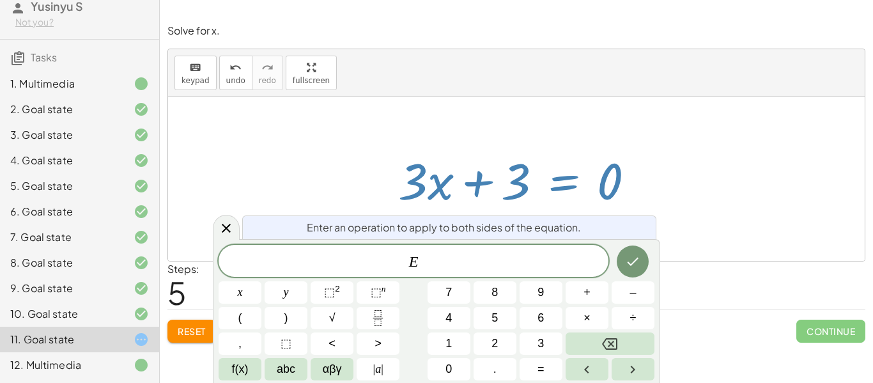
click at [478, 267] on span "E ​" at bounding box center [414, 262] width 390 height 18
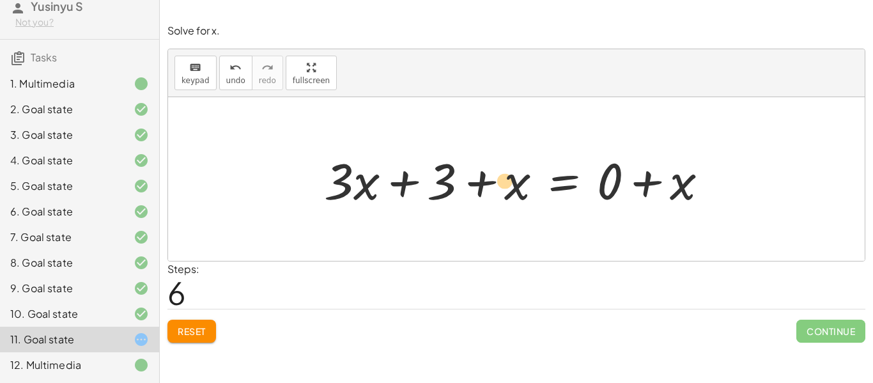
drag, startPoint x: 508, startPoint y: 192, endPoint x: 496, endPoint y: 191, distance: 12.2
click at [496, 191] on div at bounding box center [522, 179] width 408 height 66
click at [187, 324] on button "Reset" at bounding box center [192, 331] width 49 height 23
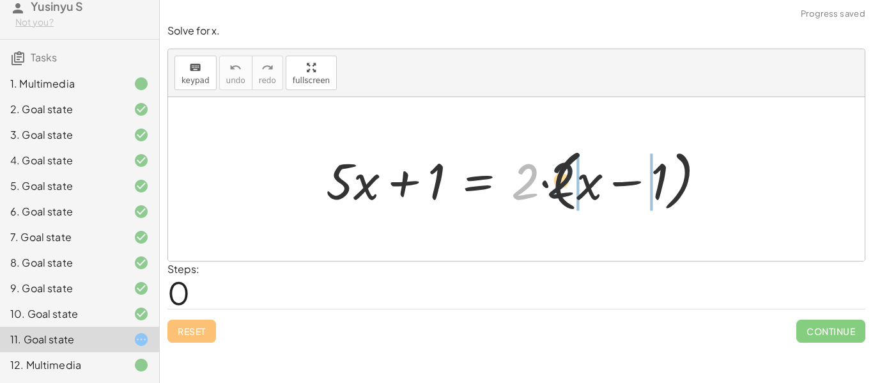
drag, startPoint x: 531, startPoint y: 186, endPoint x: 600, endPoint y: 191, distance: 69.2
click at [600, 191] on div at bounding box center [521, 180] width 403 height 74
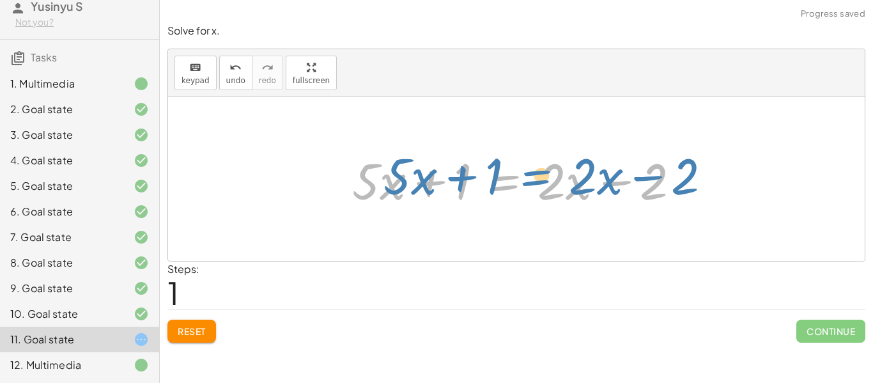
drag, startPoint x: 536, startPoint y: 184, endPoint x: 569, endPoint y: 180, distance: 32.8
click at [569, 180] on div at bounding box center [521, 179] width 351 height 66
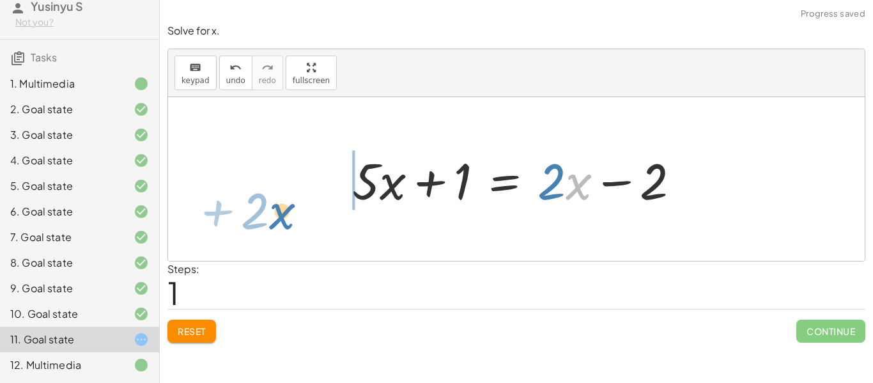
drag, startPoint x: 568, startPoint y: 176, endPoint x: 284, endPoint y: 211, distance: 286.0
click at [284, 211] on div "+ · 5 · x + 1 = · 2 · ( + x − 1 ) + · 5 · x + 1 = + · 2 · x − · 2 · 1 · x + · 2…" at bounding box center [516, 179] width 697 height 164
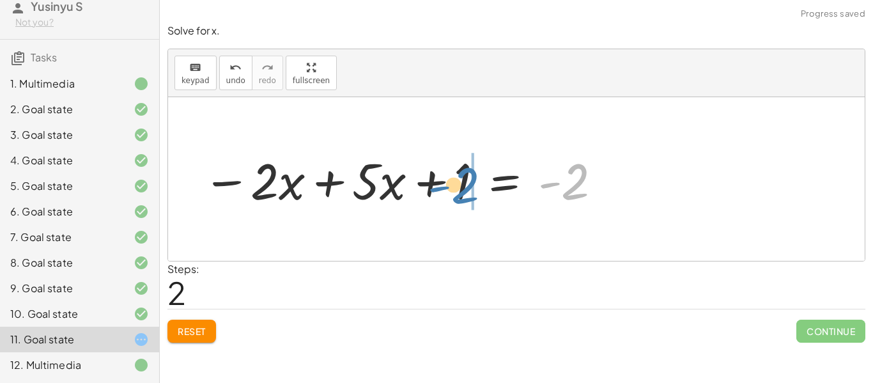
drag, startPoint x: 572, startPoint y: 200, endPoint x: 470, endPoint y: 205, distance: 101.8
click at [470, 205] on div at bounding box center [403, 179] width 414 height 66
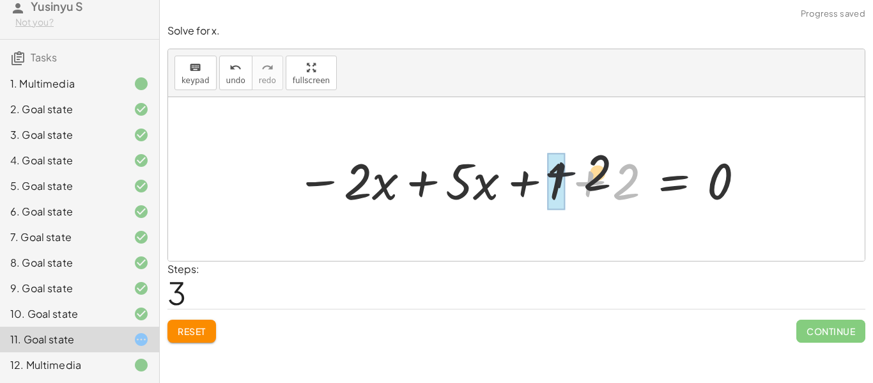
drag, startPoint x: 608, startPoint y: 194, endPoint x: 536, endPoint y: 178, distance: 74.1
click at [536, 178] on div at bounding box center [522, 179] width 464 height 66
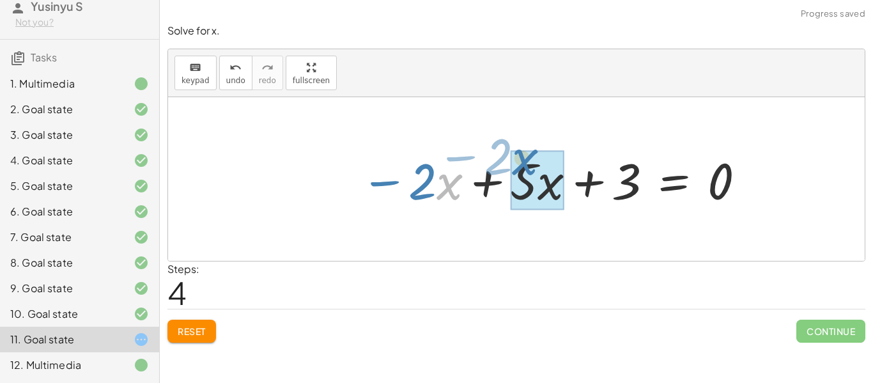
drag, startPoint x: 441, startPoint y: 188, endPoint x: 526, endPoint y: 166, distance: 88.4
click at [526, 166] on div at bounding box center [553, 179] width 399 height 66
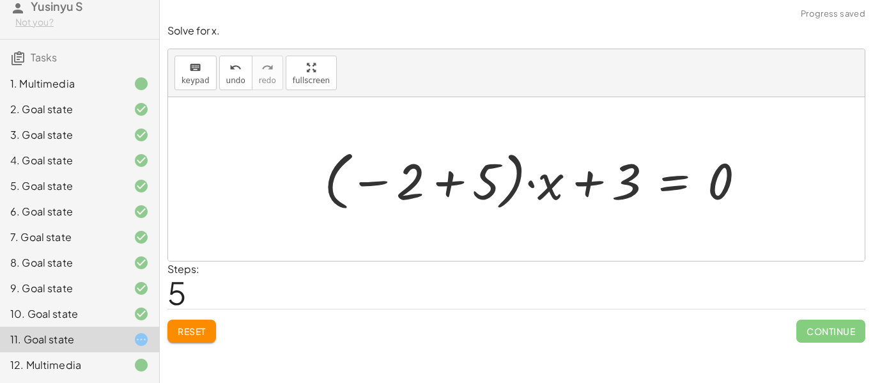
click at [208, 328] on button "Reset" at bounding box center [192, 331] width 49 height 23
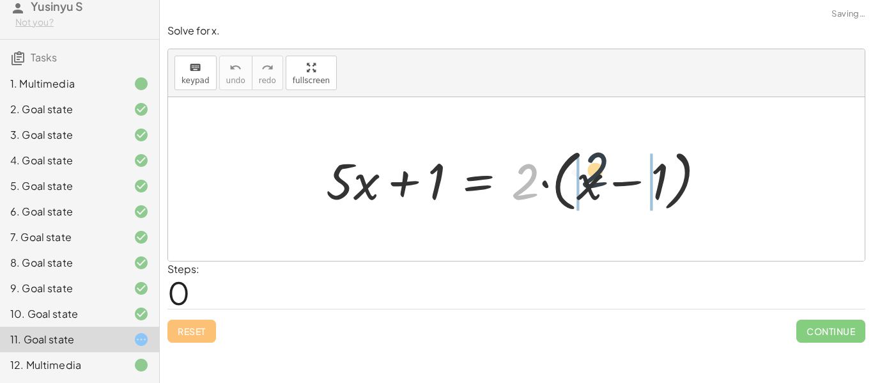
drag, startPoint x: 533, startPoint y: 195, endPoint x: 606, endPoint y: 183, distance: 74.5
click at [606, 183] on div at bounding box center [521, 180] width 403 height 74
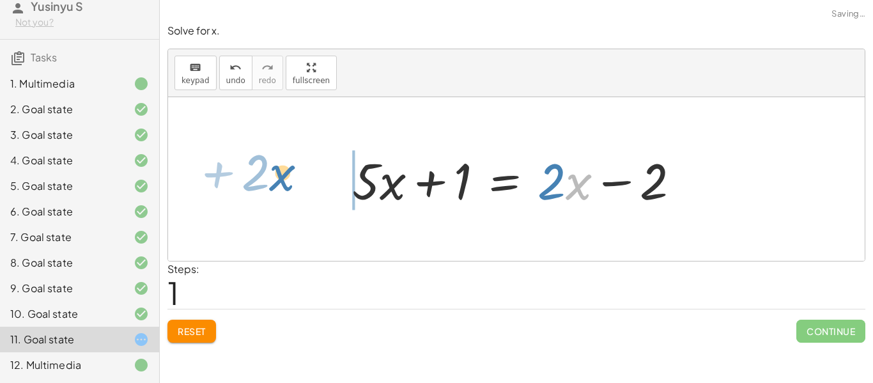
drag, startPoint x: 568, startPoint y: 176, endPoint x: 271, endPoint y: 168, distance: 297.4
click at [271, 168] on div "+ · 5 · x + 1 = · 2 · ( + x − 1 ) + · 5 · x + 1 = + · 2 · x − · 2 · 1 · x + · 2…" at bounding box center [516, 179] width 697 height 164
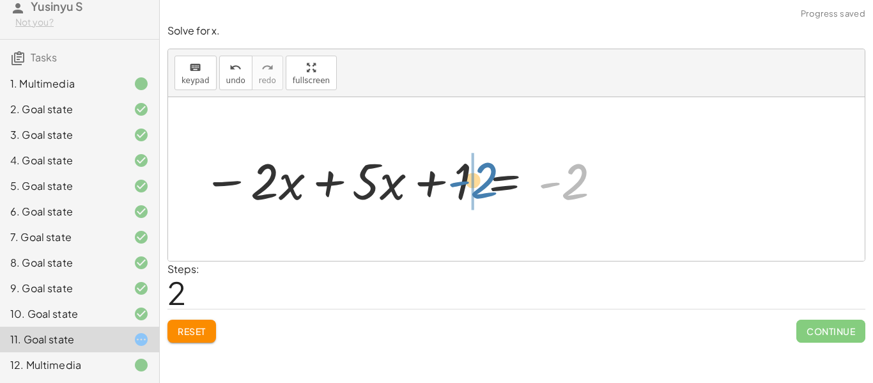
drag, startPoint x: 575, startPoint y: 181, endPoint x: 481, endPoint y: 180, distance: 94.0
click at [481, 180] on div at bounding box center [403, 179] width 414 height 66
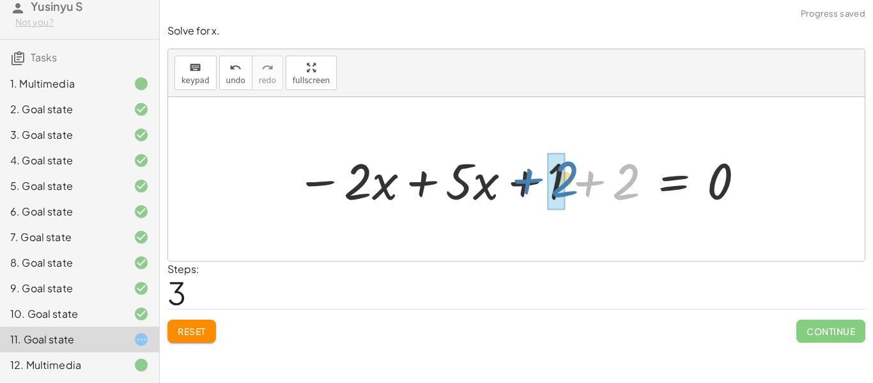
drag, startPoint x: 618, startPoint y: 192, endPoint x: 549, endPoint y: 189, distance: 69.7
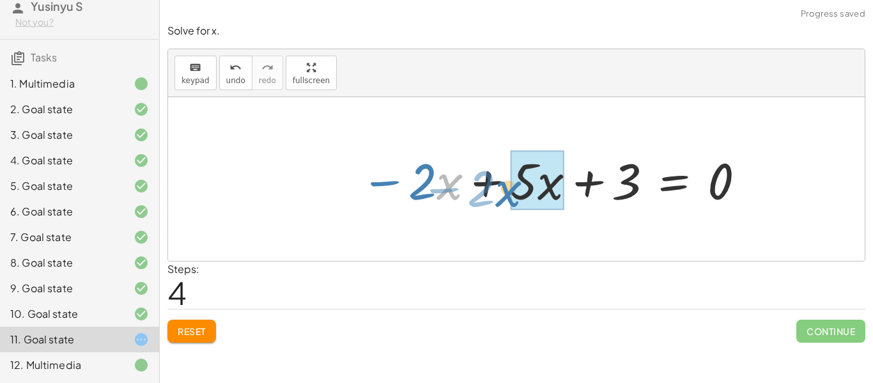
drag, startPoint x: 451, startPoint y: 193, endPoint x: 518, endPoint y: 199, distance: 66.8
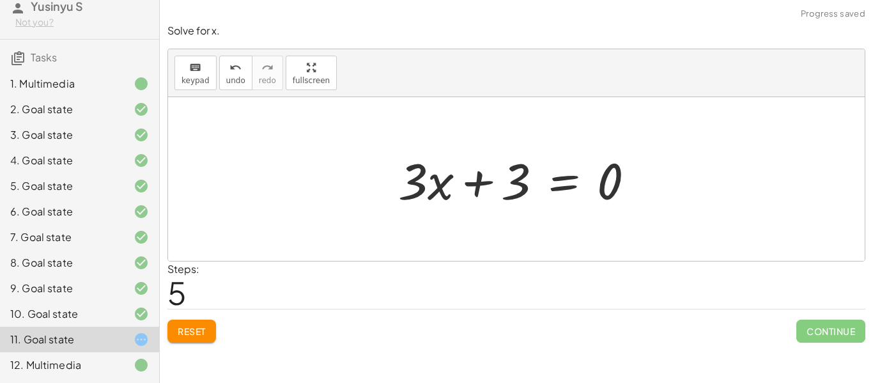
click at [556, 193] on div at bounding box center [522, 179] width 260 height 66
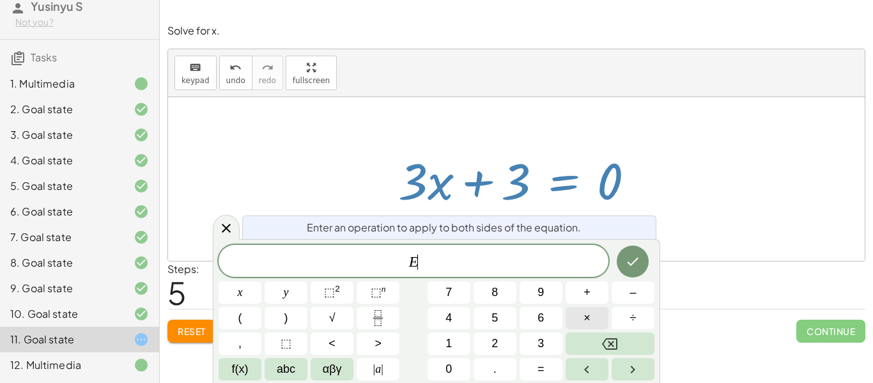
click at [591, 322] on button "×" at bounding box center [587, 318] width 43 height 22
click at [629, 254] on icon "Done" at bounding box center [632, 261] width 15 height 15
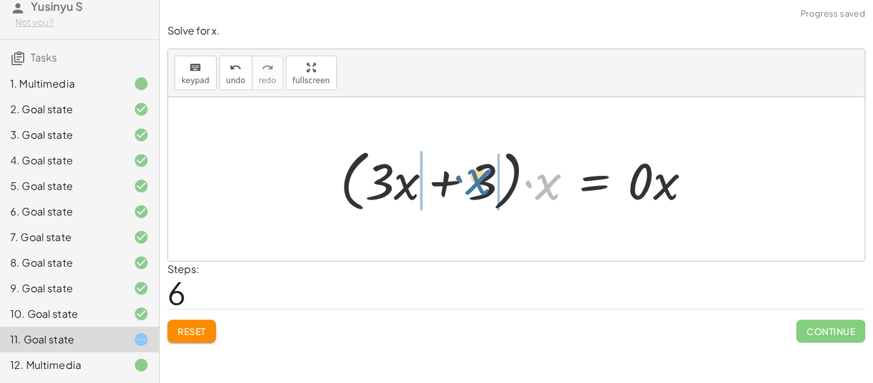
drag, startPoint x: 542, startPoint y: 190, endPoint x: 469, endPoint y: 193, distance: 72.3
click at [469, 193] on div at bounding box center [521, 180] width 375 height 74
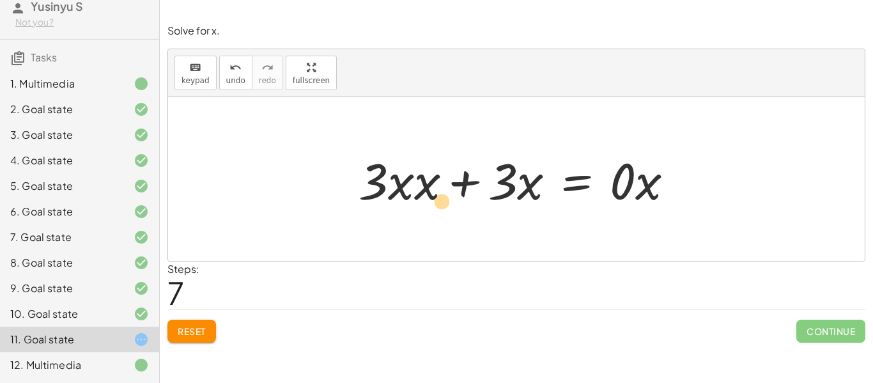
drag, startPoint x: 424, startPoint y: 188, endPoint x: 474, endPoint y: 199, distance: 51.2
click at [474, 199] on div at bounding box center [521, 179] width 338 height 66
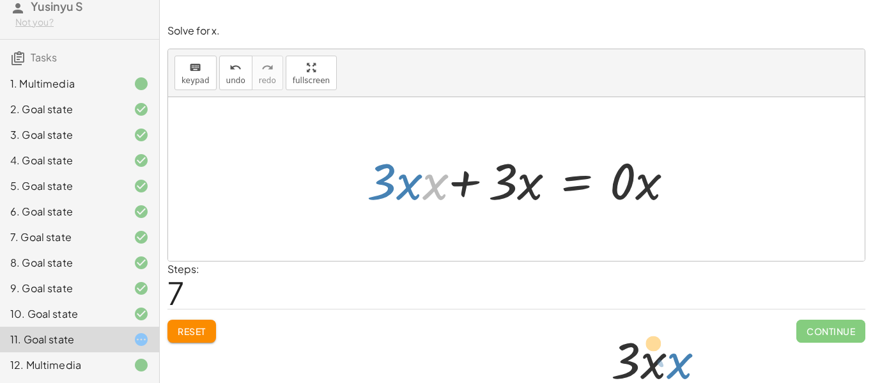
drag, startPoint x: 419, startPoint y: 185, endPoint x: 704, endPoint y: 412, distance: 364.5
click at [704, 382] on html "5 Minute Introduction [PERSON_NAME] S Not you? Tasks 1. Multimedia 2. Goal stat…" at bounding box center [436, 191] width 873 height 383
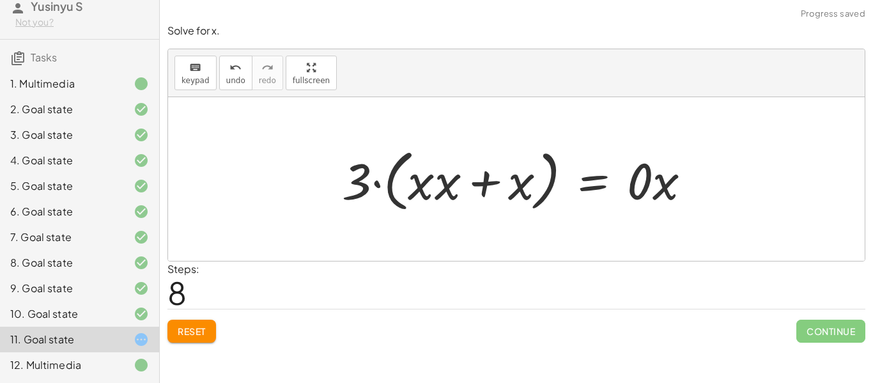
click at [205, 332] on span "Reset" at bounding box center [192, 331] width 28 height 12
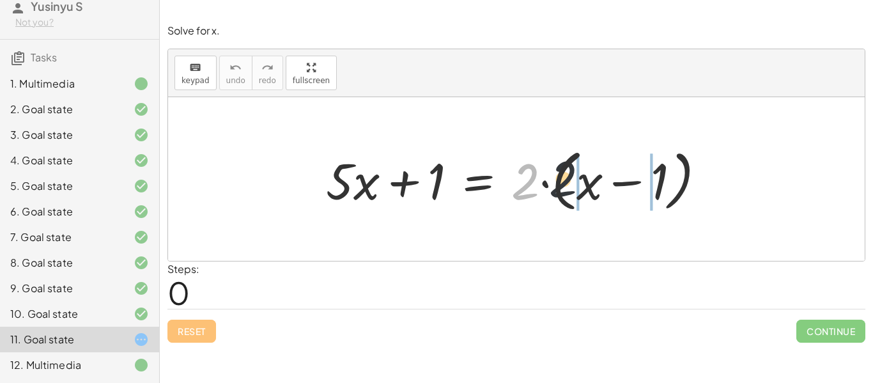
drag, startPoint x: 520, startPoint y: 176, endPoint x: 605, endPoint y: 178, distance: 84.4
click at [605, 178] on div at bounding box center [521, 180] width 403 height 74
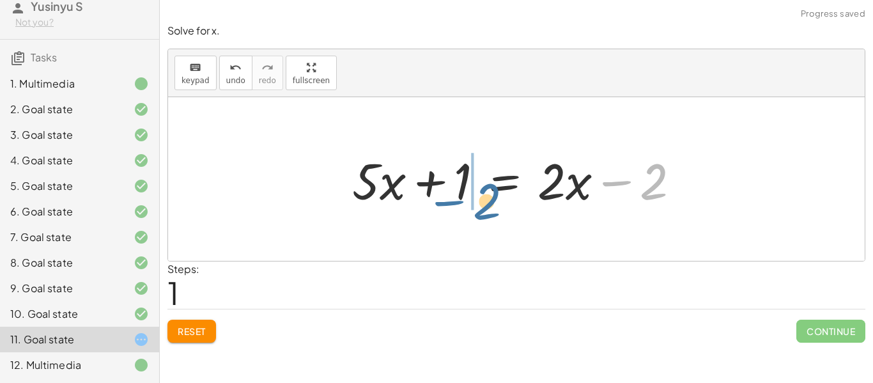
drag, startPoint x: 639, startPoint y: 188, endPoint x: 469, endPoint y: 208, distance: 171.2
click at [469, 208] on div at bounding box center [521, 179] width 351 height 66
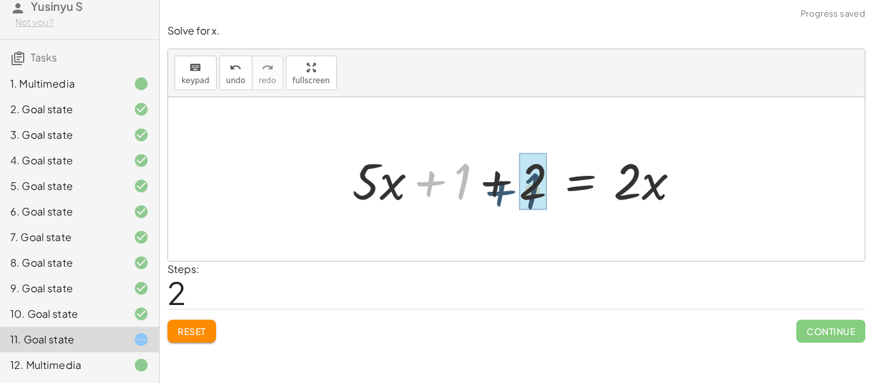
drag, startPoint x: 446, startPoint y: 176, endPoint x: 517, endPoint y: 185, distance: 71.6
click at [517, 185] on div at bounding box center [521, 179] width 351 height 66
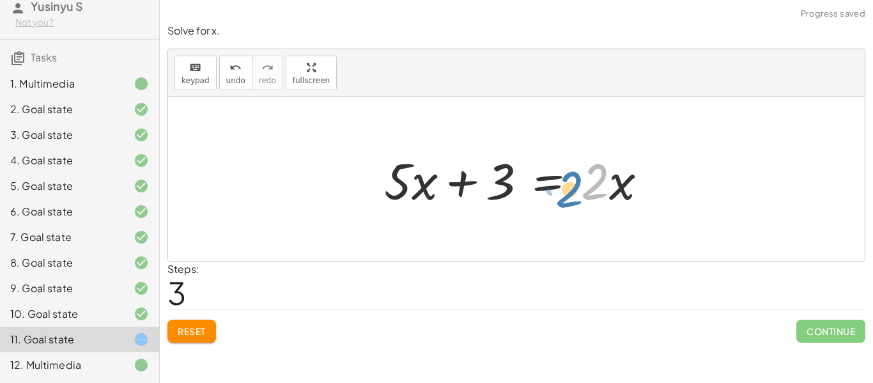
drag, startPoint x: 605, startPoint y: 194, endPoint x: 592, endPoint y: 192, distance: 12.9
click at [592, 192] on div at bounding box center [521, 179] width 286 height 66
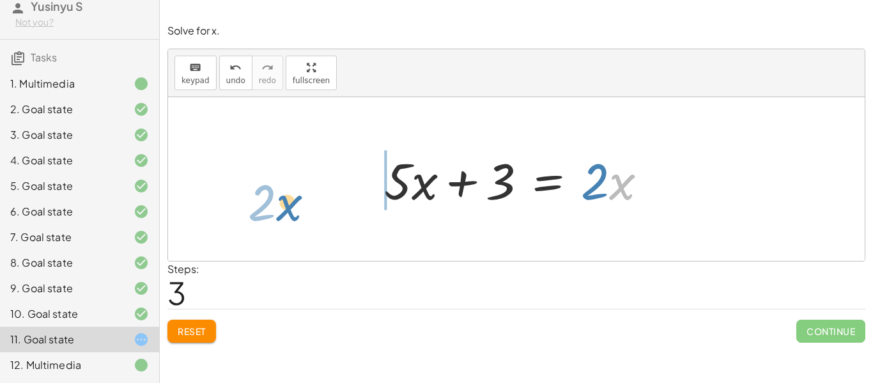
drag, startPoint x: 611, startPoint y: 190, endPoint x: 287, endPoint y: 205, distance: 324.5
click at [287, 205] on div "+ · 5 · x + 1 = · 2 · ( + x − 1 ) + · 5 · x + 1 = + · 2 · x − · 2 · 1 + · 5 · x…" at bounding box center [516, 179] width 697 height 164
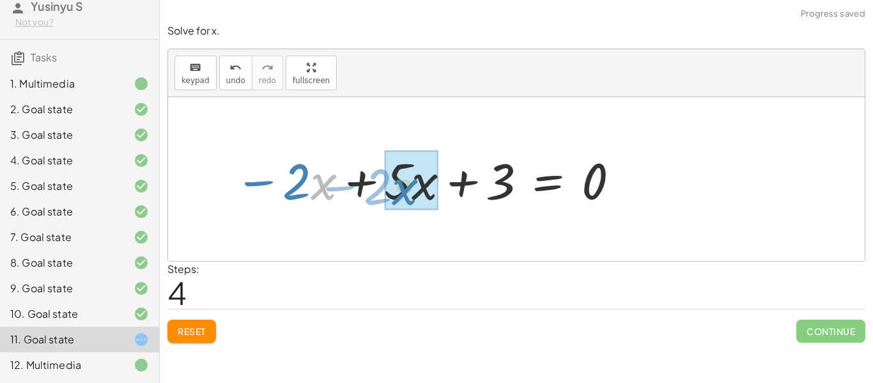
drag, startPoint x: 331, startPoint y: 178, endPoint x: 413, endPoint y: 184, distance: 82.7
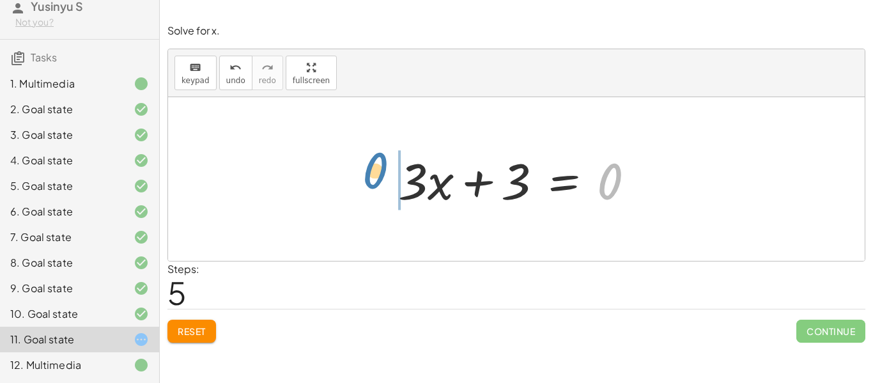
drag, startPoint x: 603, startPoint y: 185, endPoint x: 371, endPoint y: 178, distance: 231.6
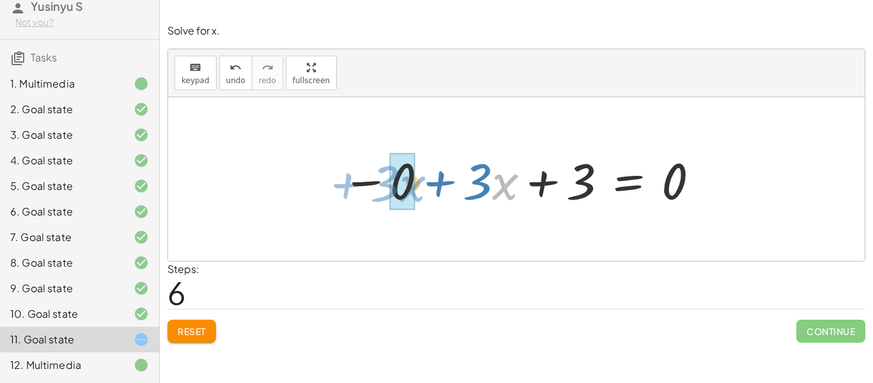
drag, startPoint x: 502, startPoint y: 194, endPoint x: 410, endPoint y: 196, distance: 92.1
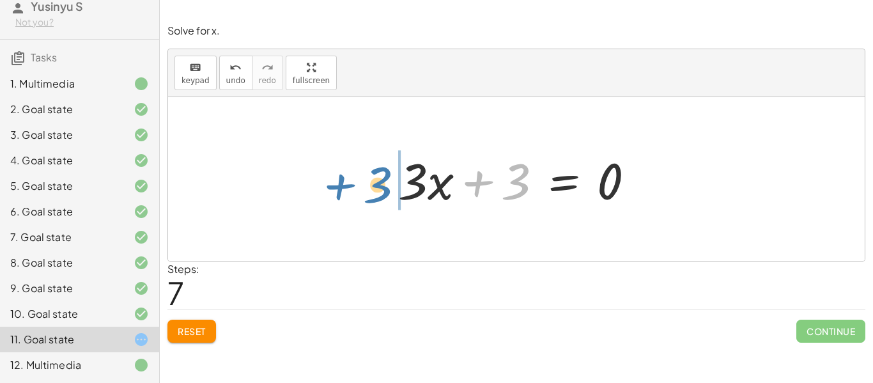
drag, startPoint x: 503, startPoint y: 182, endPoint x: 364, endPoint y: 185, distance: 138.8
click at [364, 185] on div "+ · 5 · x + 1 = · 2 · ( + x − 1 ) + · 5 · x + 1 = + · 2 · x − · 2 · 1 + · 5 · x…" at bounding box center [516, 179] width 697 height 164
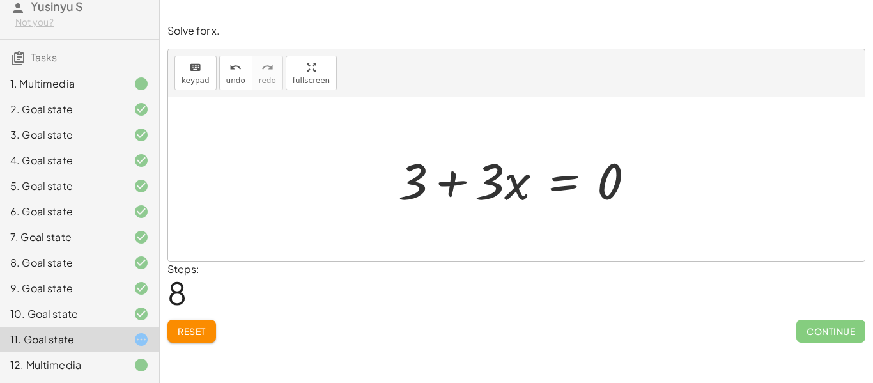
click at [567, 181] on div at bounding box center [522, 179] width 260 height 66
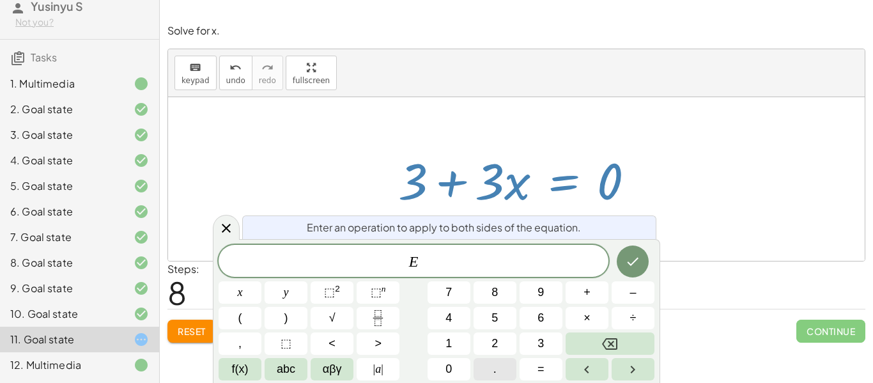
click at [505, 366] on button "." at bounding box center [495, 369] width 43 height 22
click at [639, 258] on icon "Done" at bounding box center [632, 261] width 15 height 15
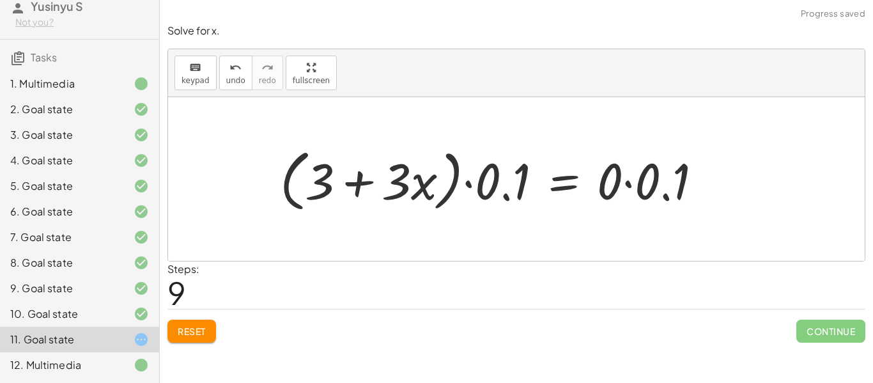
click at [192, 330] on span "Reset" at bounding box center [192, 331] width 28 height 12
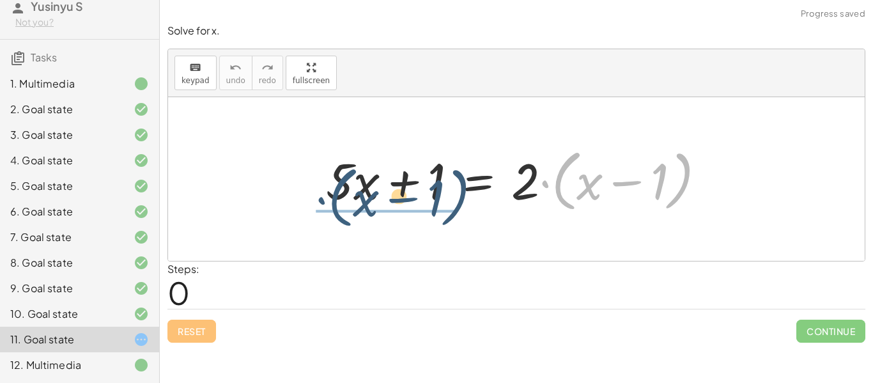
drag, startPoint x: 560, startPoint y: 176, endPoint x: 336, endPoint y: 193, distance: 225.0
click at [336, 193] on div at bounding box center [521, 180] width 403 height 74
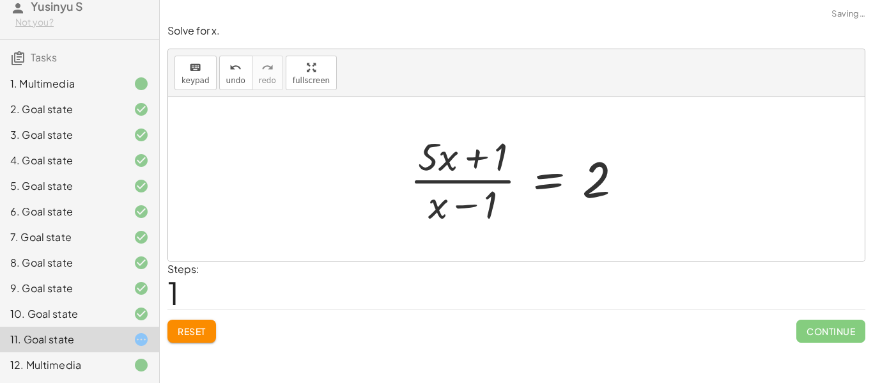
click at [188, 341] on button "Reset" at bounding box center [192, 331] width 49 height 23
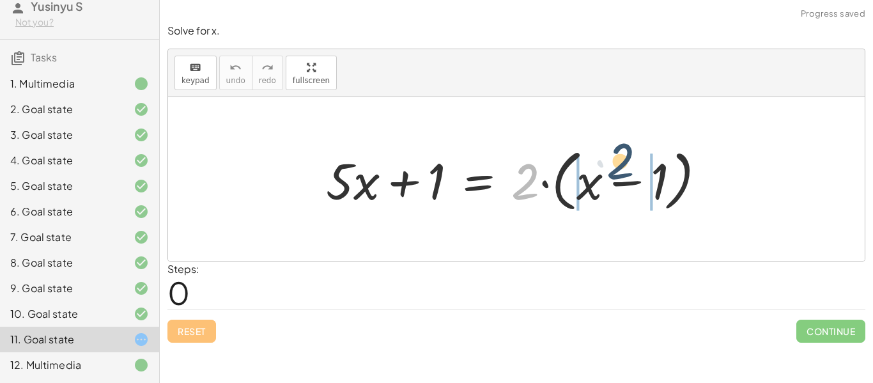
drag, startPoint x: 517, startPoint y: 189, endPoint x: 588, endPoint y: 179, distance: 71.6
click at [588, 179] on div at bounding box center [521, 180] width 403 height 74
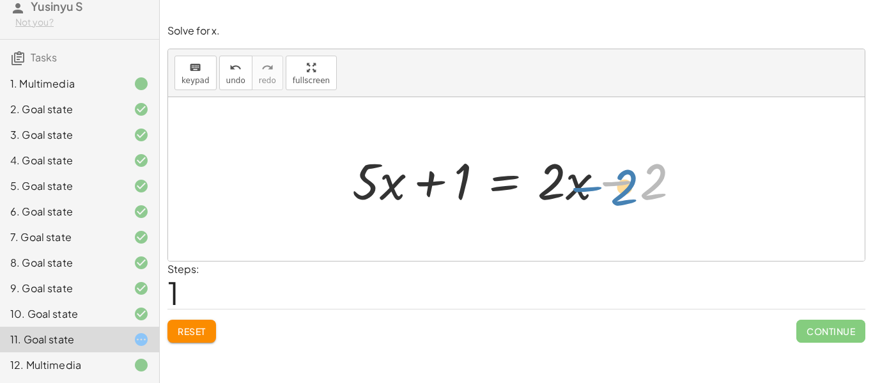
drag, startPoint x: 645, startPoint y: 176, endPoint x: 621, endPoint y: 184, distance: 25.3
click at [621, 184] on div at bounding box center [521, 179] width 351 height 66
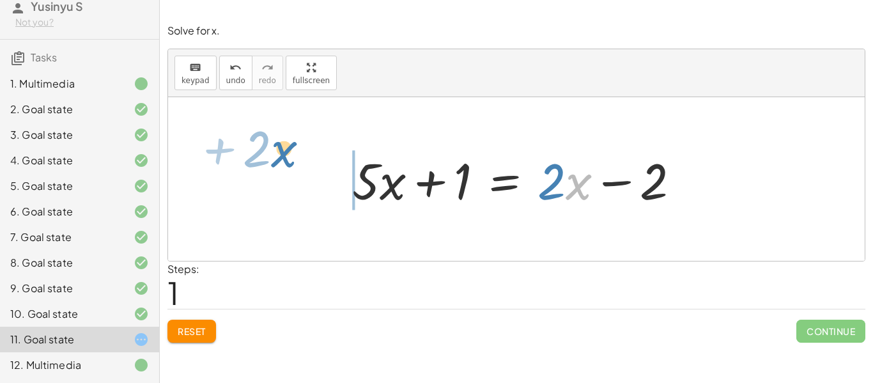
drag, startPoint x: 573, startPoint y: 187, endPoint x: 279, endPoint y: 157, distance: 295.7
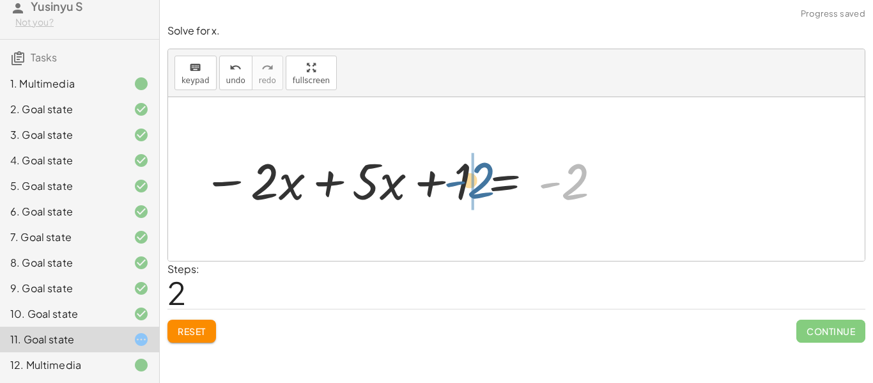
drag, startPoint x: 572, startPoint y: 176, endPoint x: 478, endPoint y: 175, distance: 94.6
click at [478, 175] on div at bounding box center [403, 179] width 414 height 66
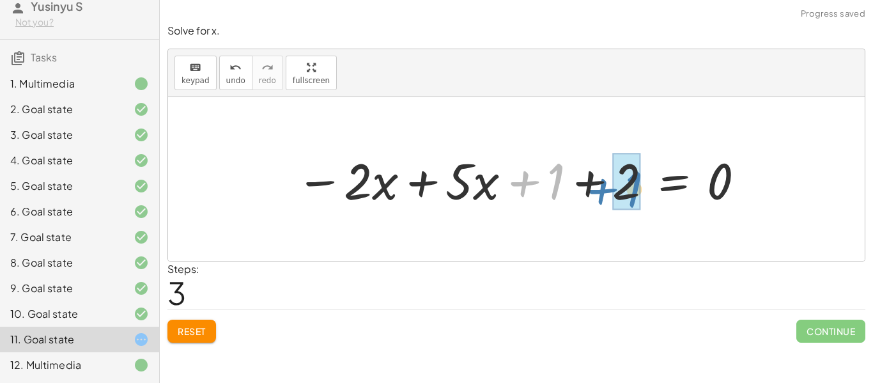
drag, startPoint x: 548, startPoint y: 184, endPoint x: 629, endPoint y: 192, distance: 80.9
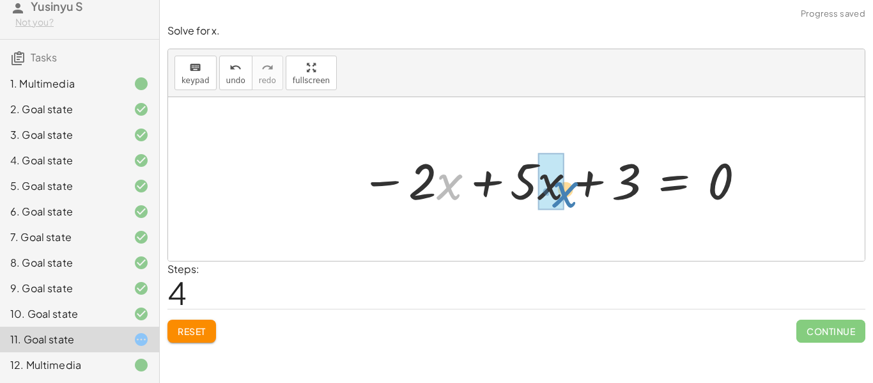
drag, startPoint x: 444, startPoint y: 181, endPoint x: 556, endPoint y: 189, distance: 112.2
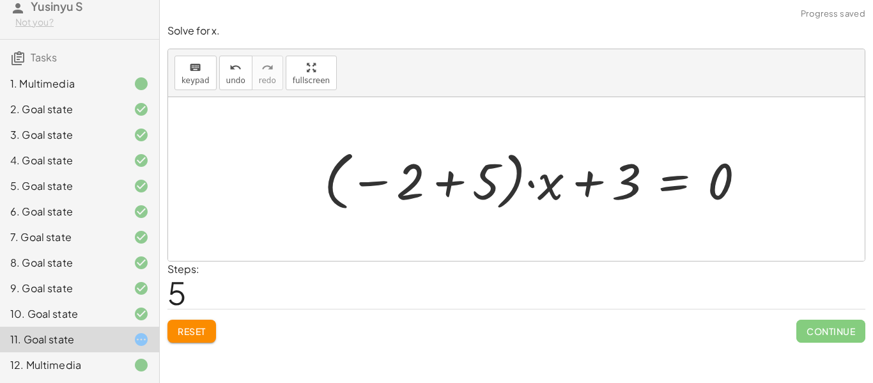
click at [184, 329] on span "Reset" at bounding box center [192, 331] width 28 height 12
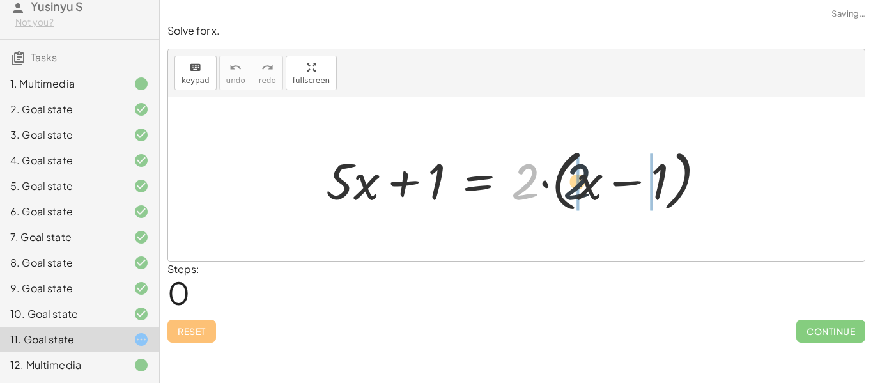
drag, startPoint x: 533, startPoint y: 177, endPoint x: 587, endPoint y: 182, distance: 54.5
click at [587, 182] on div at bounding box center [521, 180] width 403 height 74
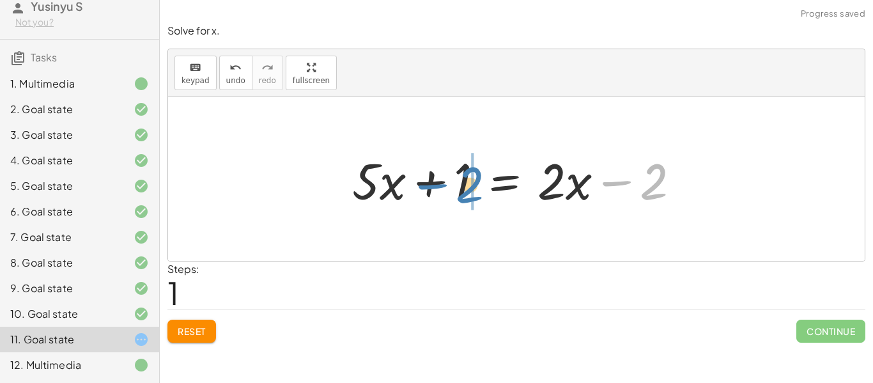
drag, startPoint x: 644, startPoint y: 180, endPoint x: 459, endPoint y: 184, distance: 184.8
click at [459, 184] on div at bounding box center [521, 179] width 351 height 66
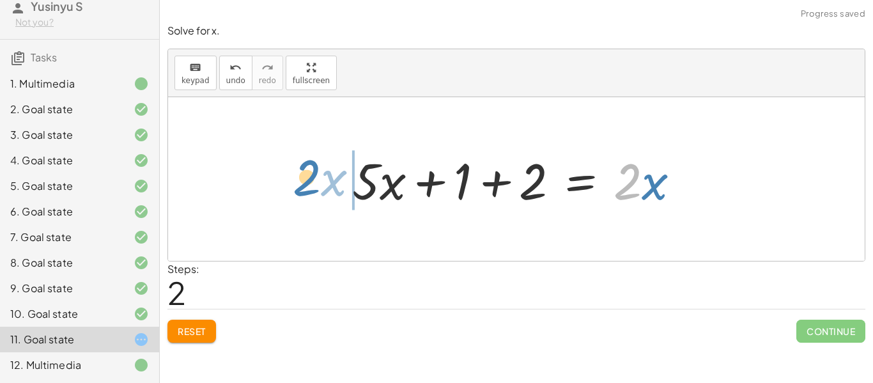
drag, startPoint x: 577, startPoint y: 191, endPoint x: 263, endPoint y: 190, distance: 313.3
click at [263, 190] on div "+ · 5 · x + 1 = · 2 · ( + x − 1 ) + · 5 · x + 1 = + · 2 · x − · 2 · 1 + · 5 · x…" at bounding box center [516, 179] width 697 height 164
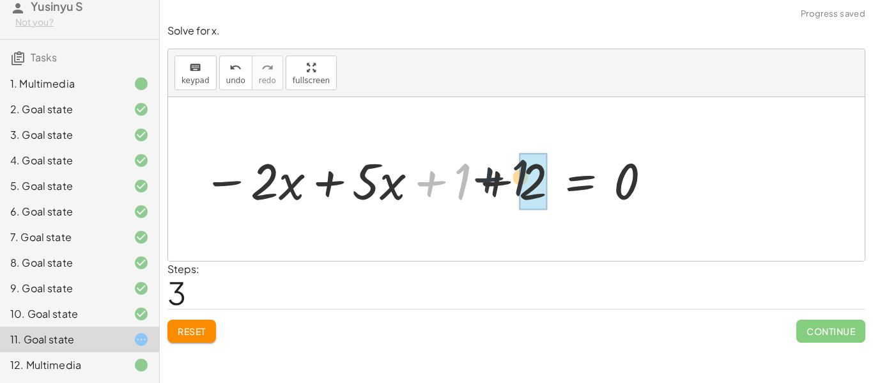
drag, startPoint x: 447, startPoint y: 187, endPoint x: 512, endPoint y: 184, distance: 65.3
click at [512, 184] on div at bounding box center [428, 179] width 464 height 66
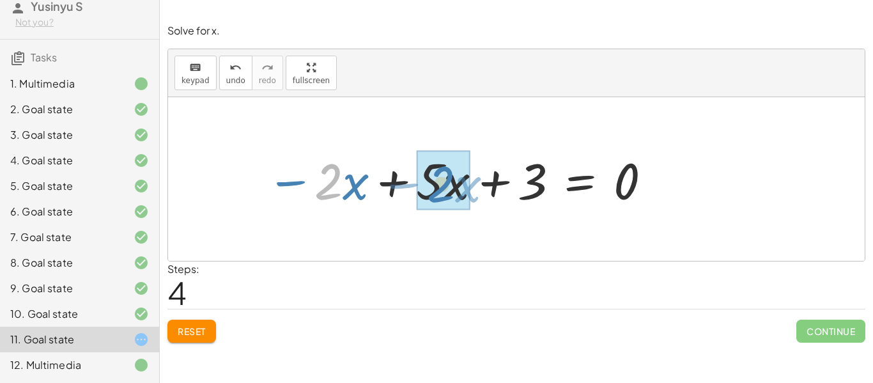
drag, startPoint x: 335, startPoint y: 180, endPoint x: 452, endPoint y: 182, distance: 117.0
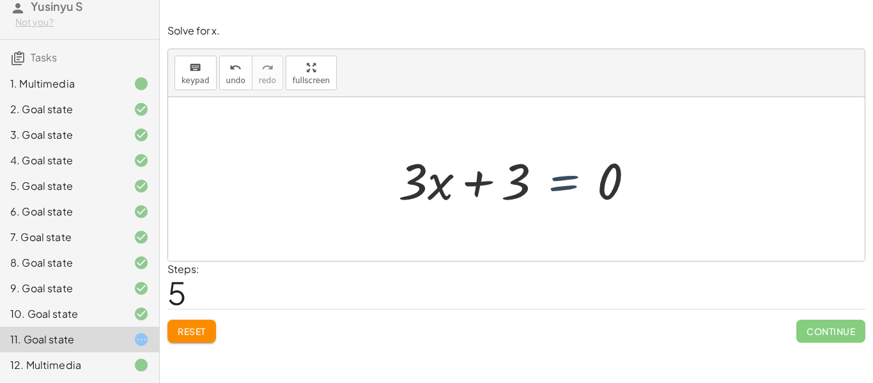
click at [554, 177] on div at bounding box center [522, 179] width 260 height 66
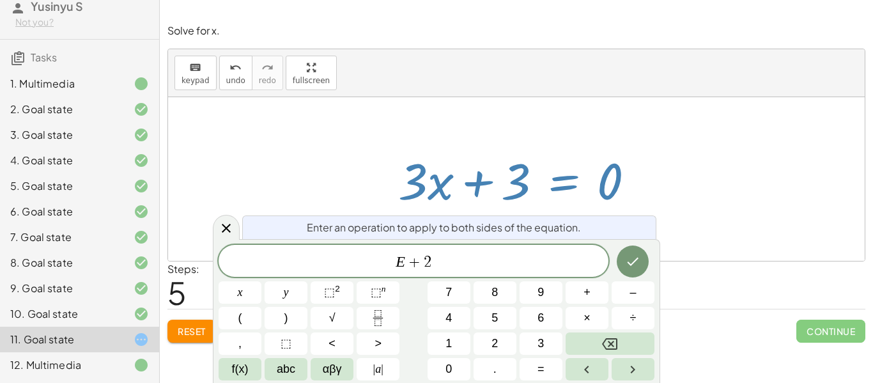
click at [180, 337] on button "Reset" at bounding box center [192, 331] width 49 height 23
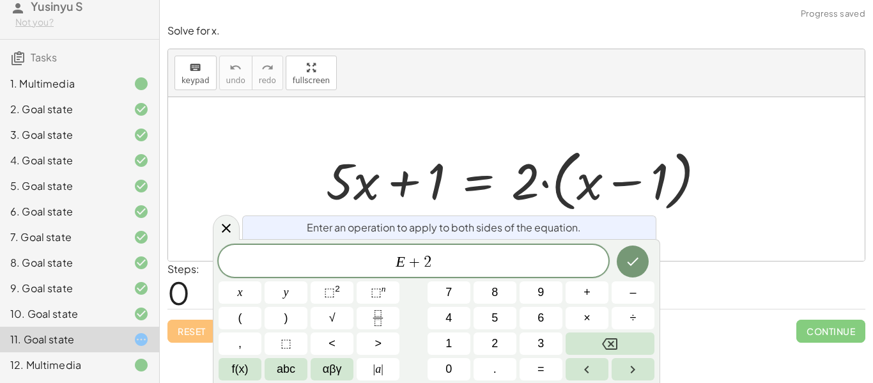
click at [520, 187] on div at bounding box center [521, 180] width 403 height 74
click at [234, 228] on div at bounding box center [226, 227] width 27 height 25
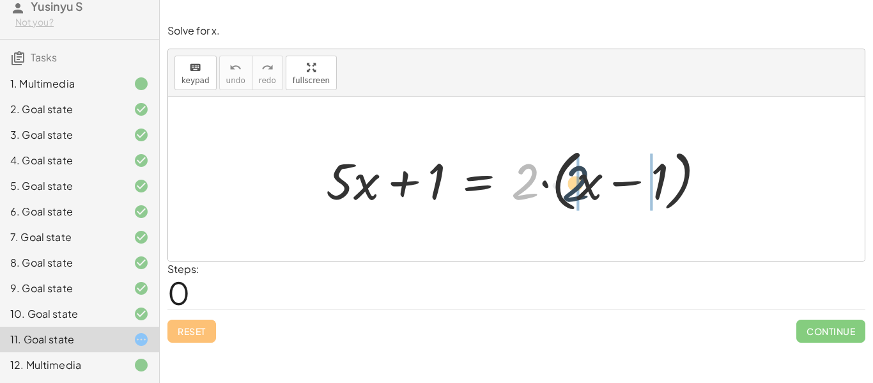
drag, startPoint x: 532, startPoint y: 178, endPoint x: 585, endPoint y: 181, distance: 53.2
click at [585, 181] on div at bounding box center [521, 180] width 403 height 74
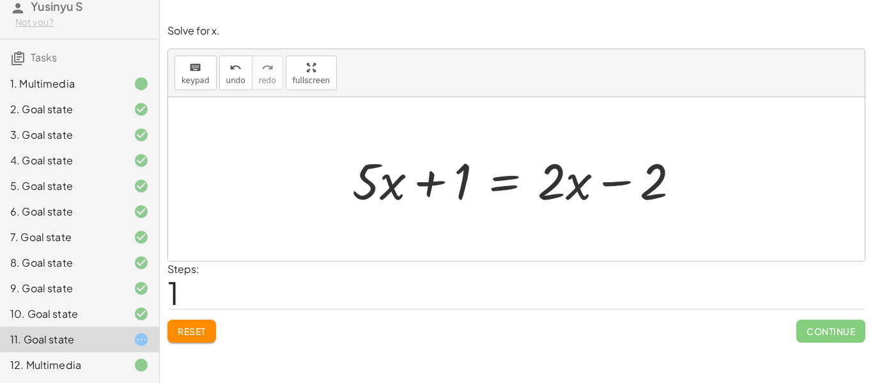
click at [512, 182] on div at bounding box center [521, 179] width 351 height 66
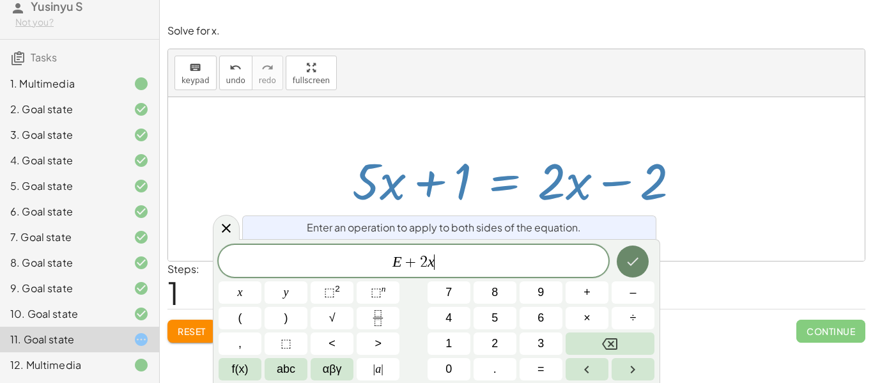
click at [641, 258] on button "Done" at bounding box center [633, 262] width 32 height 32
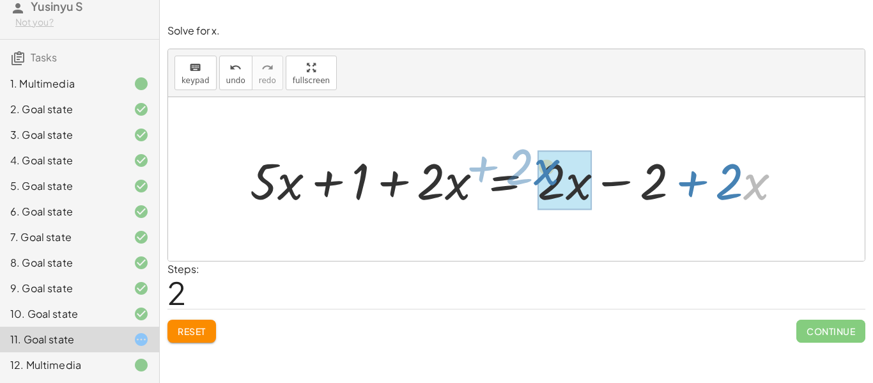
drag, startPoint x: 765, startPoint y: 194, endPoint x: 570, endPoint y: 187, distance: 195.1
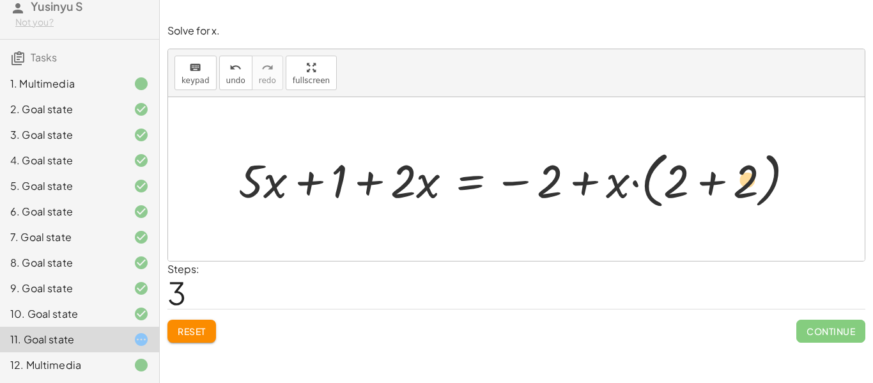
click at [731, 186] on div at bounding box center [521, 179] width 579 height 68
drag, startPoint x: 623, startPoint y: 189, endPoint x: 691, endPoint y: 192, distance: 67.2
click at [691, 192] on div at bounding box center [521, 179] width 579 height 68
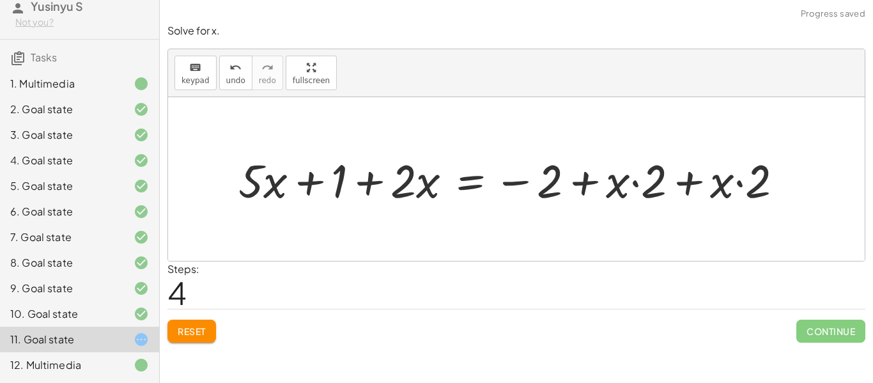
click at [204, 320] on button "Reset" at bounding box center [192, 331] width 49 height 23
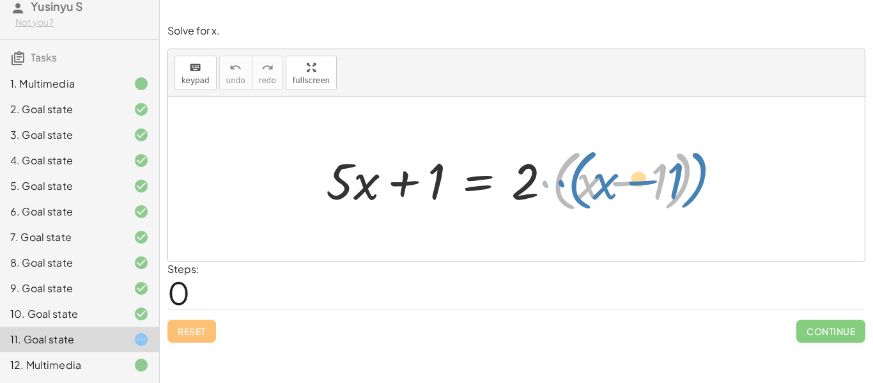
drag, startPoint x: 545, startPoint y: 196, endPoint x: 556, endPoint y: 196, distance: 10.9
click at [556, 196] on div at bounding box center [521, 180] width 403 height 74
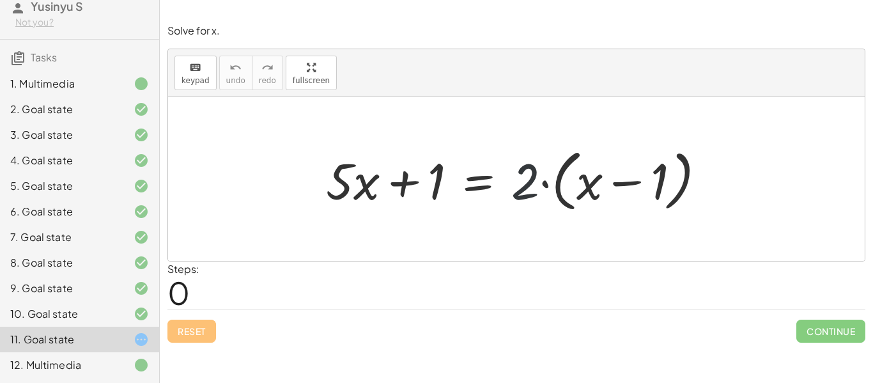
drag, startPoint x: 524, startPoint y: 185, endPoint x: 556, endPoint y: 184, distance: 32.0
click at [556, 184] on div at bounding box center [521, 180] width 403 height 74
drag, startPoint x: 527, startPoint y: 187, endPoint x: 575, endPoint y: 194, distance: 49.1
click at [575, 194] on div at bounding box center [521, 180] width 403 height 74
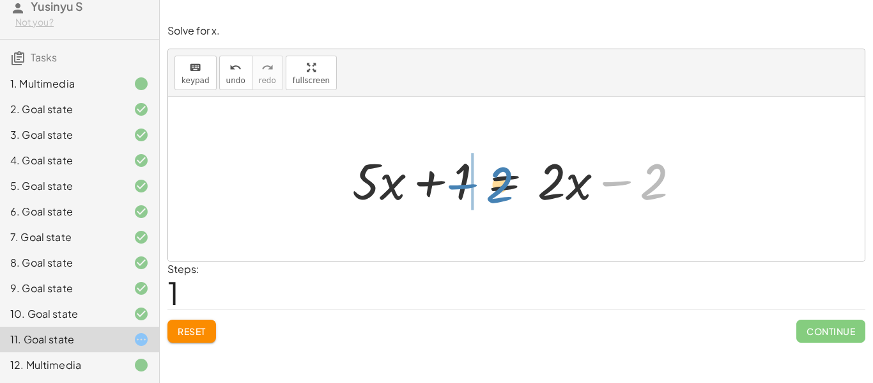
drag, startPoint x: 658, startPoint y: 175, endPoint x: 504, endPoint y: 178, distance: 154.1
click at [504, 178] on div at bounding box center [521, 179] width 351 height 66
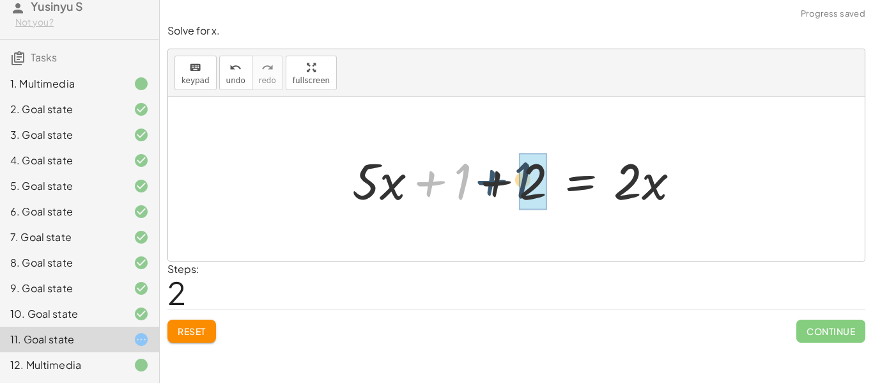
drag, startPoint x: 441, startPoint y: 187, endPoint x: 504, endPoint y: 185, distance: 63.3
click at [504, 185] on div at bounding box center [521, 179] width 351 height 66
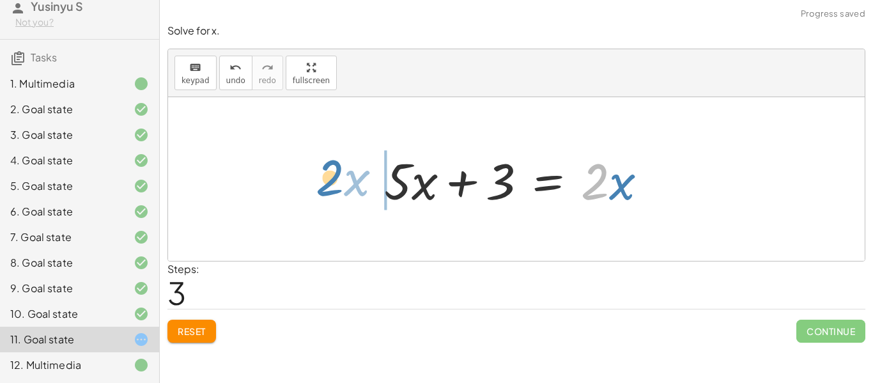
drag, startPoint x: 624, startPoint y: 183, endPoint x: 336, endPoint y: 174, distance: 288.5
click at [336, 174] on div "+ · 5 · x + 1 = · 2 · ( + x − 1 ) + · 5 · x + 1 = + · 2 · x − · 2 · 1 + · 5 · x…" at bounding box center [516, 179] width 697 height 164
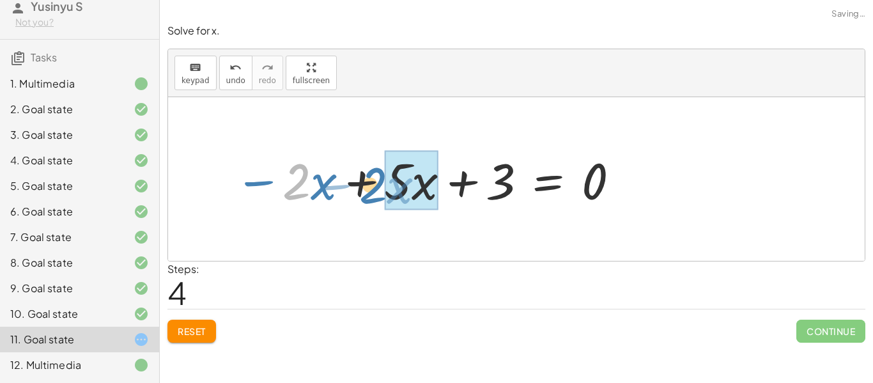
drag, startPoint x: 306, startPoint y: 184, endPoint x: 408, endPoint y: 191, distance: 101.9
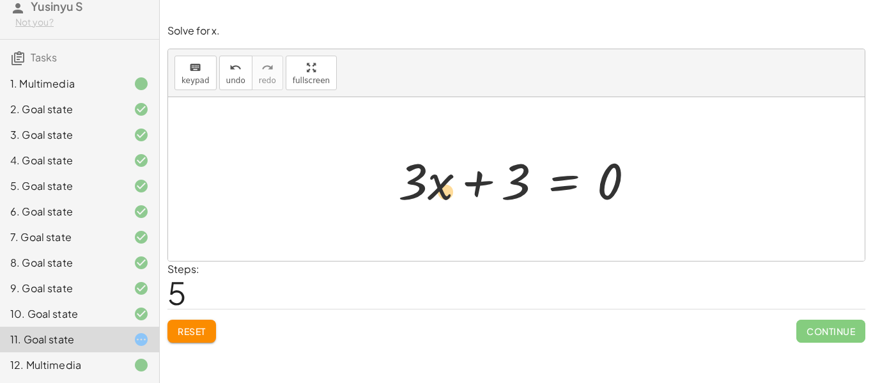
drag, startPoint x: 516, startPoint y: 186, endPoint x: 448, endPoint y: 199, distance: 69.0
click at [448, 199] on div at bounding box center [522, 179] width 260 height 66
drag, startPoint x: 614, startPoint y: 191, endPoint x: 416, endPoint y: 203, distance: 198.6
click at [416, 203] on div at bounding box center [522, 179] width 260 height 66
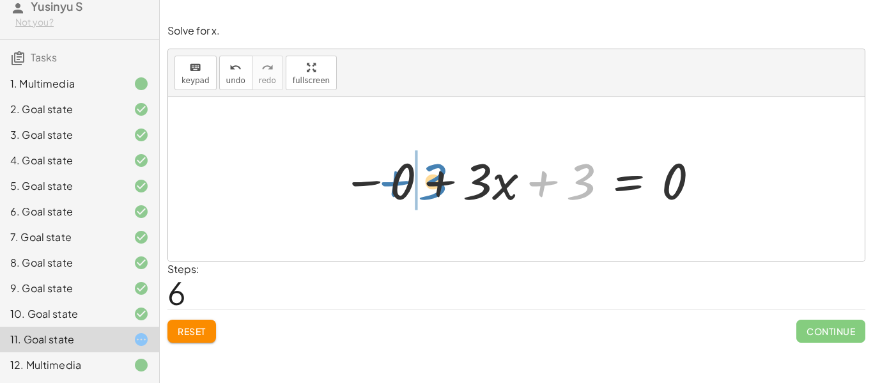
drag, startPoint x: 577, startPoint y: 176, endPoint x: 430, endPoint y: 176, distance: 146.4
click at [430, 176] on div at bounding box center [522, 179] width 372 height 66
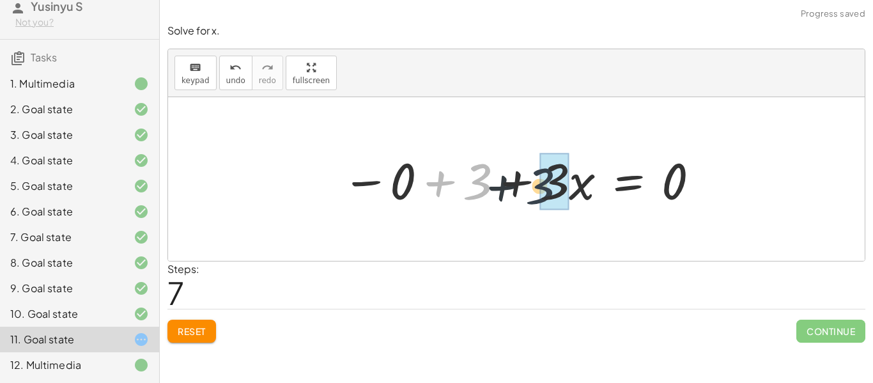
drag, startPoint x: 472, startPoint y: 178, endPoint x: 548, endPoint y: 187, distance: 76.5
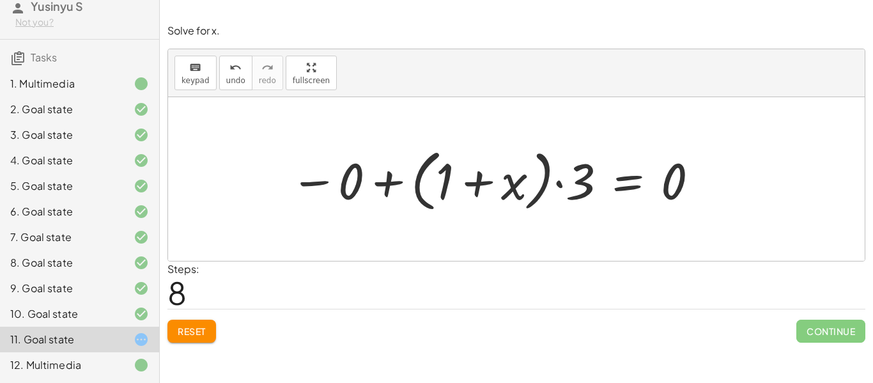
click at [194, 327] on span "Reset" at bounding box center [192, 331] width 28 height 12
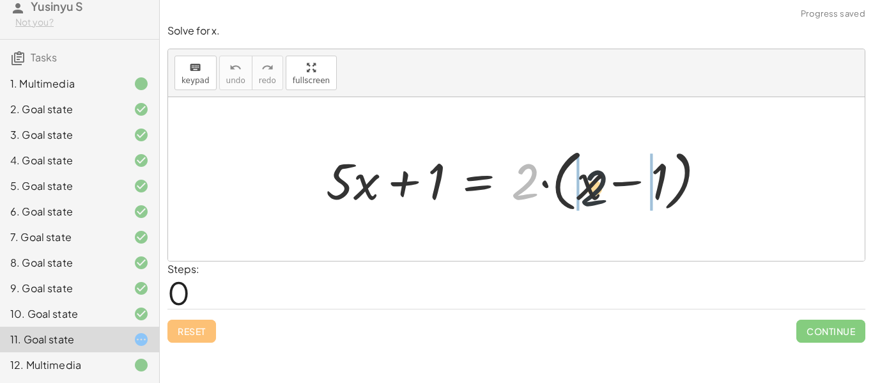
drag, startPoint x: 517, startPoint y: 185, endPoint x: 602, endPoint y: 192, distance: 85.4
click at [602, 192] on div at bounding box center [521, 180] width 403 height 74
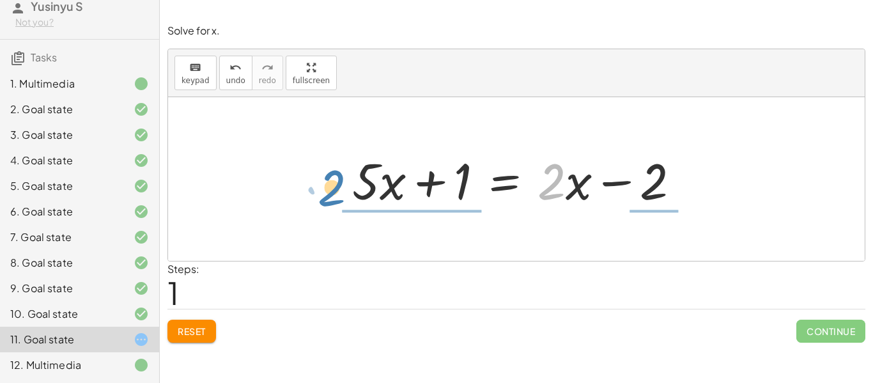
drag, startPoint x: 564, startPoint y: 185, endPoint x: 340, endPoint y: 189, distance: 223.8
click at [340, 189] on div "+ · 5 · x + 1 = · 2 · ( + x − 1 ) + · 5 · x + 1 = + · 2 · x − · 2 · 1 · 2 + · 5…" at bounding box center [516, 179] width 367 height 72
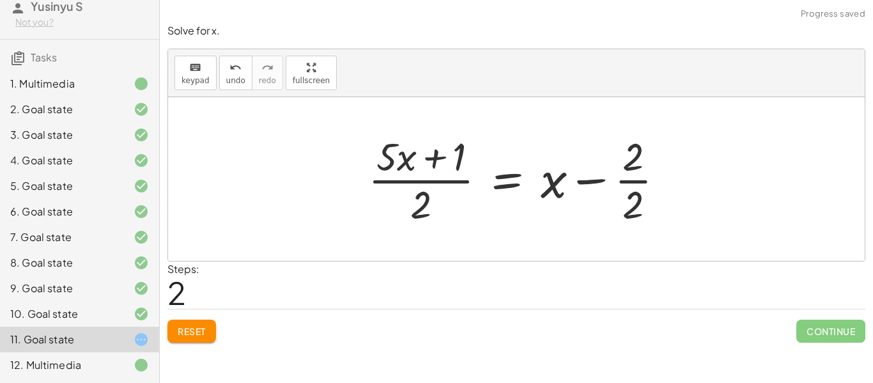
click at [209, 333] on button "Reset" at bounding box center [192, 331] width 49 height 23
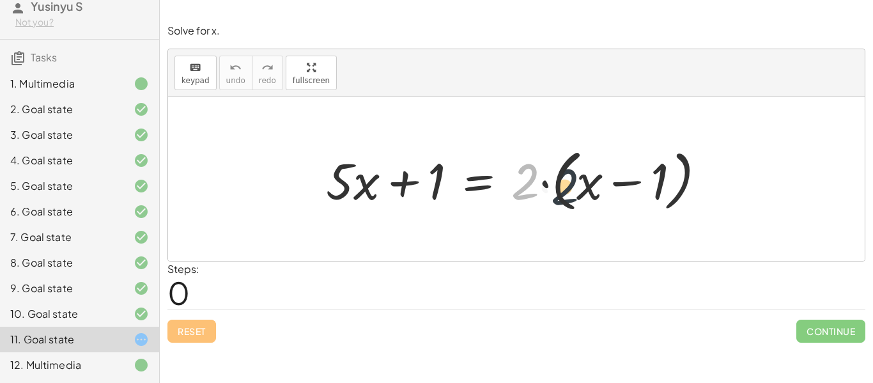
drag, startPoint x: 522, startPoint y: 176, endPoint x: 562, endPoint y: 181, distance: 40.6
click at [562, 181] on div at bounding box center [521, 180] width 403 height 74
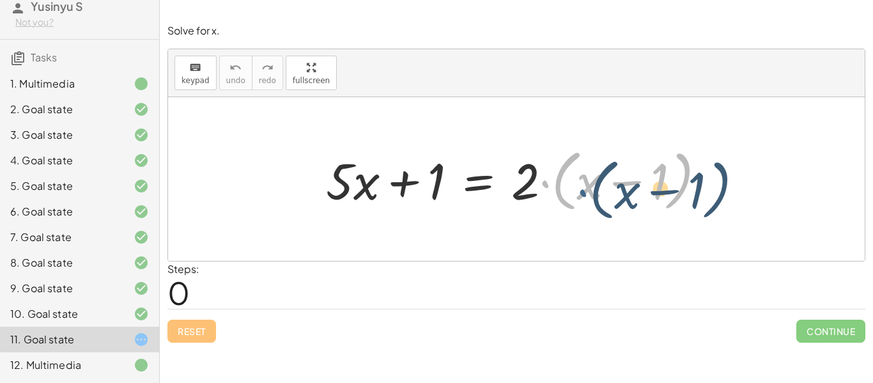
drag, startPoint x: 541, startPoint y: 181, endPoint x: 556, endPoint y: 181, distance: 15.3
click at [556, 181] on div at bounding box center [521, 180] width 403 height 74
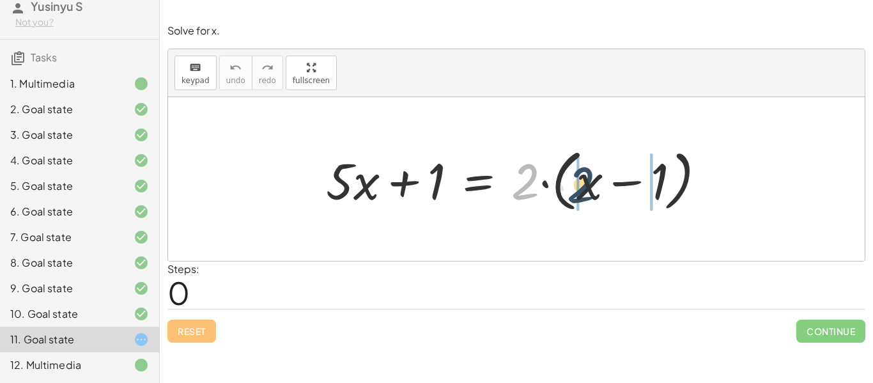
drag, startPoint x: 530, startPoint y: 182, endPoint x: 586, endPoint y: 185, distance: 56.4
click at [586, 185] on div at bounding box center [521, 180] width 403 height 74
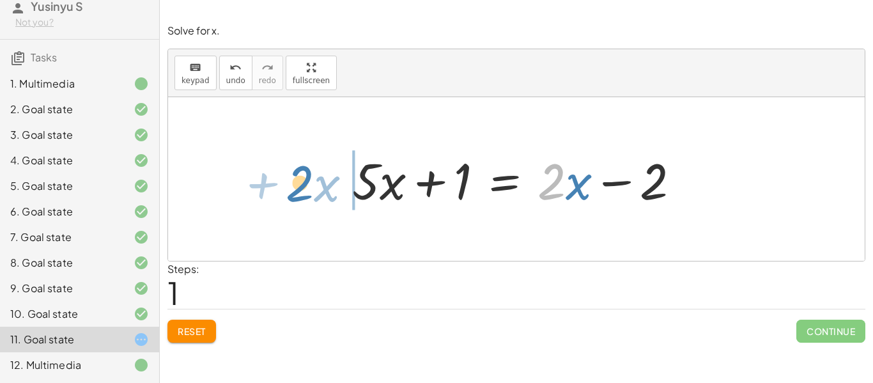
drag, startPoint x: 540, startPoint y: 191, endPoint x: 253, endPoint y: 183, distance: 287.2
click at [253, 183] on div "+ · 5 · x + 1 = · 2 · ( + x − 1 ) + · 5 · x + 1 = + · 2 · x − · 2 · 1 · 2 + · x…" at bounding box center [516, 179] width 697 height 164
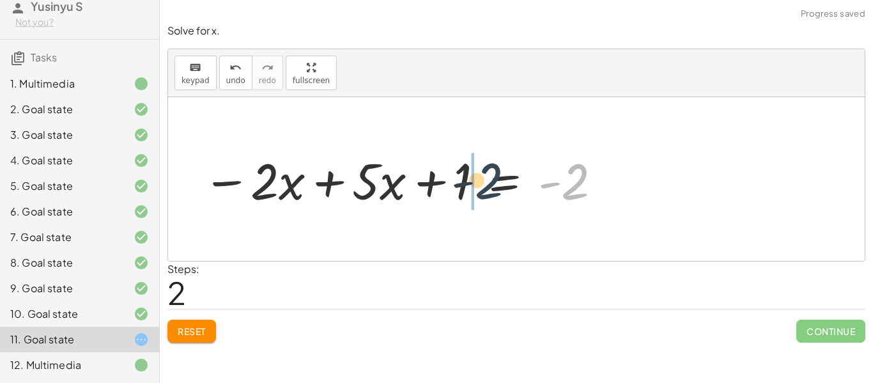
drag, startPoint x: 581, startPoint y: 177, endPoint x: 490, endPoint y: 178, distance: 91.4
click at [490, 178] on div at bounding box center [403, 179] width 414 height 66
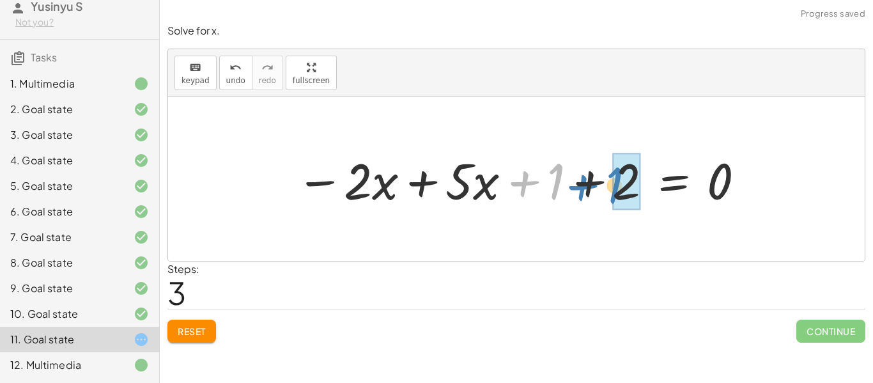
drag, startPoint x: 554, startPoint y: 173, endPoint x: 613, endPoint y: 176, distance: 58.9
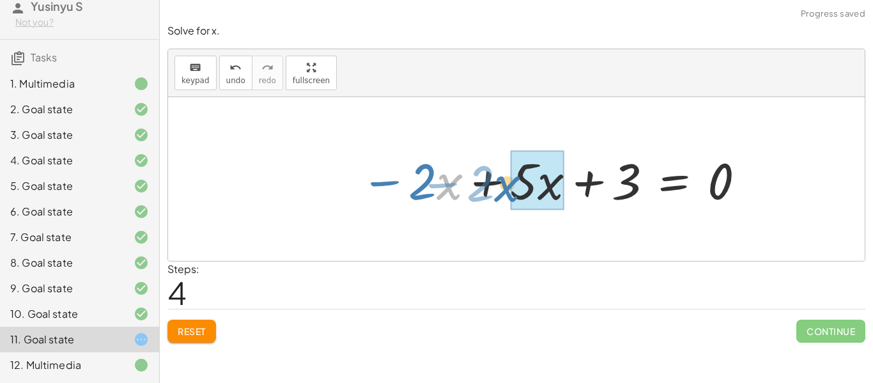
drag, startPoint x: 442, startPoint y: 188, endPoint x: 528, endPoint y: 200, distance: 86.5
click at [528, 200] on div at bounding box center [553, 179] width 399 height 66
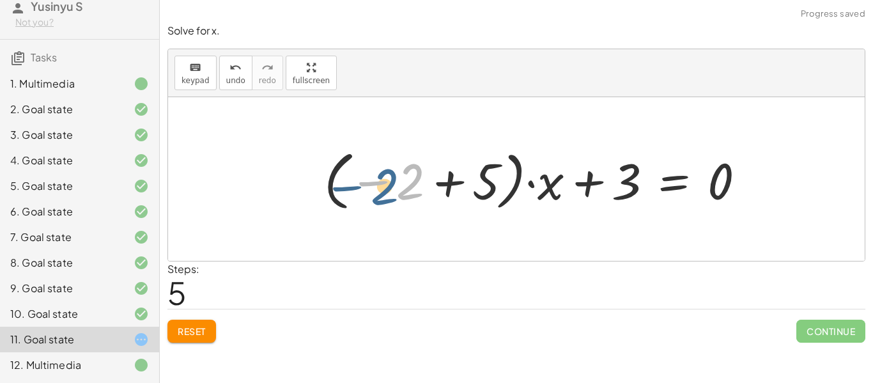
drag, startPoint x: 411, startPoint y: 178, endPoint x: 425, endPoint y: 184, distance: 15.2
click at [425, 184] on div at bounding box center [540, 179] width 444 height 71
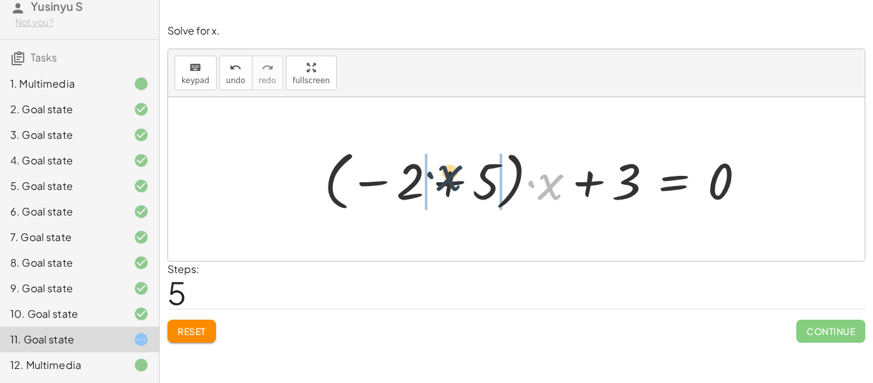
drag, startPoint x: 541, startPoint y: 192, endPoint x: 422, endPoint y: 185, distance: 119.2
click at [422, 185] on div at bounding box center [540, 179] width 444 height 71
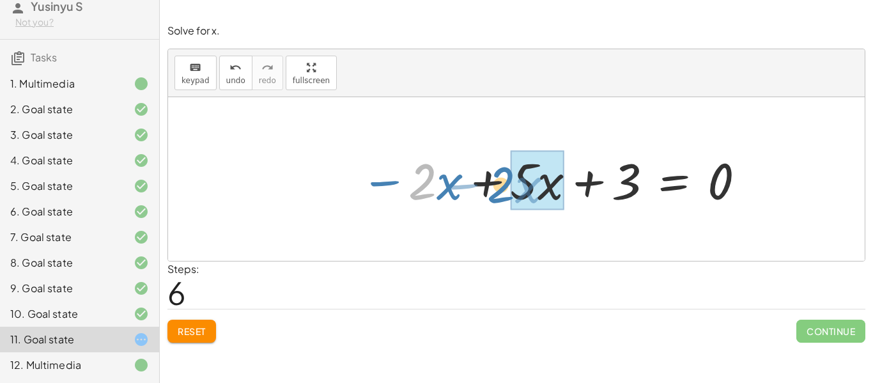
drag, startPoint x: 420, startPoint y: 190, endPoint x: 504, endPoint y: 195, distance: 84.6
click at [504, 195] on div at bounding box center [553, 179] width 399 height 66
